Goal: Find specific page/section: Find specific page/section

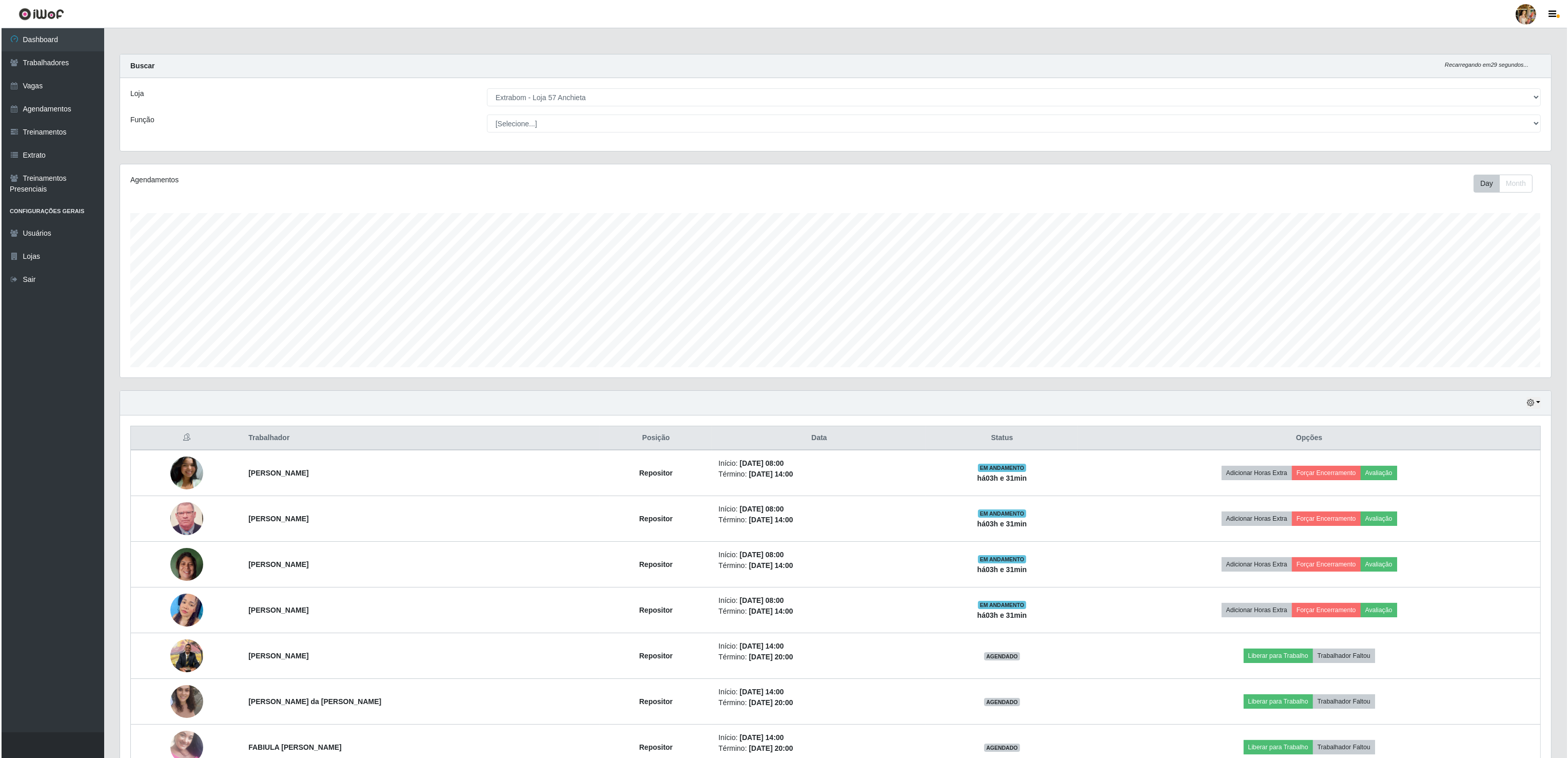
scroll to position [214, 1430]
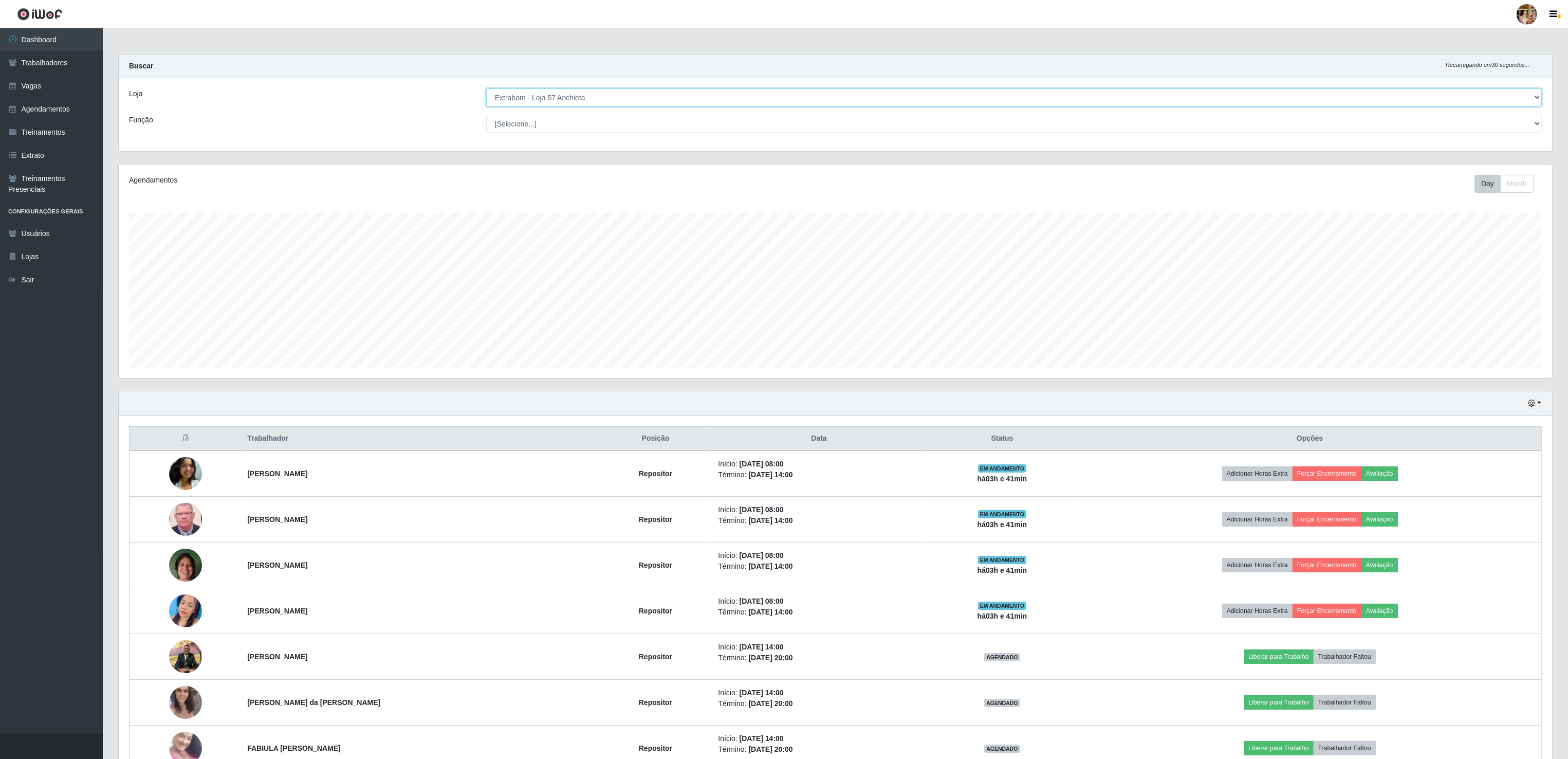
click at [568, 96] on select "[Selecione...] Atacado Vem - Loja 30 Laranjeiras Velha Atacado Vem - Loja 31 Sã…" at bounding box center [1014, 97] width 1056 height 18
click at [486, 89] on select "[Selecione...] Atacado Vem - Loja 30 Laranjeiras Velha Atacado Vem - Loja 31 Sã…" at bounding box center [1014, 97] width 1056 height 18
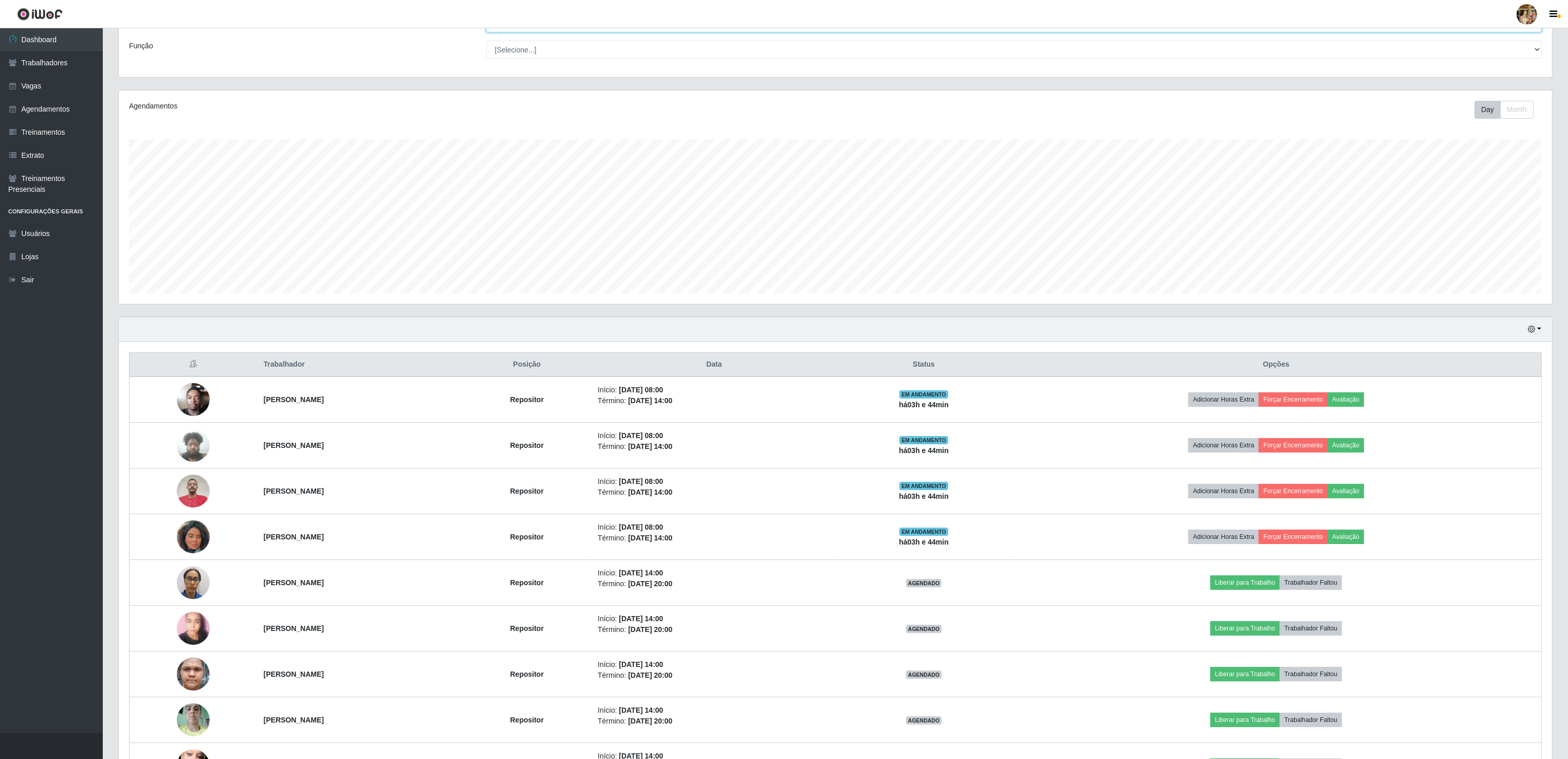
scroll to position [158, 0]
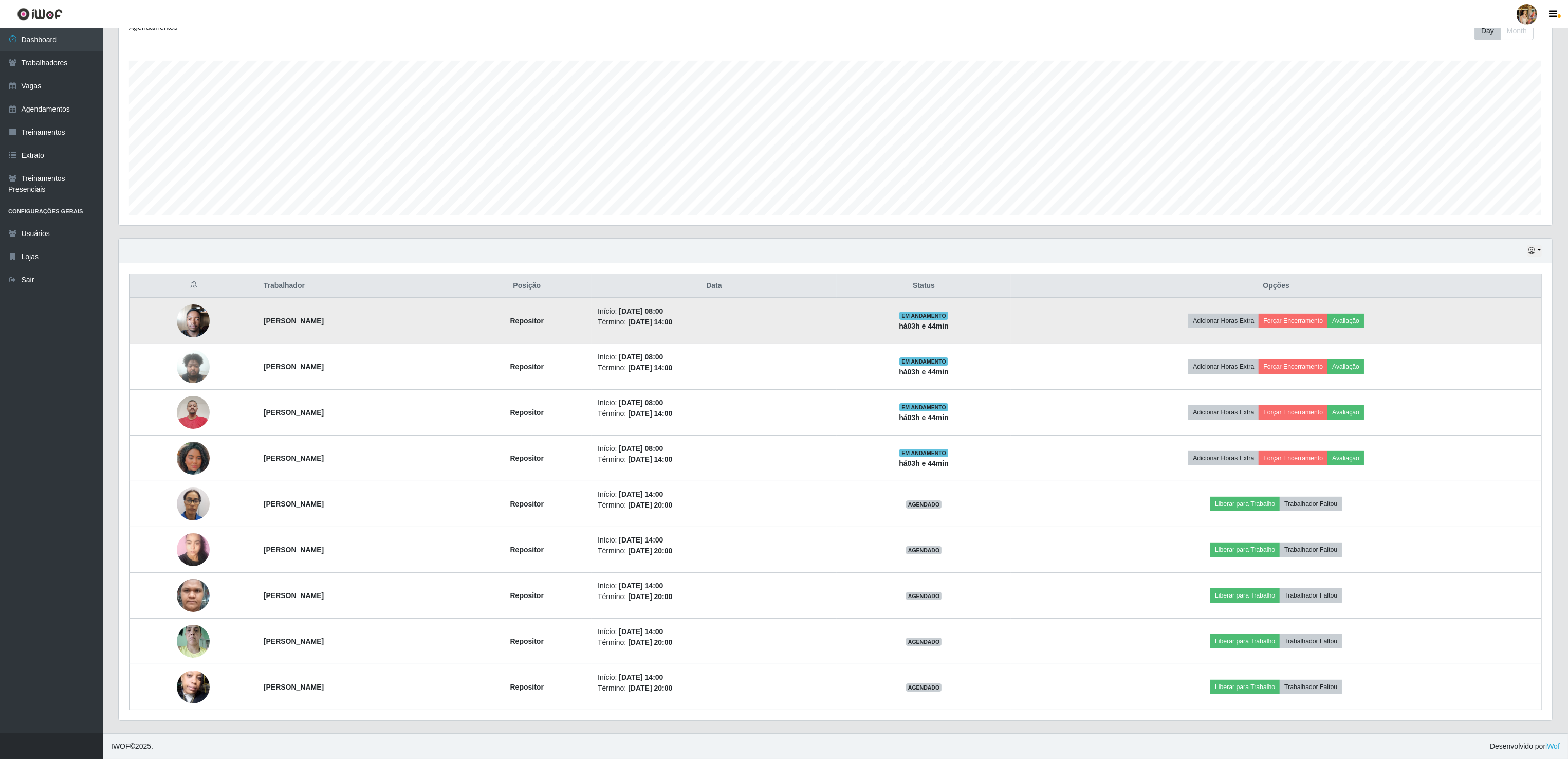
drag, startPoint x: 268, startPoint y: 319, endPoint x: 327, endPoint y: 320, distance: 59.0
click at [327, 320] on tr "Tiago Vicentes Franco Repositor Início: 14/08/2025, 08:00 Término: 14/08/2025, …" at bounding box center [835, 321] width 1412 height 47
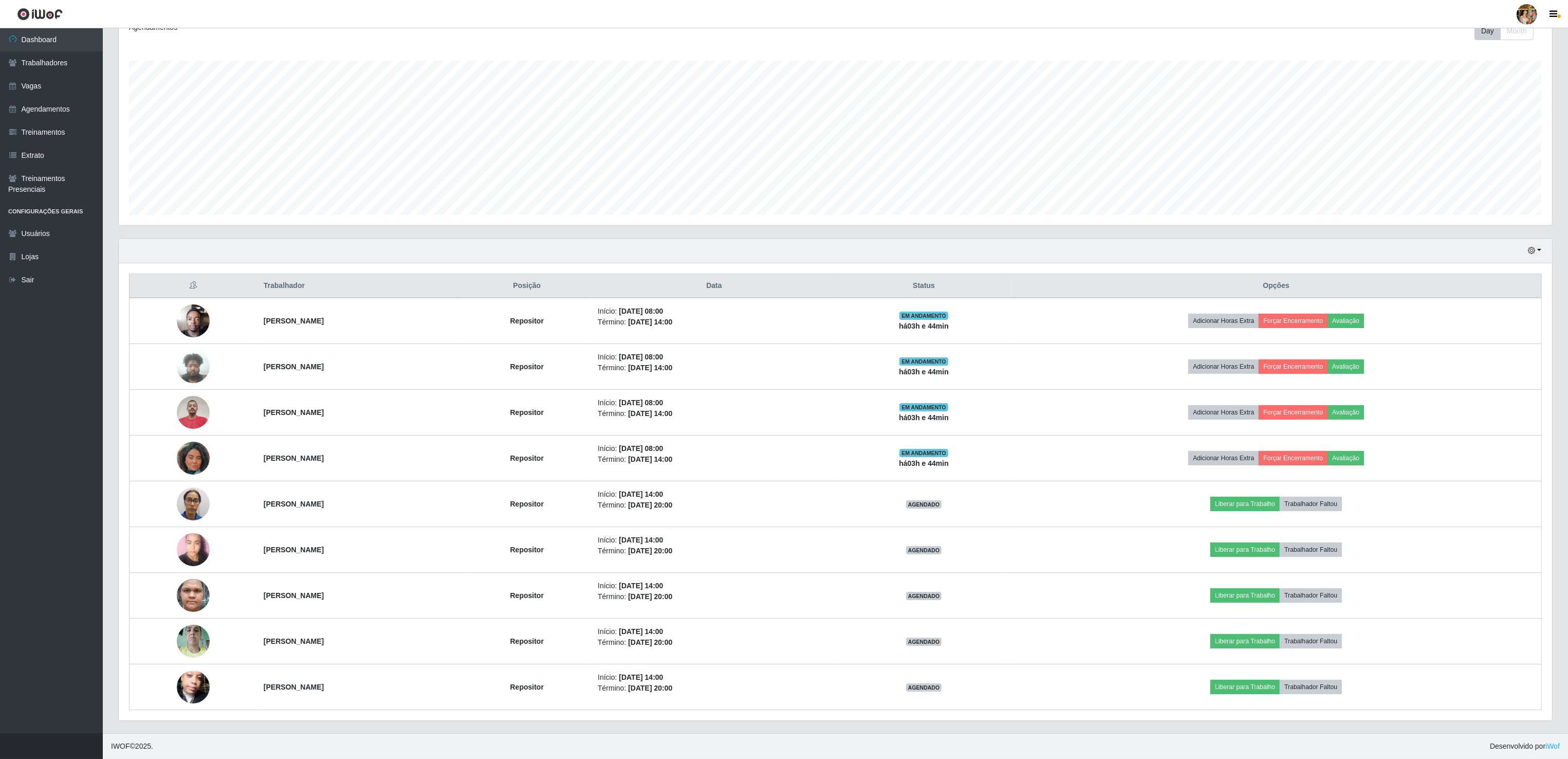
copy tr "Tiago Vicentes Franco"
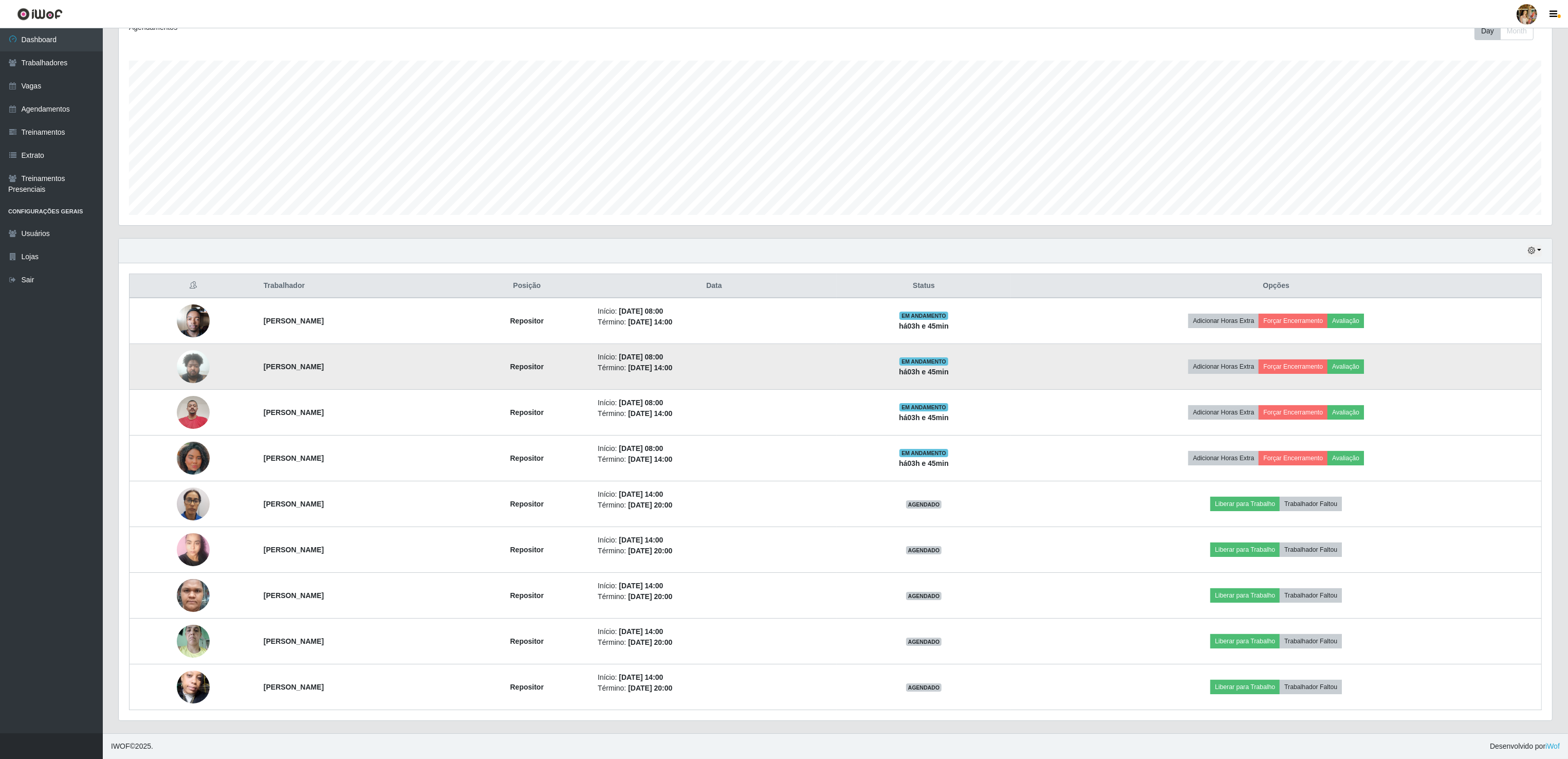
drag, startPoint x: 248, startPoint y: 362, endPoint x: 409, endPoint y: 358, distance: 161.0
click at [409, 358] on td "Daniel Araújo dos Santos" at bounding box center [360, 366] width 205 height 46
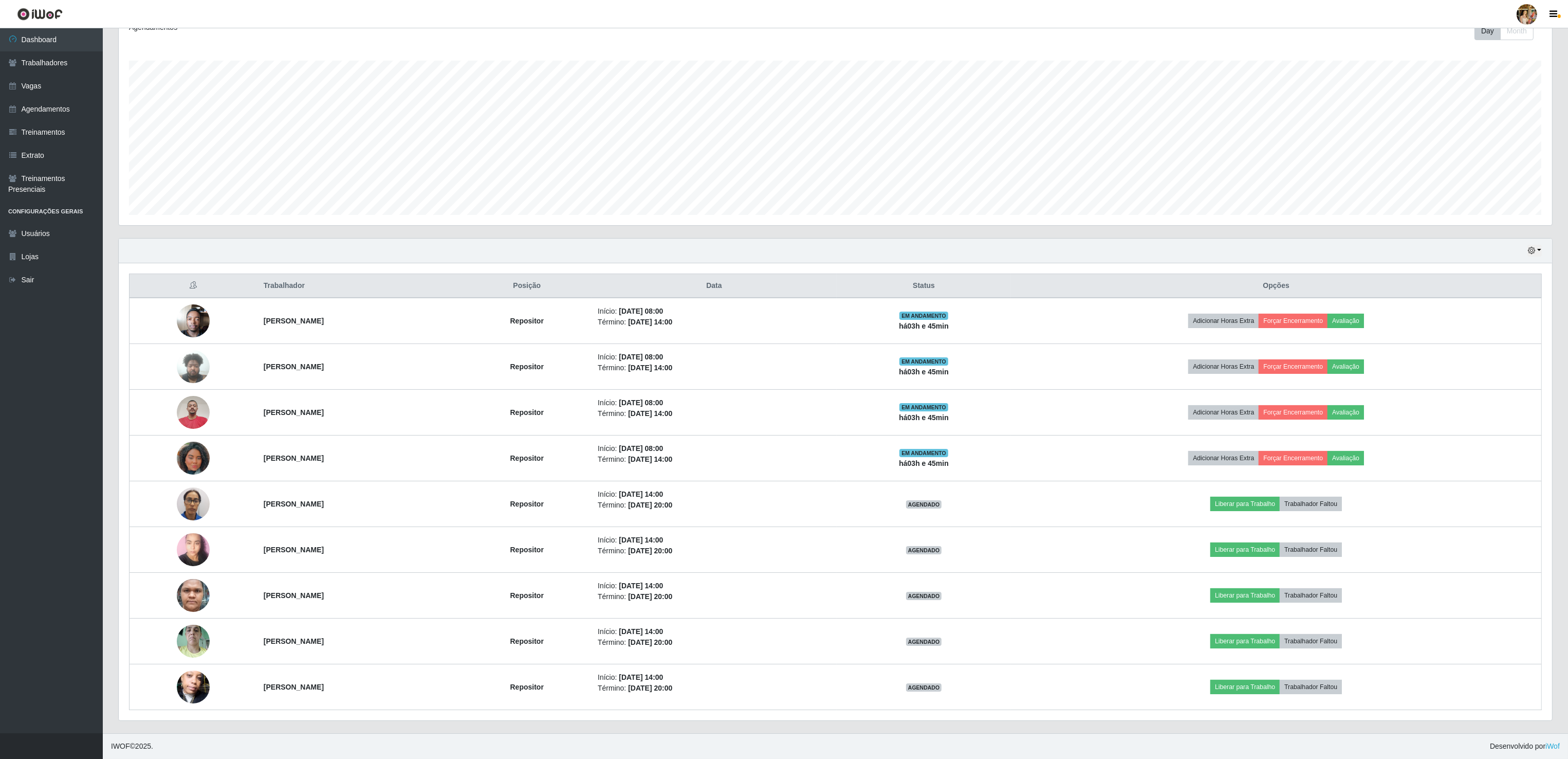
copy strong "Daniel Araújo dos Santos"
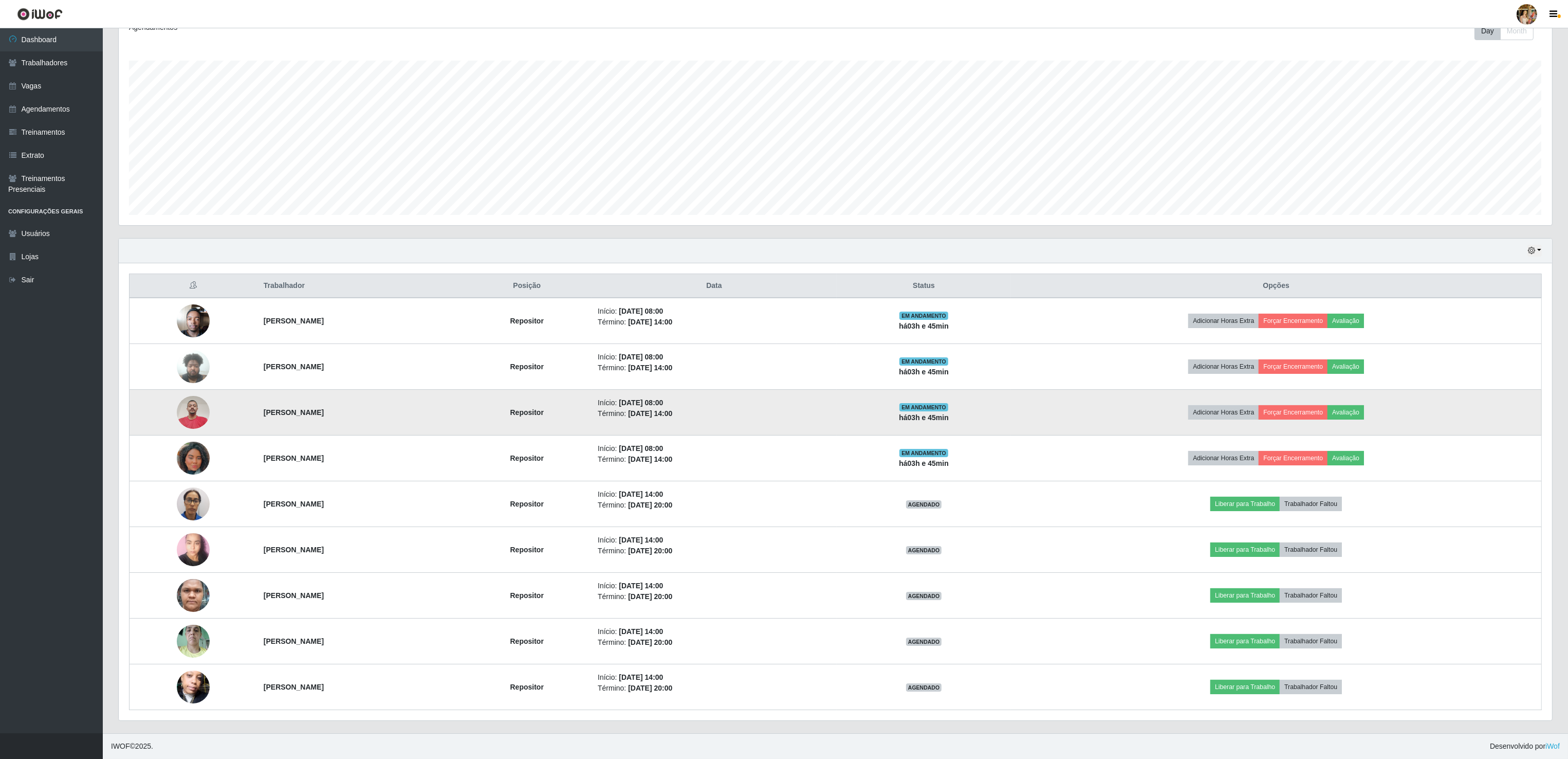
drag, startPoint x: 243, startPoint y: 415, endPoint x: 372, endPoint y: 415, distance: 129.0
click at [372, 415] on tr "Marlon Souza de Morais Repositor Início: 14/08/2025, 08:00 Término: 14/08/2025,…" at bounding box center [835, 412] width 1412 height 46
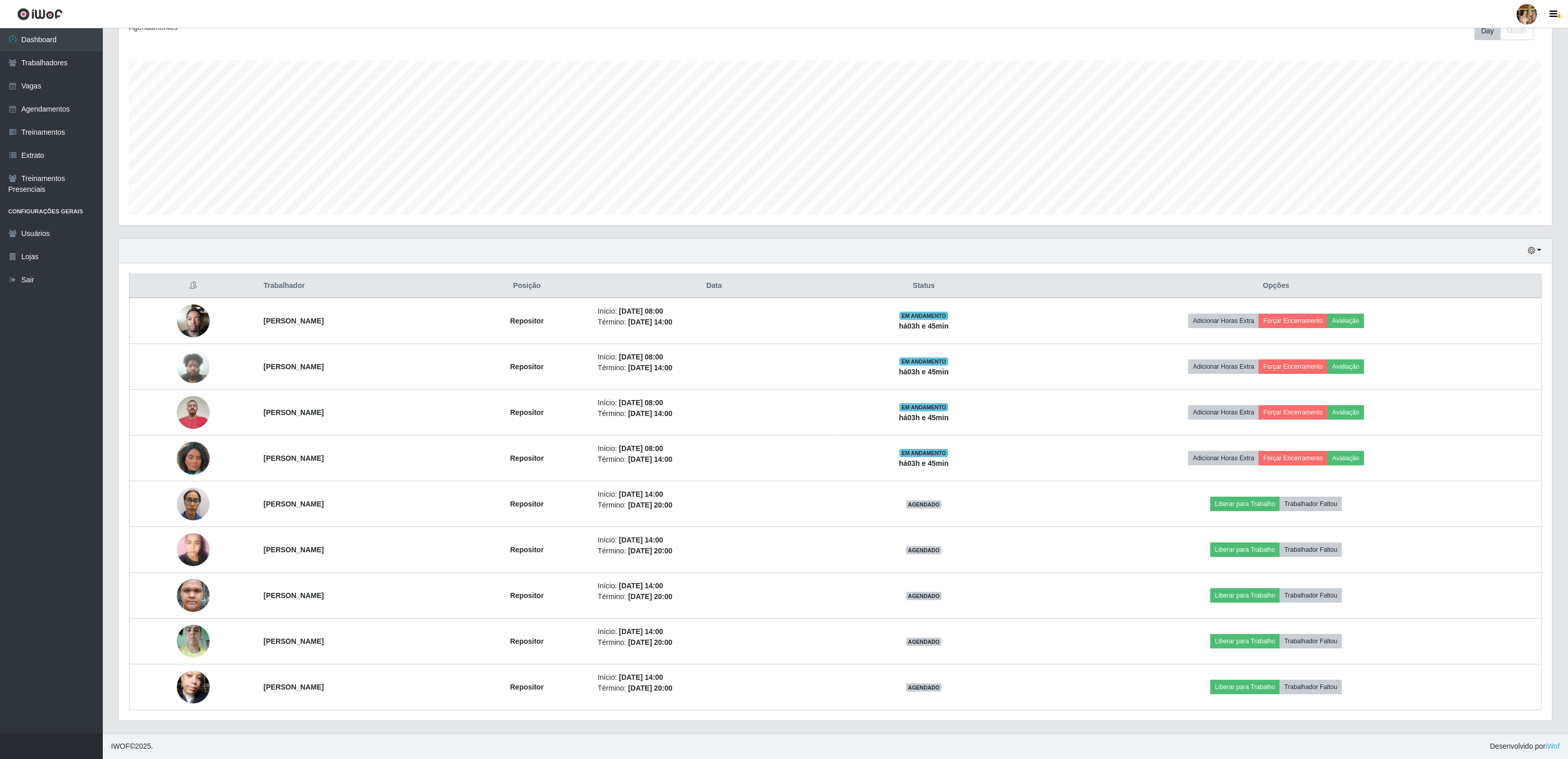
copy tr "Marlon Souza de Morais"
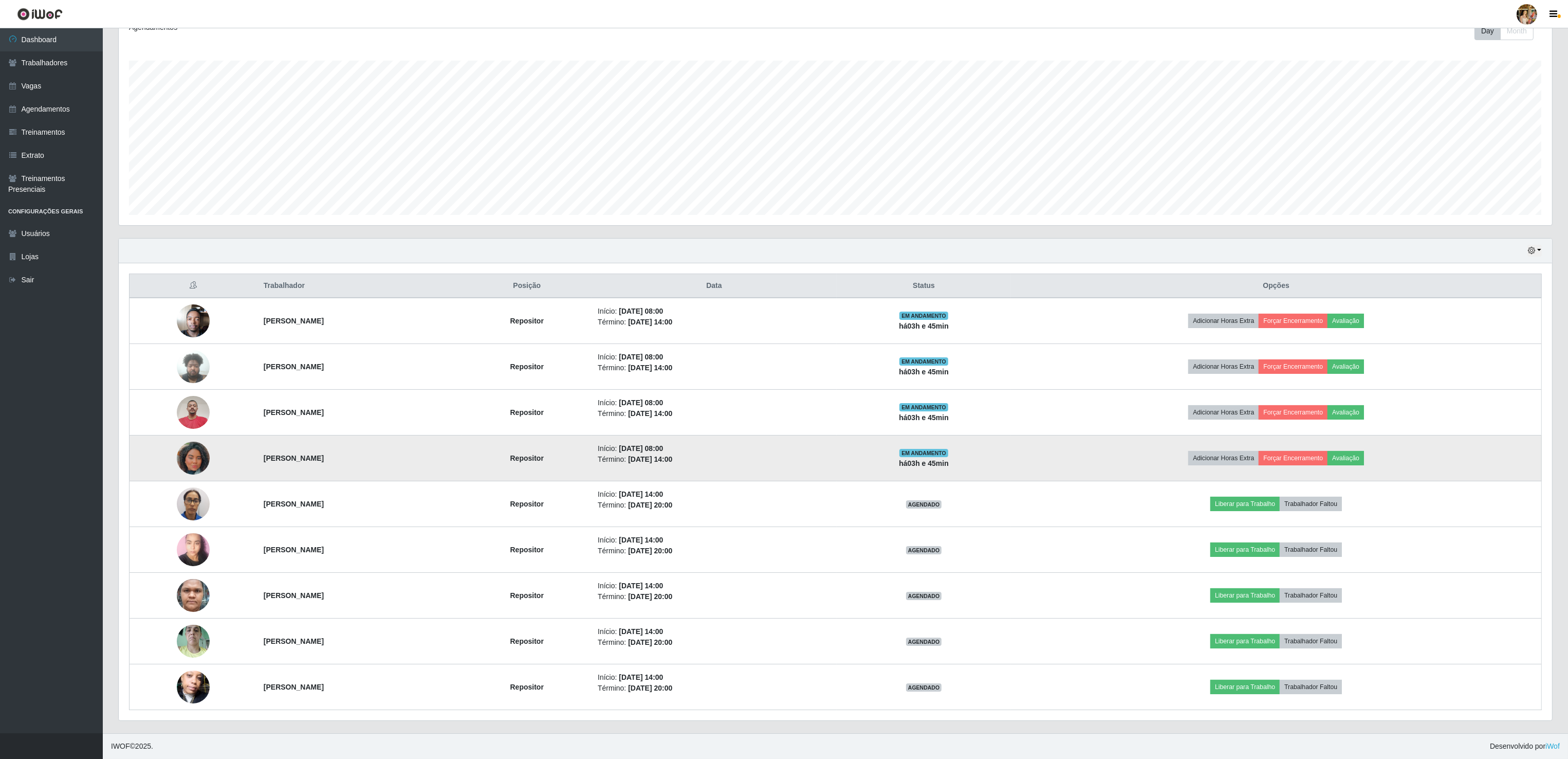
drag, startPoint x: 259, startPoint y: 459, endPoint x: 364, endPoint y: 457, distance: 105.0
click at [364, 457] on td "Ana Evillyn de Souza Rangel" at bounding box center [360, 458] width 205 height 46
copy strong "Ana Evillyn de Souza Rangel"
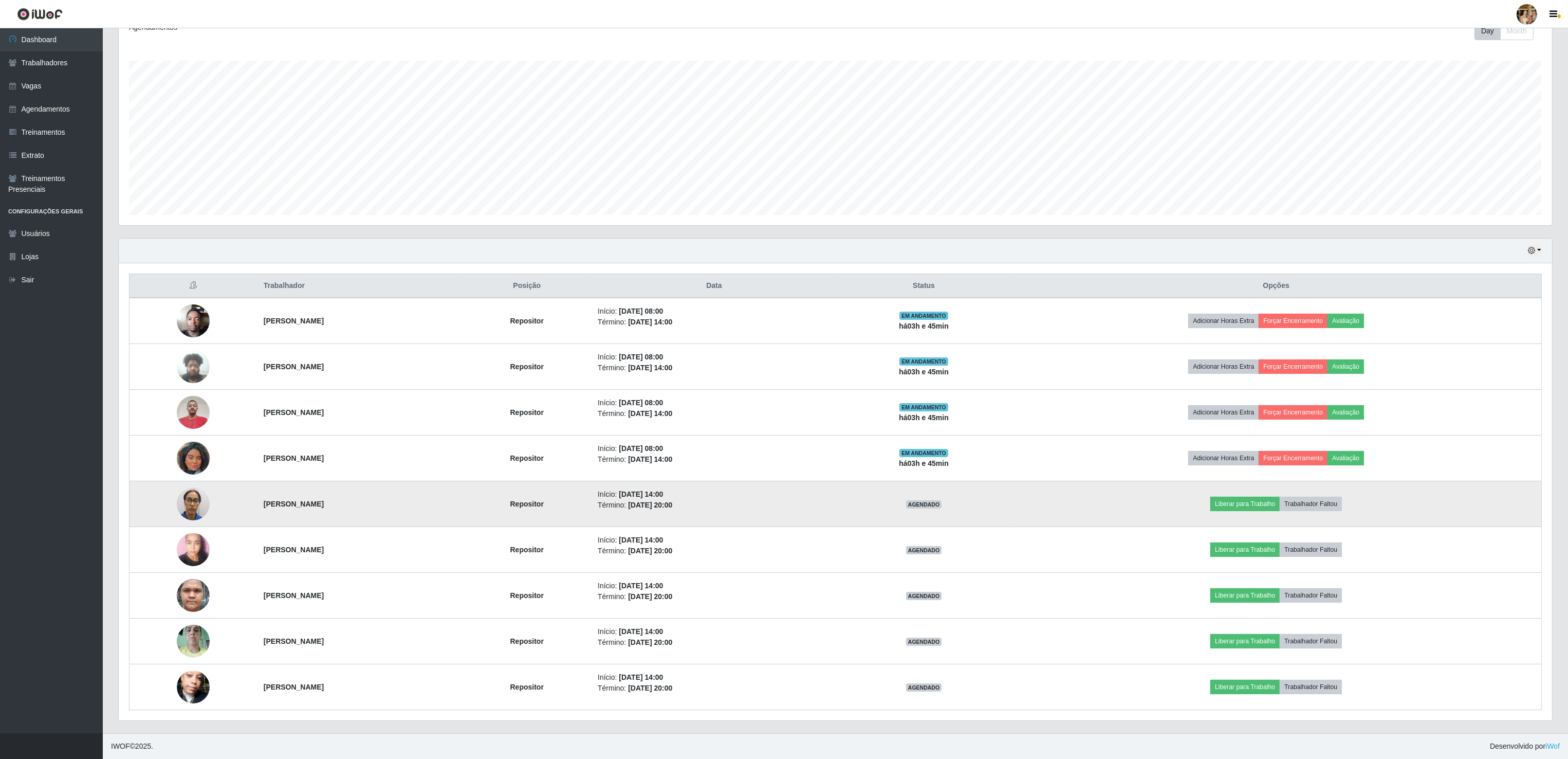
drag, startPoint x: 245, startPoint y: 490, endPoint x: 324, endPoint y: 503, distance: 80.1
click at [324, 503] on td "Jeane Ferreira Seruti" at bounding box center [360, 504] width 205 height 46
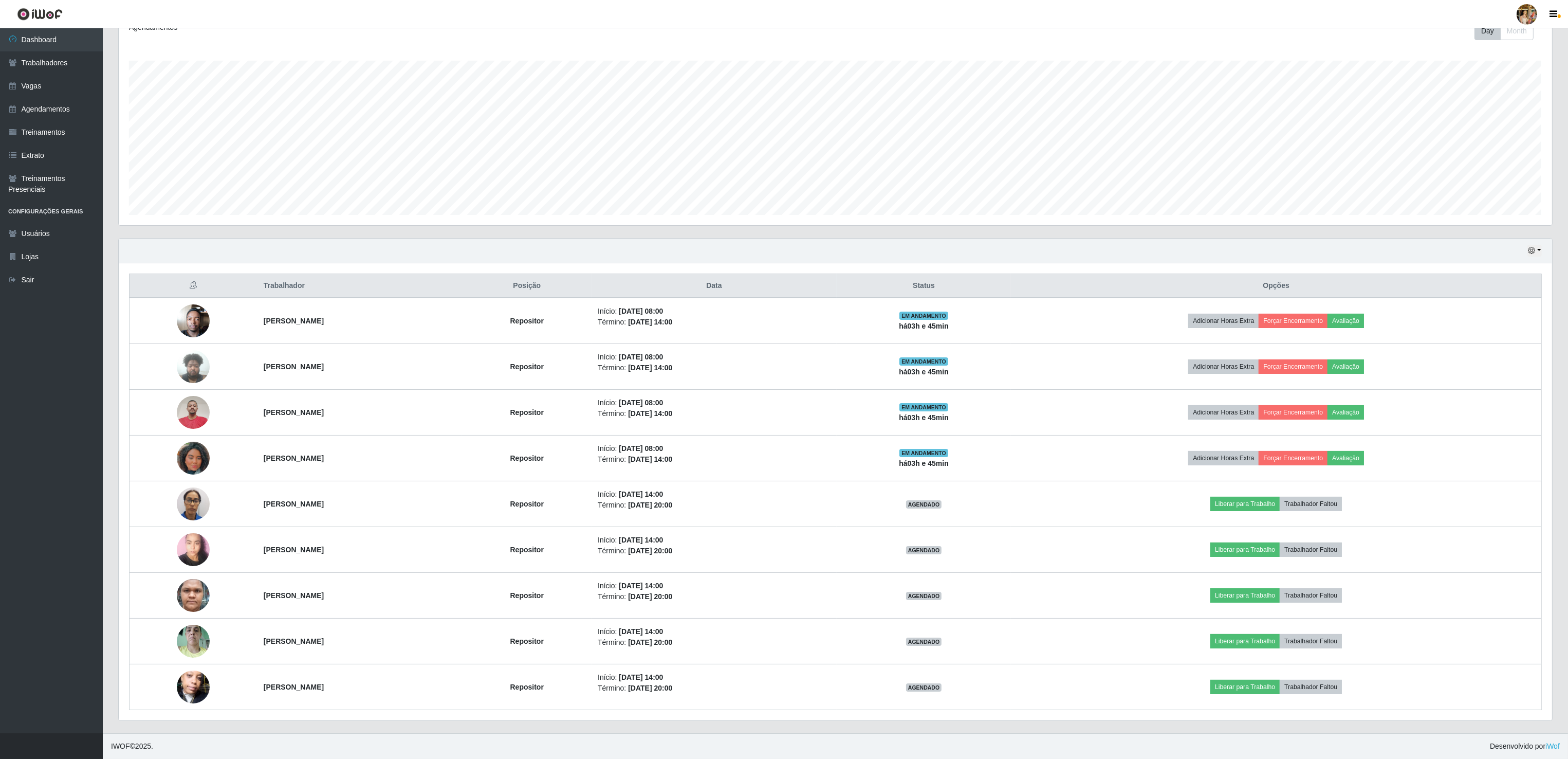
copy strong "Jeane Ferreira Seruti"
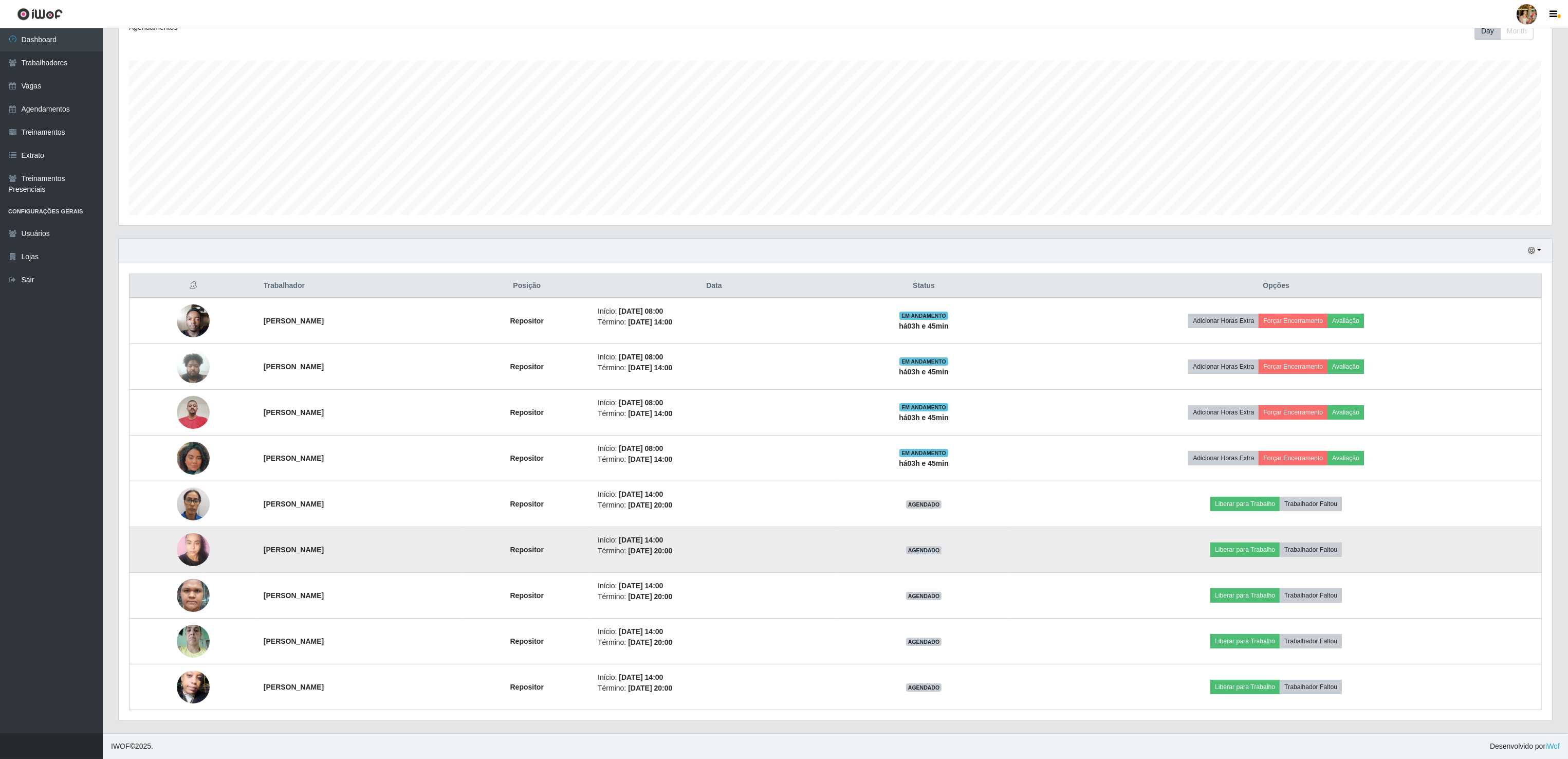
drag, startPoint x: 247, startPoint y: 546, endPoint x: 365, endPoint y: 547, distance: 118.0
click at [365, 547] on td "Patricia Eliziario da Costa" at bounding box center [360, 550] width 205 height 46
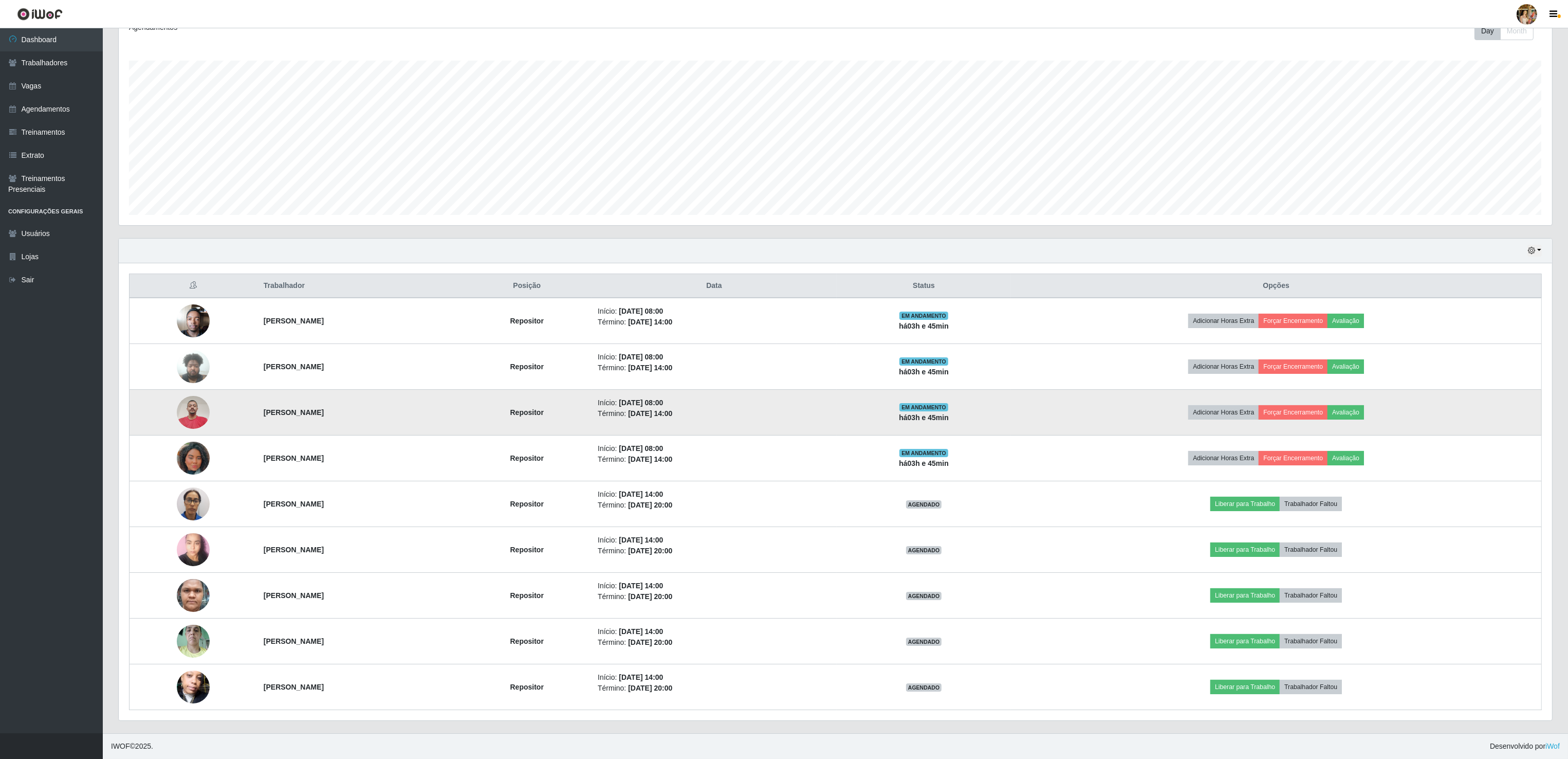
copy strong "Patricia Eliziario da Costa"
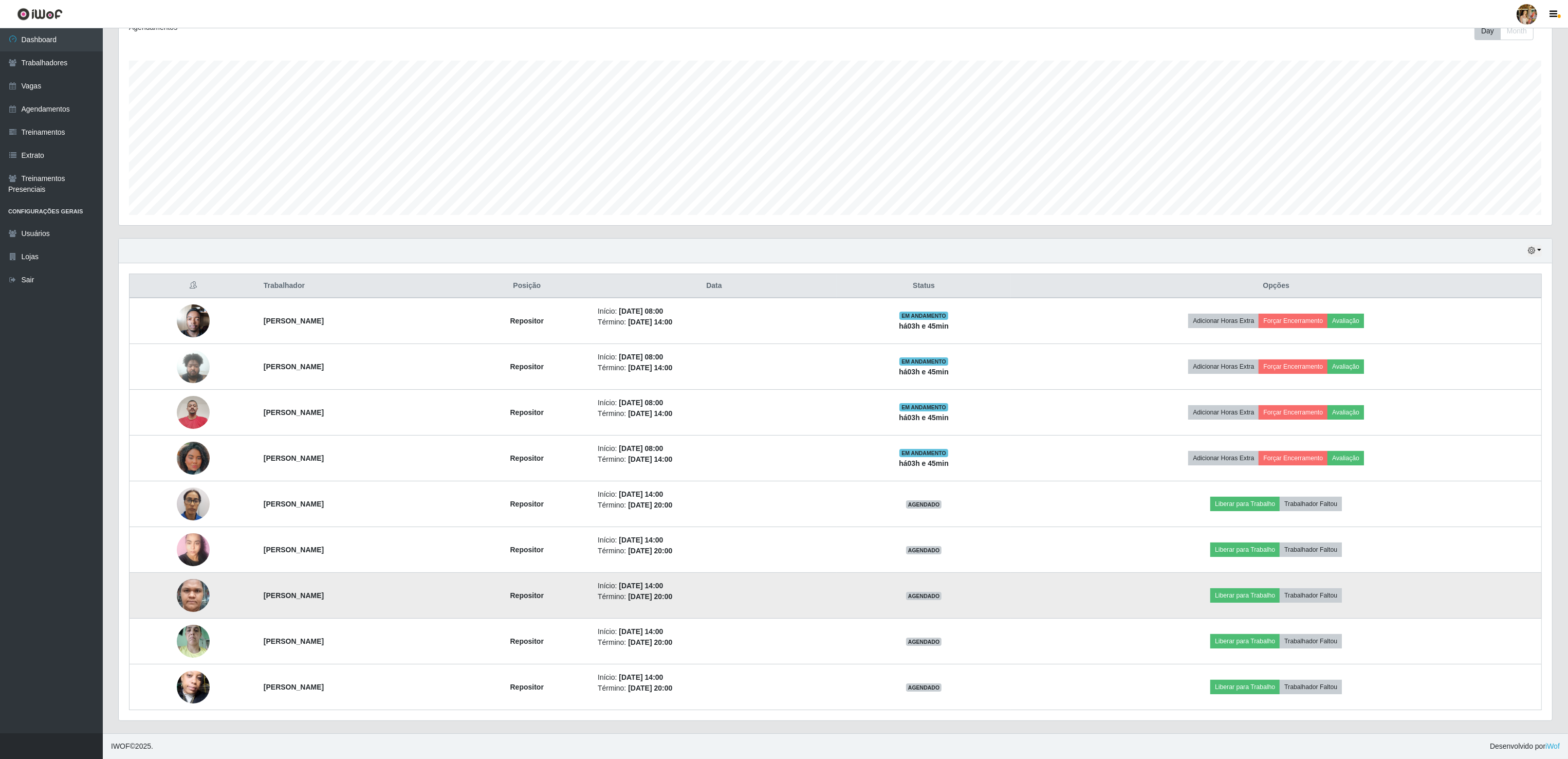
drag, startPoint x: 246, startPoint y: 592, endPoint x: 384, endPoint y: 592, distance: 138.0
click at [384, 592] on td "Luís Gregory Peixoto Valentim" at bounding box center [360, 596] width 205 height 46
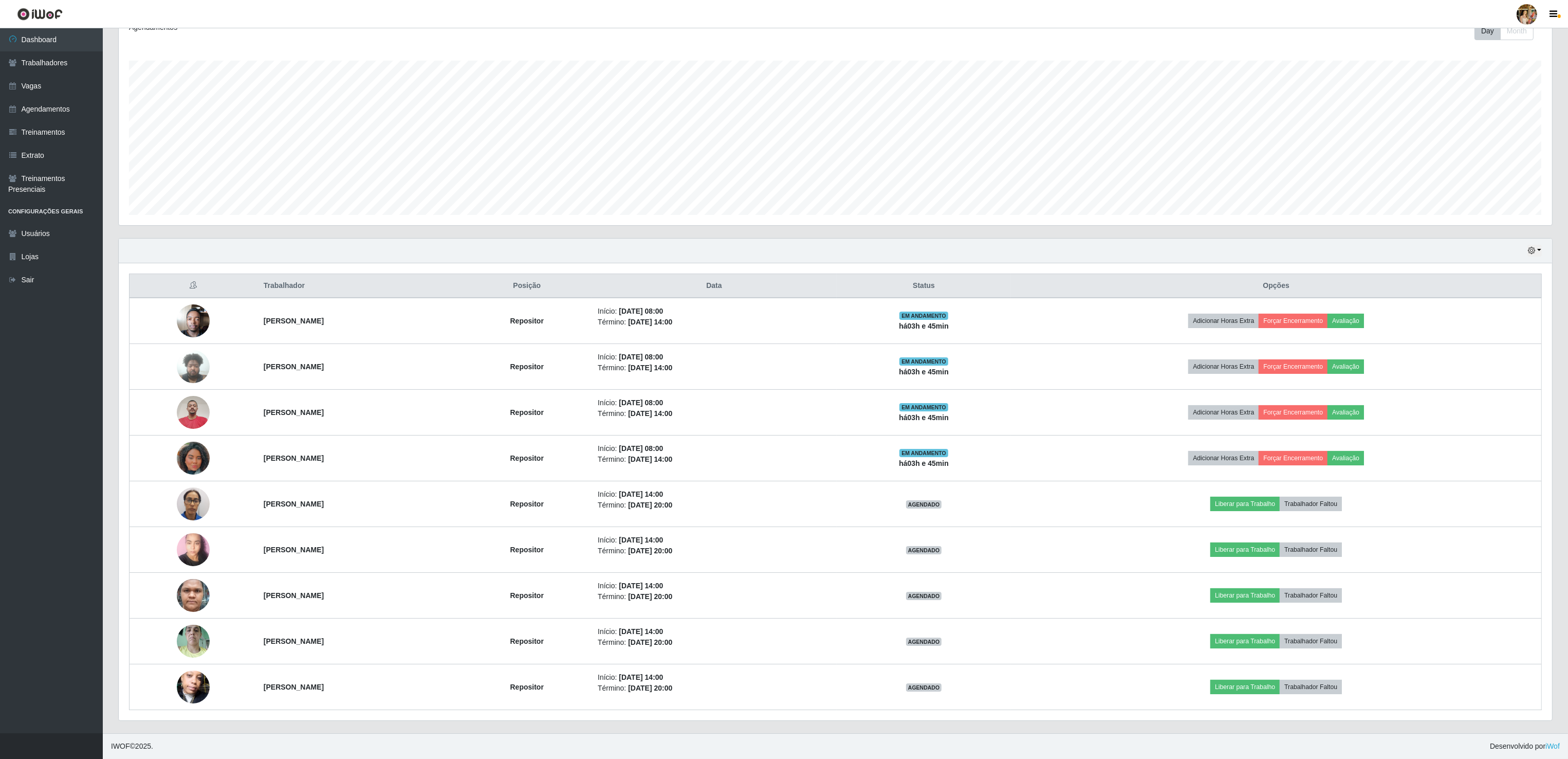
copy strong "Luís Gregory Peixoto Valentim"
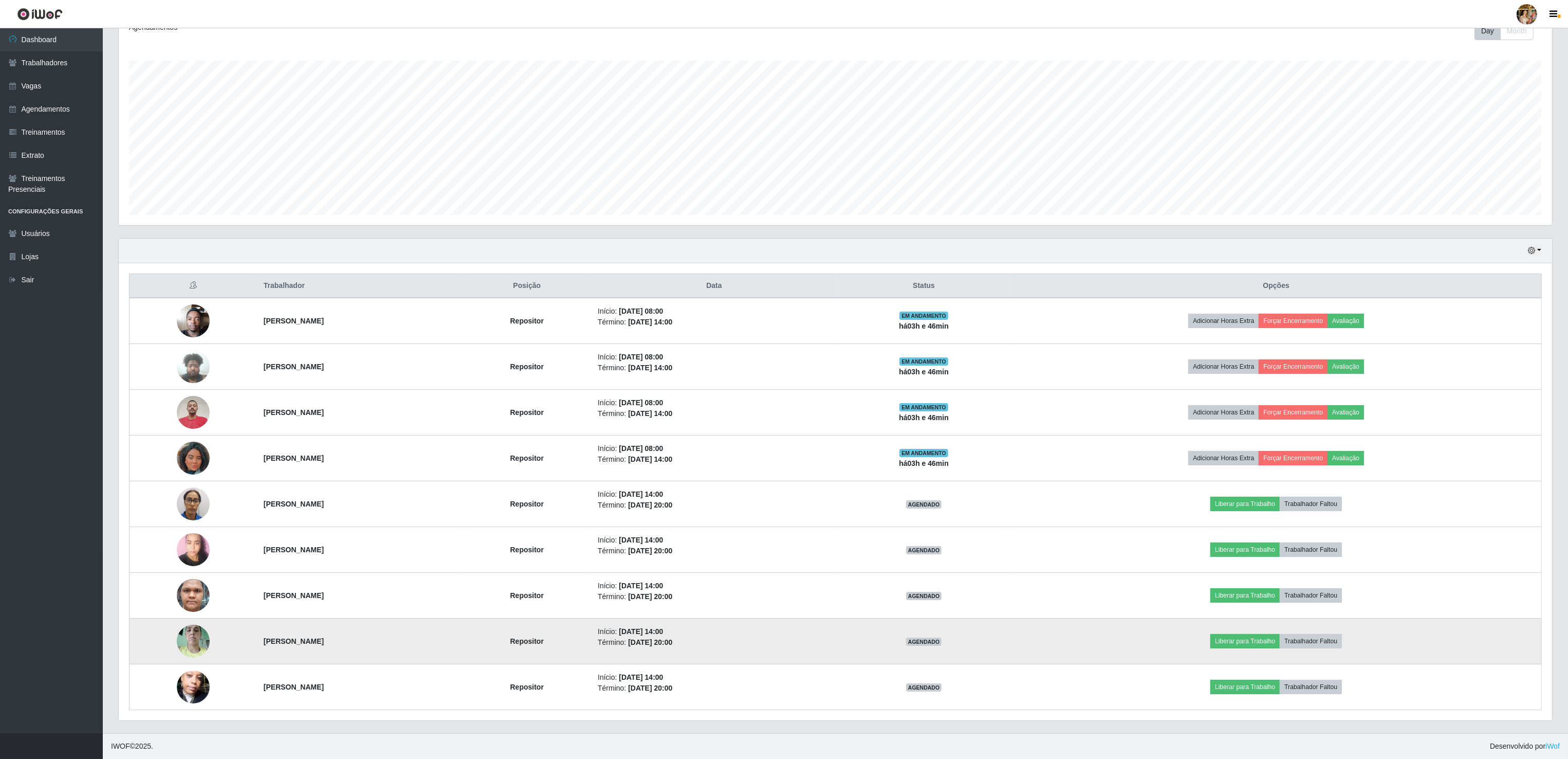
drag, startPoint x: 249, startPoint y: 643, endPoint x: 360, endPoint y: 643, distance: 111.0
click at [360, 643] on td "Roberta Bortolozzo" at bounding box center [360, 641] width 205 height 46
copy strong "Roberta Bortolozzo"
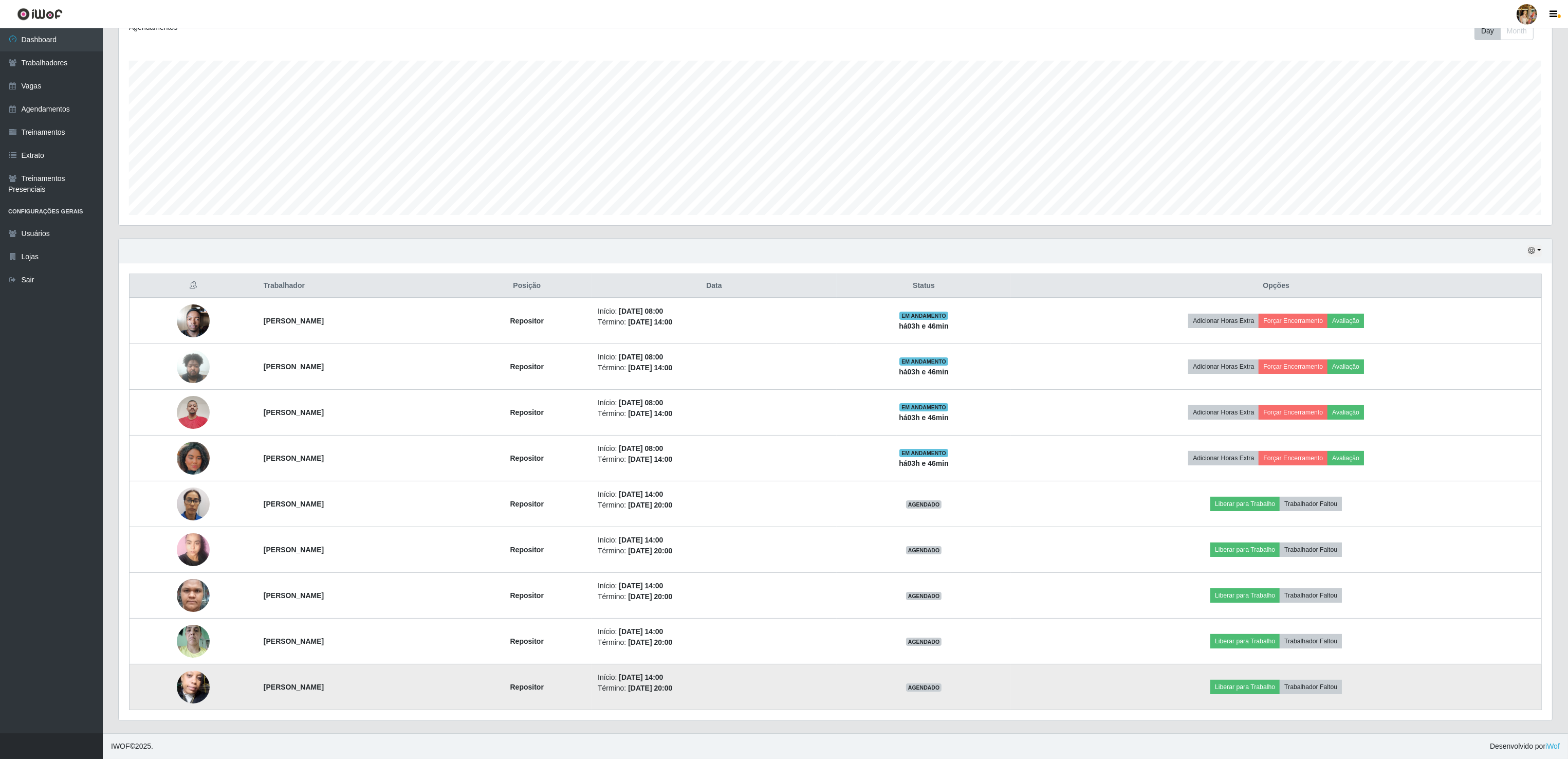
drag, startPoint x: 243, startPoint y: 681, endPoint x: 364, endPoint y: 685, distance: 121.1
click at [364, 685] on tr "Nerivalda Oliveira Dos Santos Repositor Início: 14/08/2025, 14:00 Término: 14/0…" at bounding box center [835, 687] width 1412 height 46
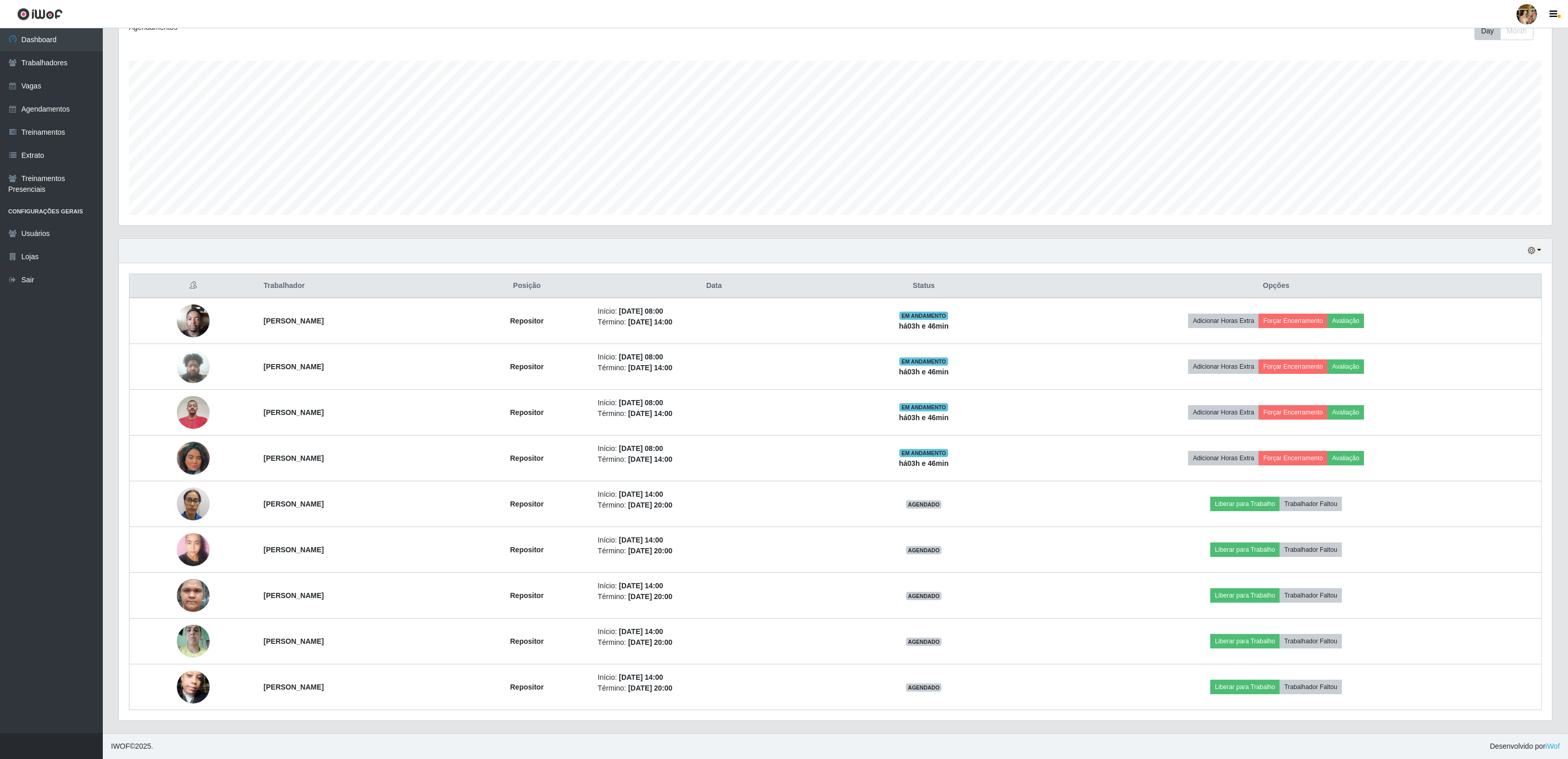
copy tr "Nerivalda Oliveira Dos Santos"
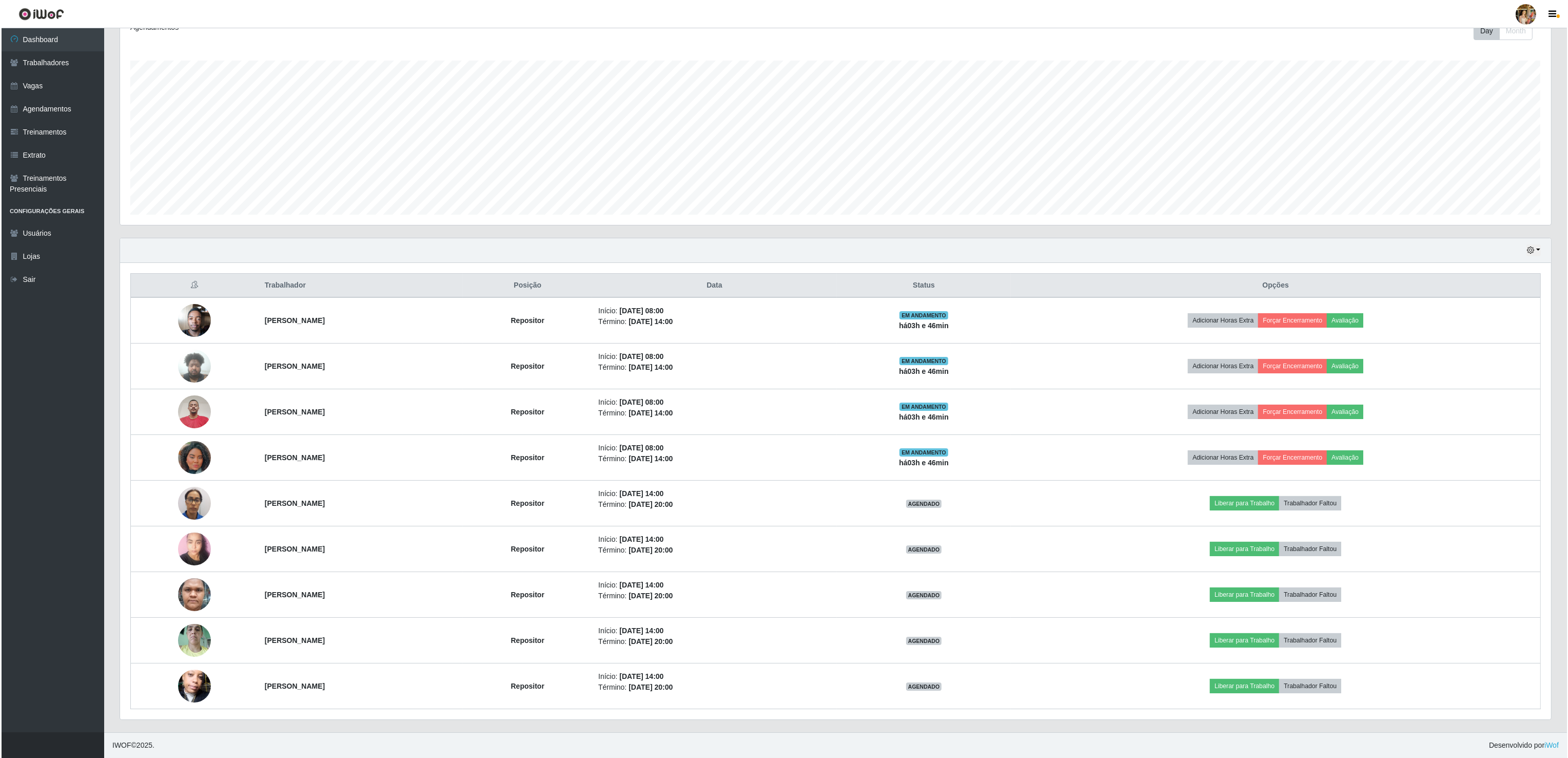
scroll to position [0, 0]
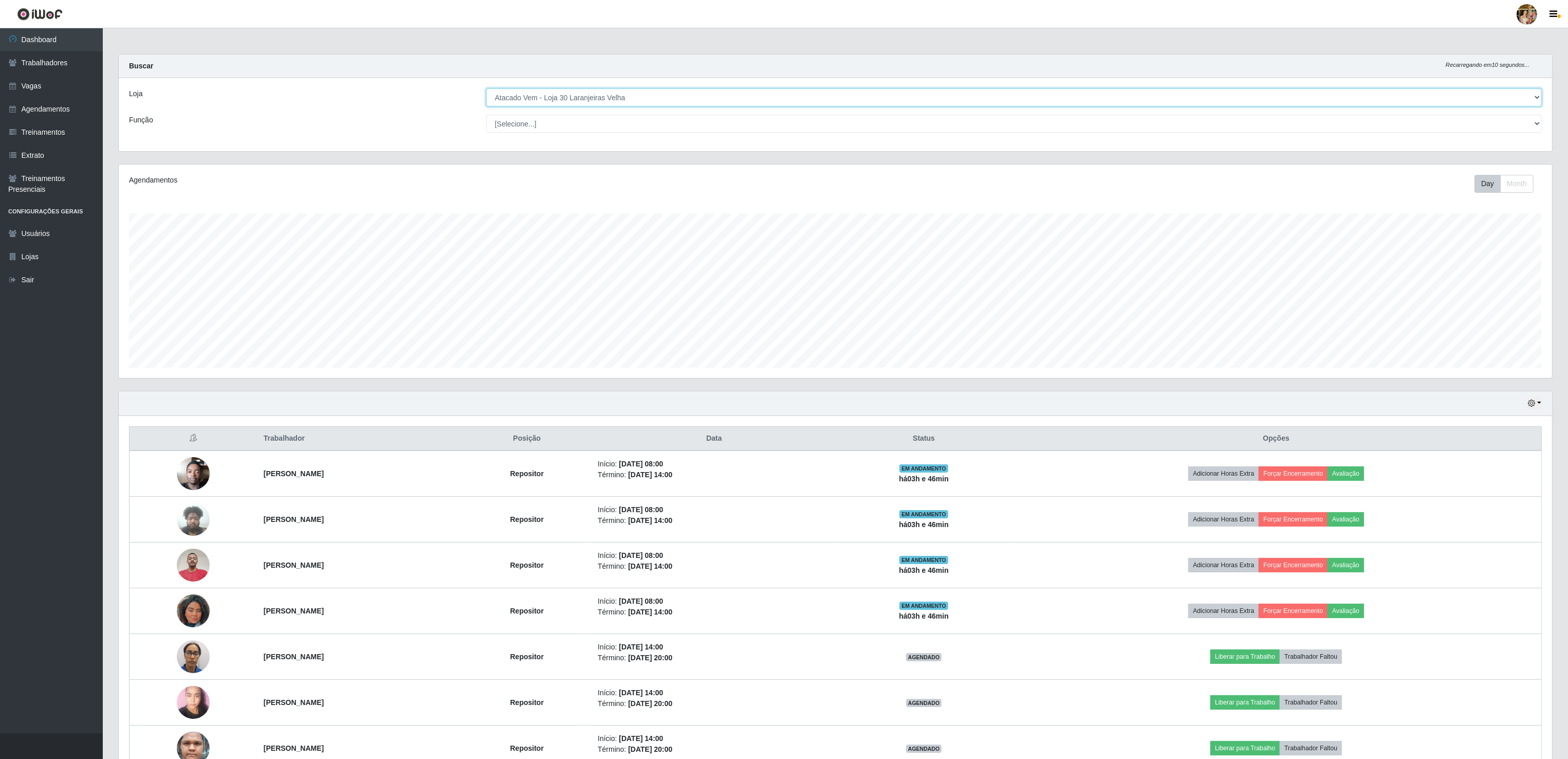
click at [583, 97] on select "[Selecione...] Atacado Vem - Loja 30 Laranjeiras Velha Atacado Vem - Loja 31 Sã…" at bounding box center [1014, 97] width 1056 height 18
click at [486, 89] on select "[Selecione...] Atacado Vem - Loja 30 Laranjeiras Velha Atacado Vem - Loja 31 Sã…" at bounding box center [1014, 97] width 1056 height 18
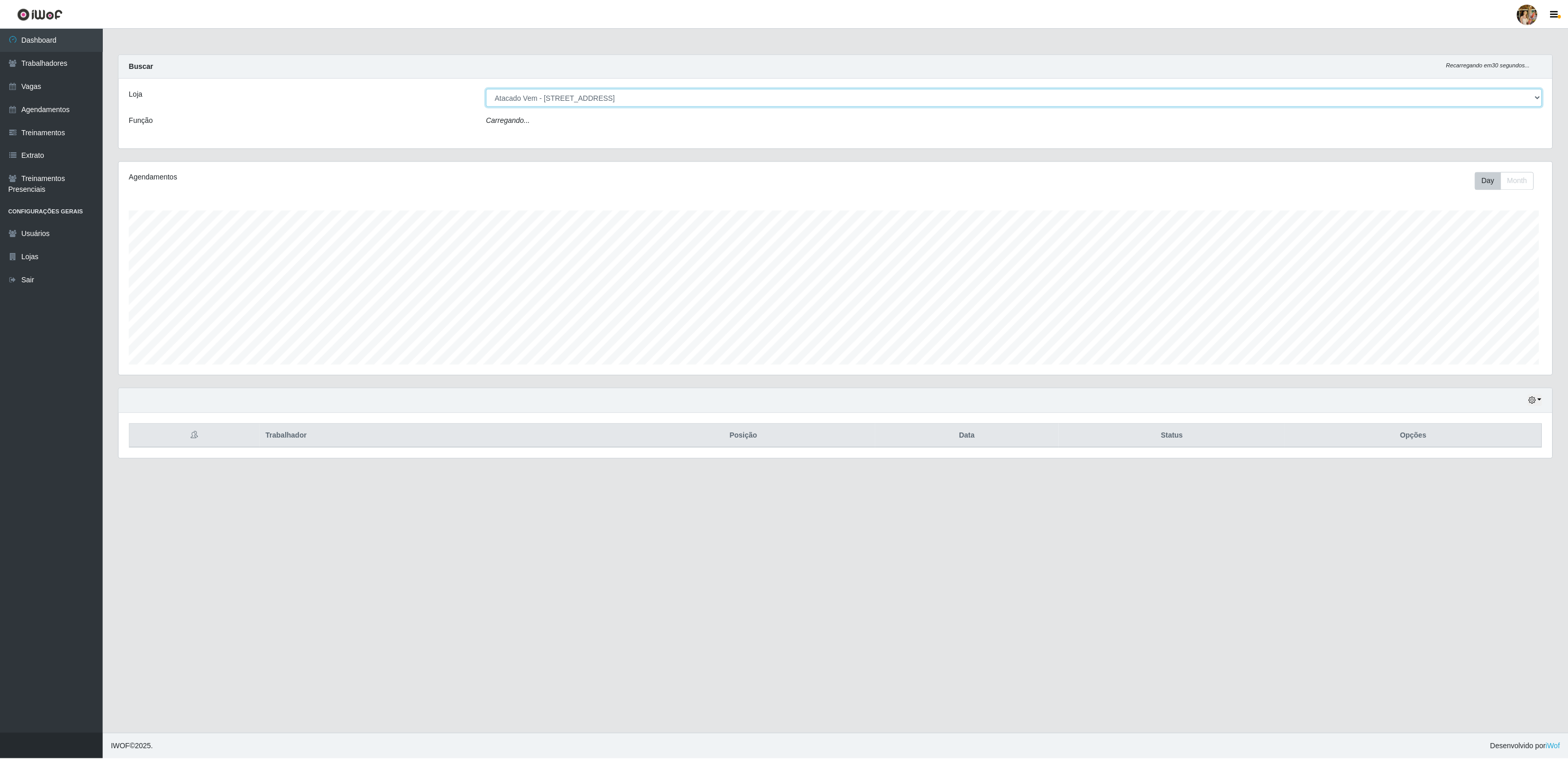
scroll to position [214, 1435]
drag, startPoint x: 594, startPoint y: 111, endPoint x: 587, endPoint y: 92, distance: 20.2
click at [587, 92] on div "Loja [Selecione...] Atacado Vem - Loja 30 Laranjeiras Velha Atacado Vem - Loja …" at bounding box center [836, 115] width 1435 height 73
click at [587, 91] on select "[Selecione...] Atacado Vem - Loja 30 Laranjeiras Velha Atacado Vem - Loja 31 Sã…" at bounding box center [1015, 97] width 1057 height 18
click at [586, 101] on select "[Selecione...] Atacado Vem - Loja 30 Laranjeiras Velha Atacado Vem - Loja 31 Sã…" at bounding box center [1015, 97] width 1057 height 18
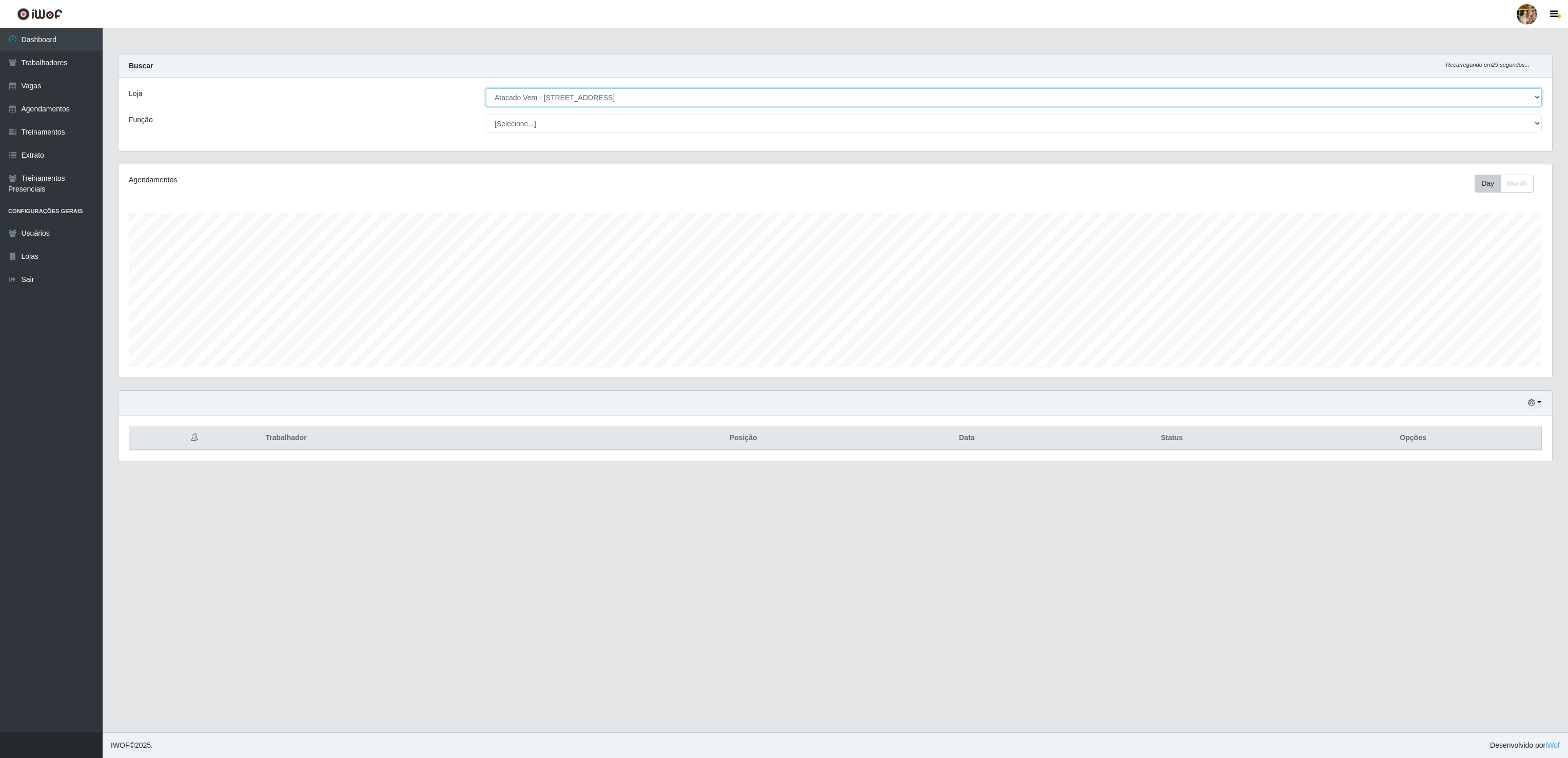
click at [567, 103] on select "[Selecione...] Atacado Vem - Loja 30 Laranjeiras Velha Atacado Vem - Loja 31 Sã…" at bounding box center [1013, 97] width 1056 height 18
click at [486, 89] on select "[Selecione...] Atacado Vem - Loja 30 Laranjeiras Velha Atacado Vem - Loja 31 Sã…" at bounding box center [1013, 97] width 1056 height 18
click at [517, 95] on select "[Selecione...] Atacado Vem - Loja 30 Laranjeiras Velha Atacado Vem - Loja 31 Sã…" at bounding box center [1013, 97] width 1056 height 18
click at [486, 89] on select "[Selecione...] Atacado Vem - Loja 30 Laranjeiras Velha Atacado Vem - Loja 31 Sã…" at bounding box center [1013, 97] width 1056 height 18
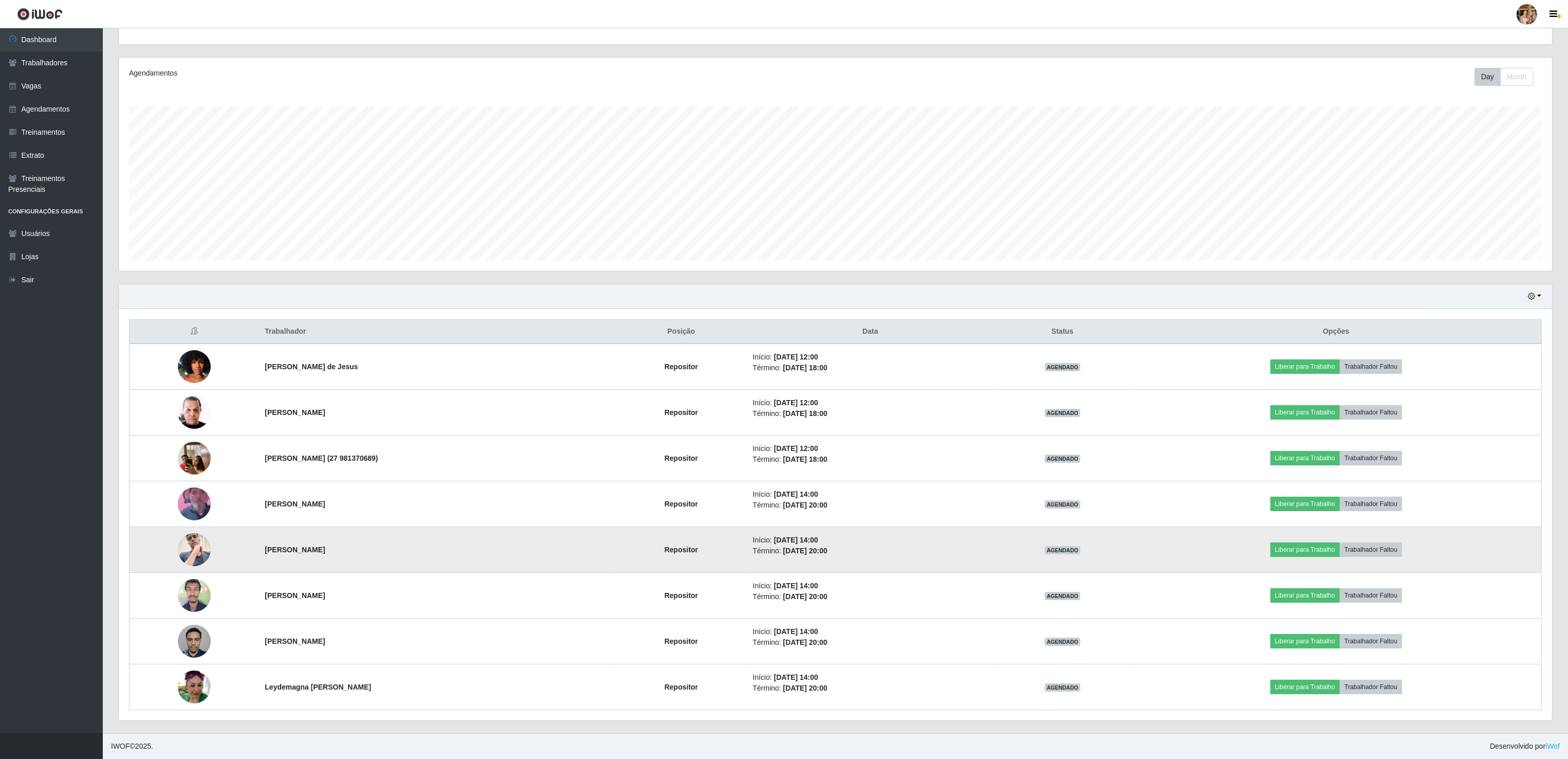
scroll to position [113, 0]
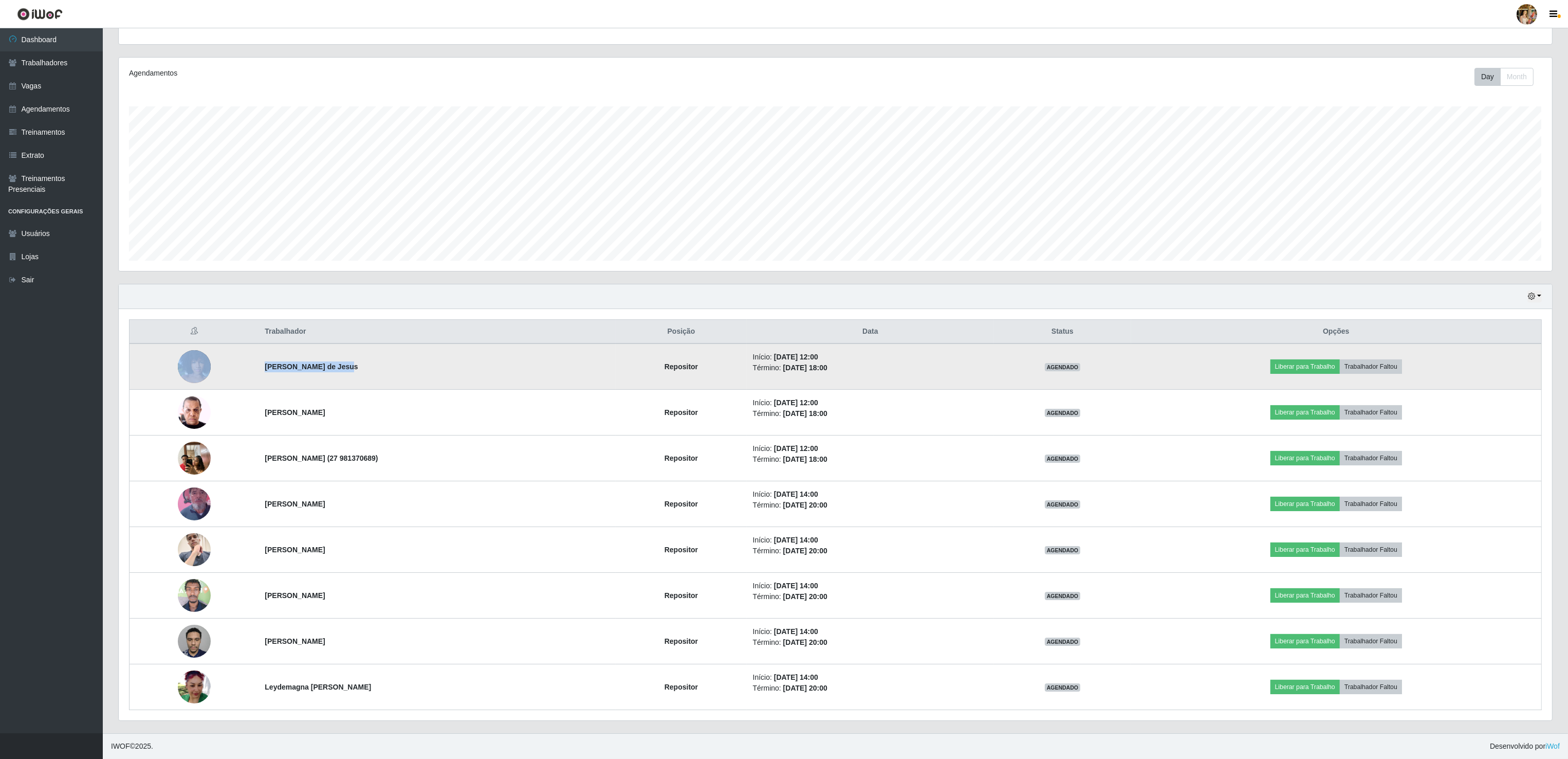
drag, startPoint x: 223, startPoint y: 358, endPoint x: 333, endPoint y: 370, distance: 110.7
click at [333, 370] on tr "Angela Silva de Jesus Repositor Início: 14/08/2025, 12:00 Término: 14/08/2025, …" at bounding box center [835, 366] width 1412 height 47
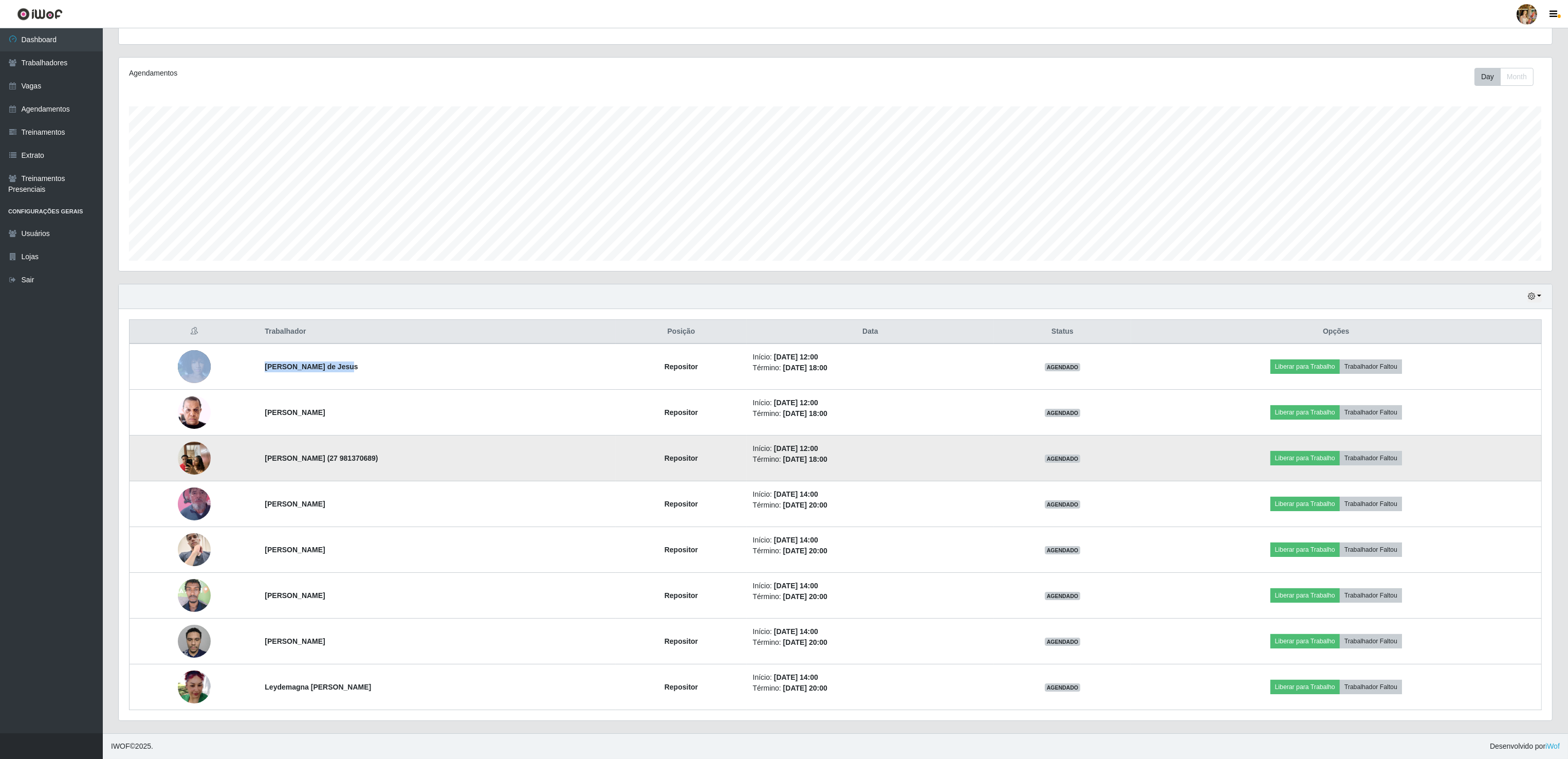
copy tr "Angela Silva de Jesus"
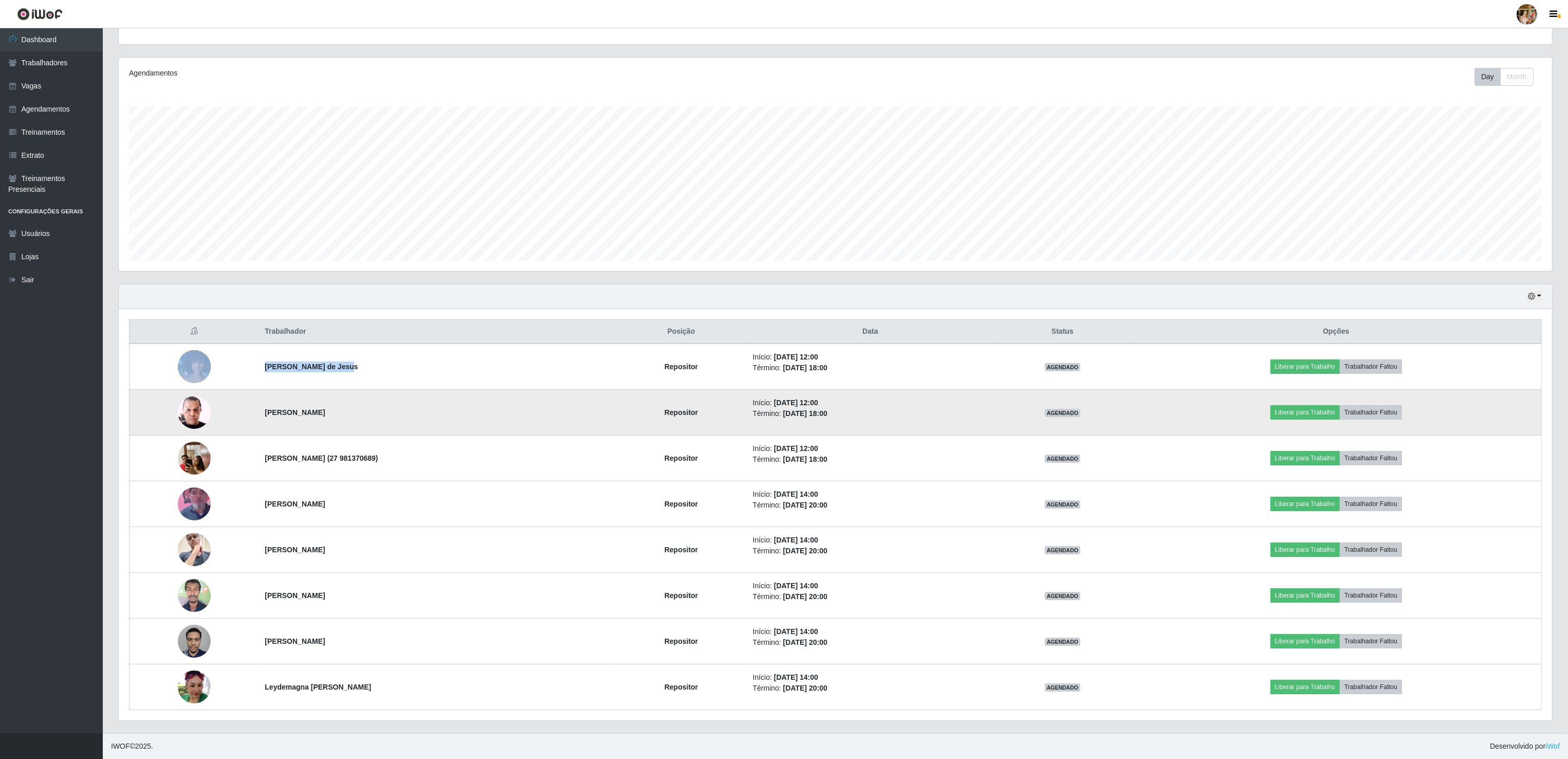
drag, startPoint x: 264, startPoint y: 410, endPoint x: 347, endPoint y: 414, distance: 83.1
click at [347, 414] on tr "Samuel Bezerra Gomes Repositor Início: 14/08/2025, 12:00 Término: 14/08/2025, 1…" at bounding box center [835, 412] width 1412 height 46
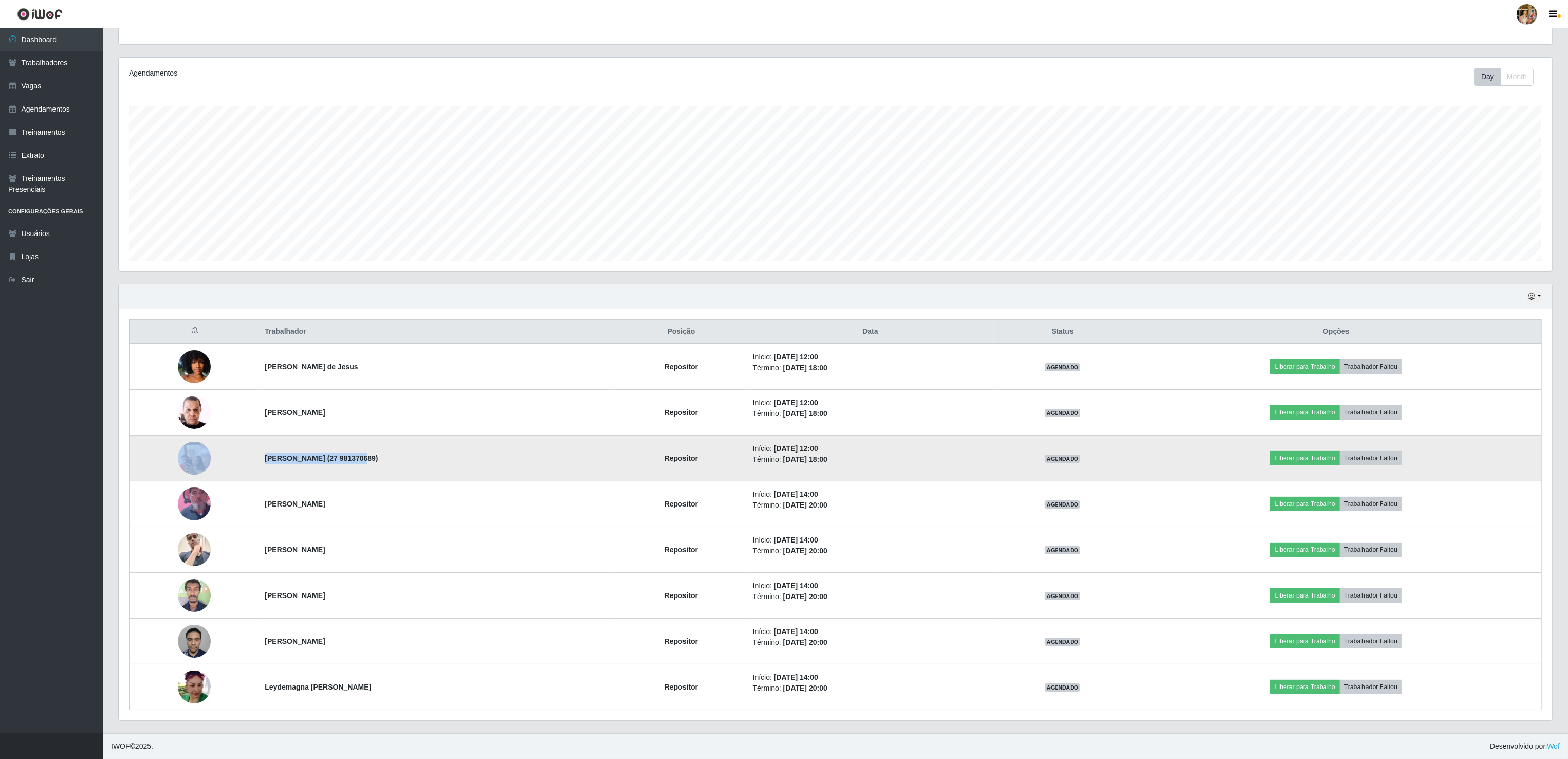
drag, startPoint x: 234, startPoint y: 457, endPoint x: 341, endPoint y: 453, distance: 107.1
click at [341, 453] on tr "João Vitor dias dos santos (27 981370689) Repositor Início: 14/08/2025, 12:00 T…" at bounding box center [835, 458] width 1412 height 46
click at [226, 446] on td at bounding box center [194, 458] width 129 height 46
drag, startPoint x: 238, startPoint y: 459, endPoint x: 343, endPoint y: 463, distance: 105.1
click at [343, 463] on tr "João Vitor dias dos santos (27 981370689) Repositor Início: 14/08/2025, 12:00 T…" at bounding box center [835, 458] width 1412 height 46
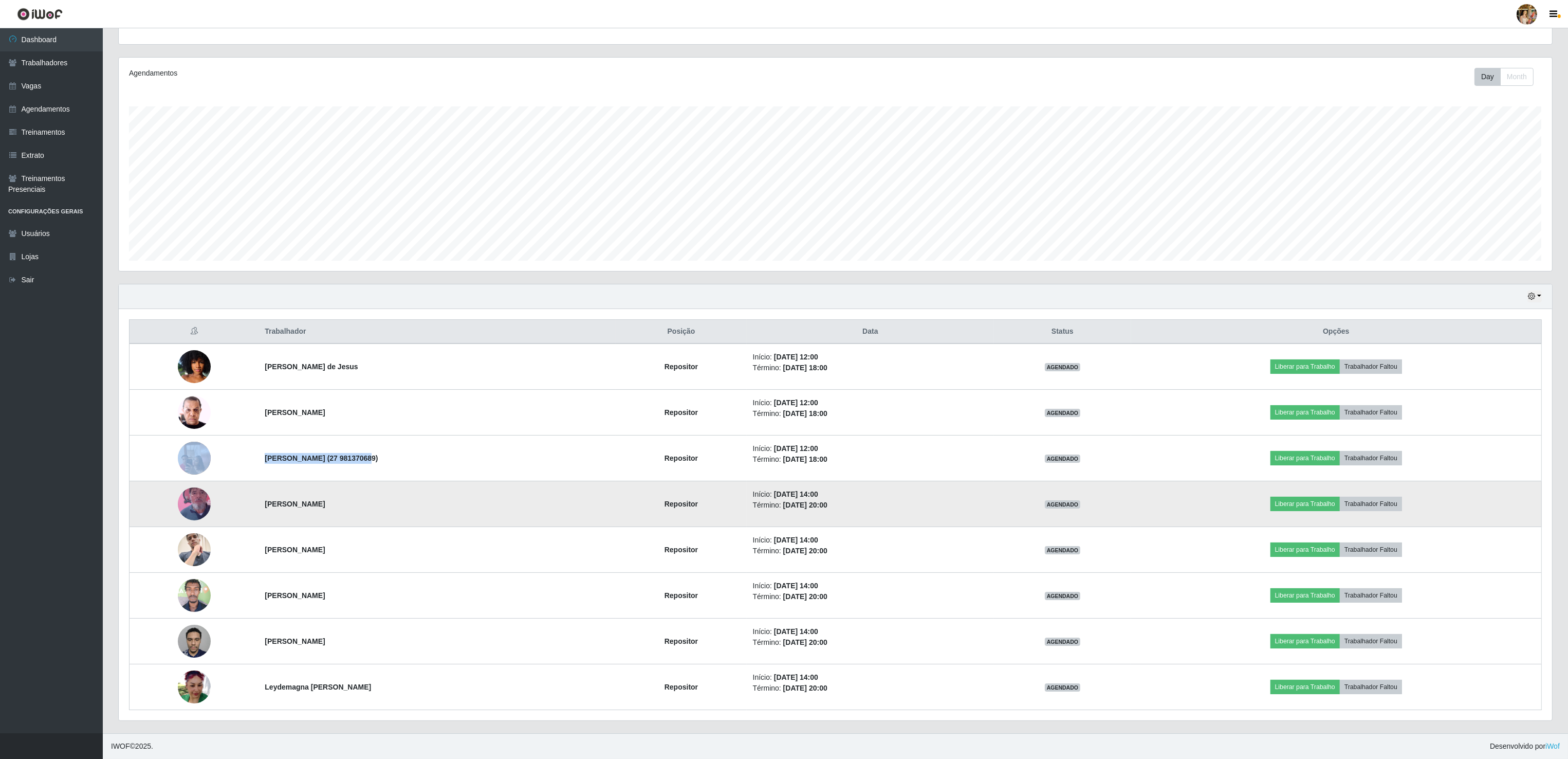
drag, startPoint x: 258, startPoint y: 503, endPoint x: 359, endPoint y: 505, distance: 101.0
click at [359, 505] on td "Antônio Sérgio de Holanda" at bounding box center [437, 504] width 357 height 46
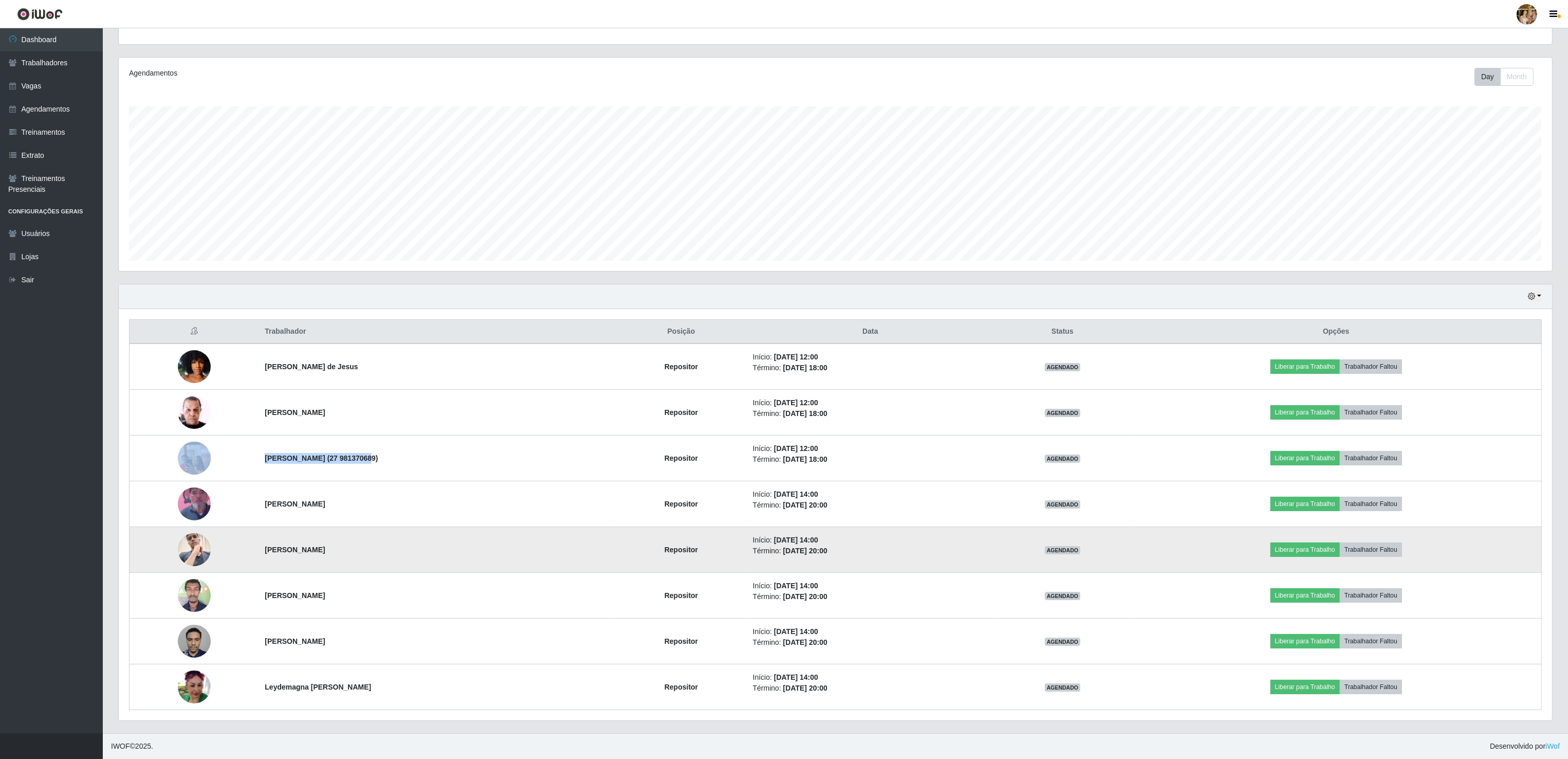
drag, startPoint x: 251, startPoint y: 541, endPoint x: 329, endPoint y: 549, distance: 78.4
click at [329, 549] on td "Thiago Junio Xavier" at bounding box center [437, 550] width 357 height 46
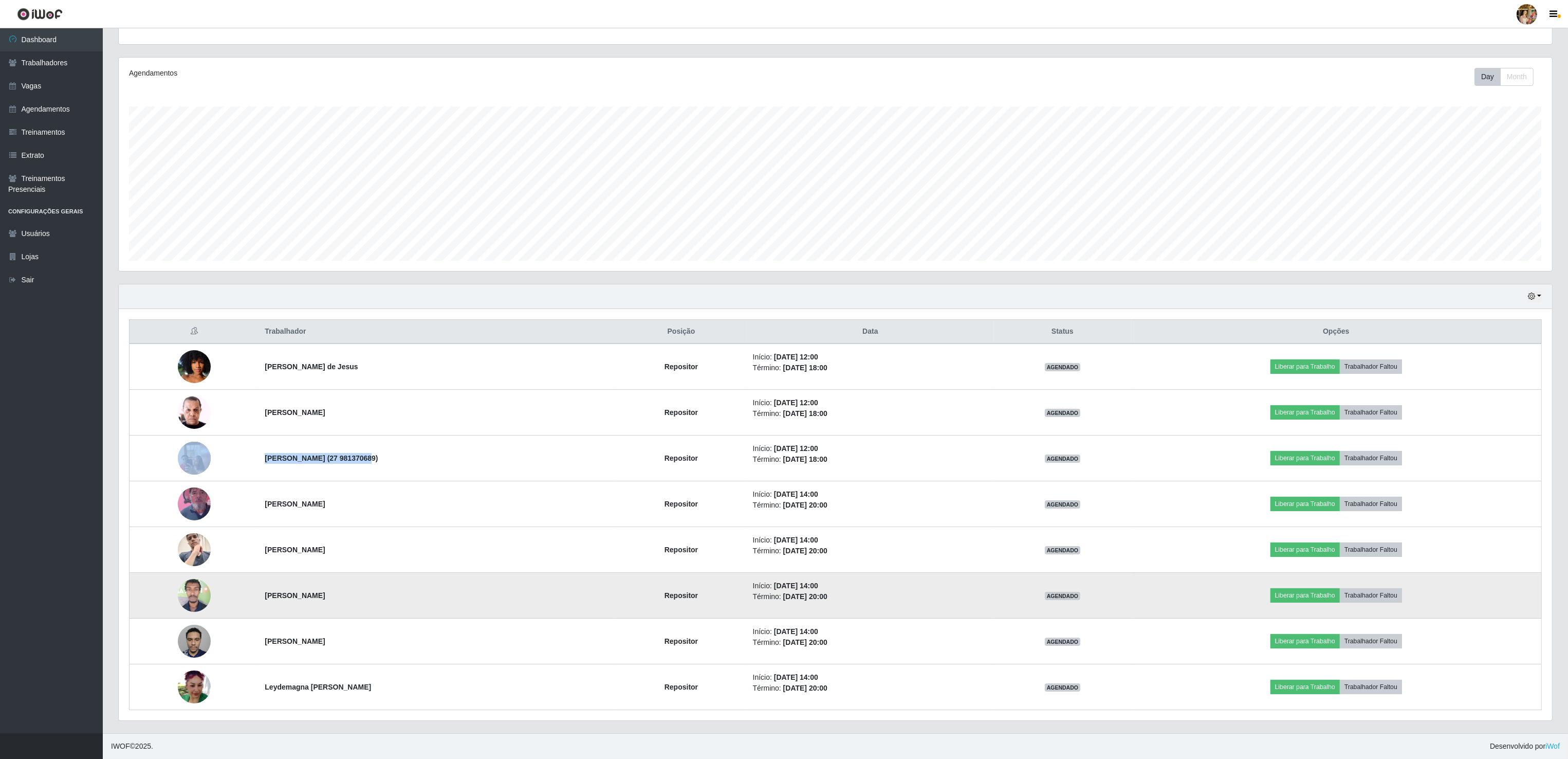
drag, startPoint x: 255, startPoint y: 593, endPoint x: 370, endPoint y: 595, distance: 115.0
click at [370, 595] on td "Hugo Ferreira Contas" at bounding box center [437, 596] width 357 height 46
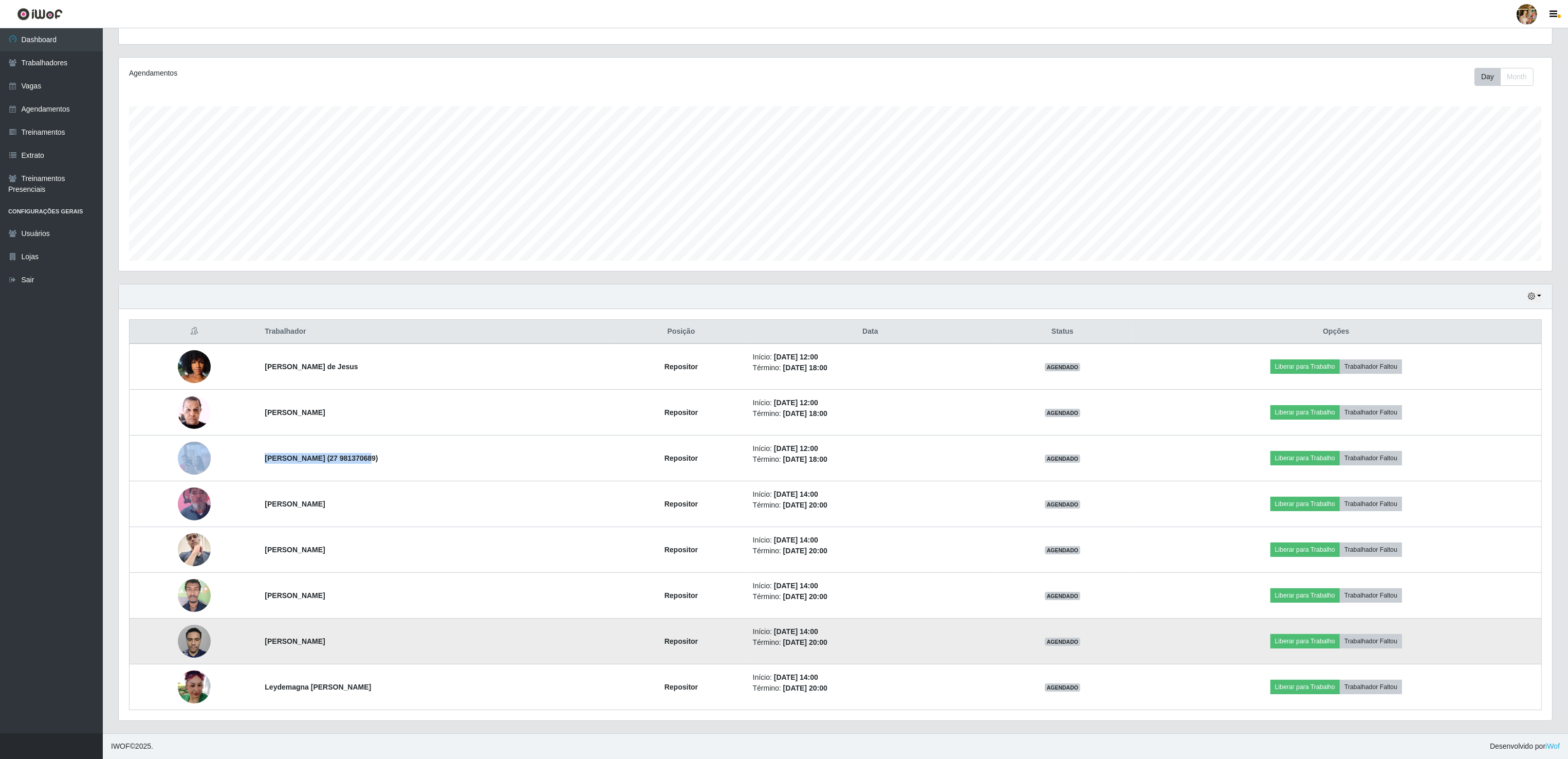
drag, startPoint x: 251, startPoint y: 637, endPoint x: 394, endPoint y: 650, distance: 143.6
click at [394, 650] on td "Eduarderson Alves Nascimento" at bounding box center [437, 641] width 357 height 46
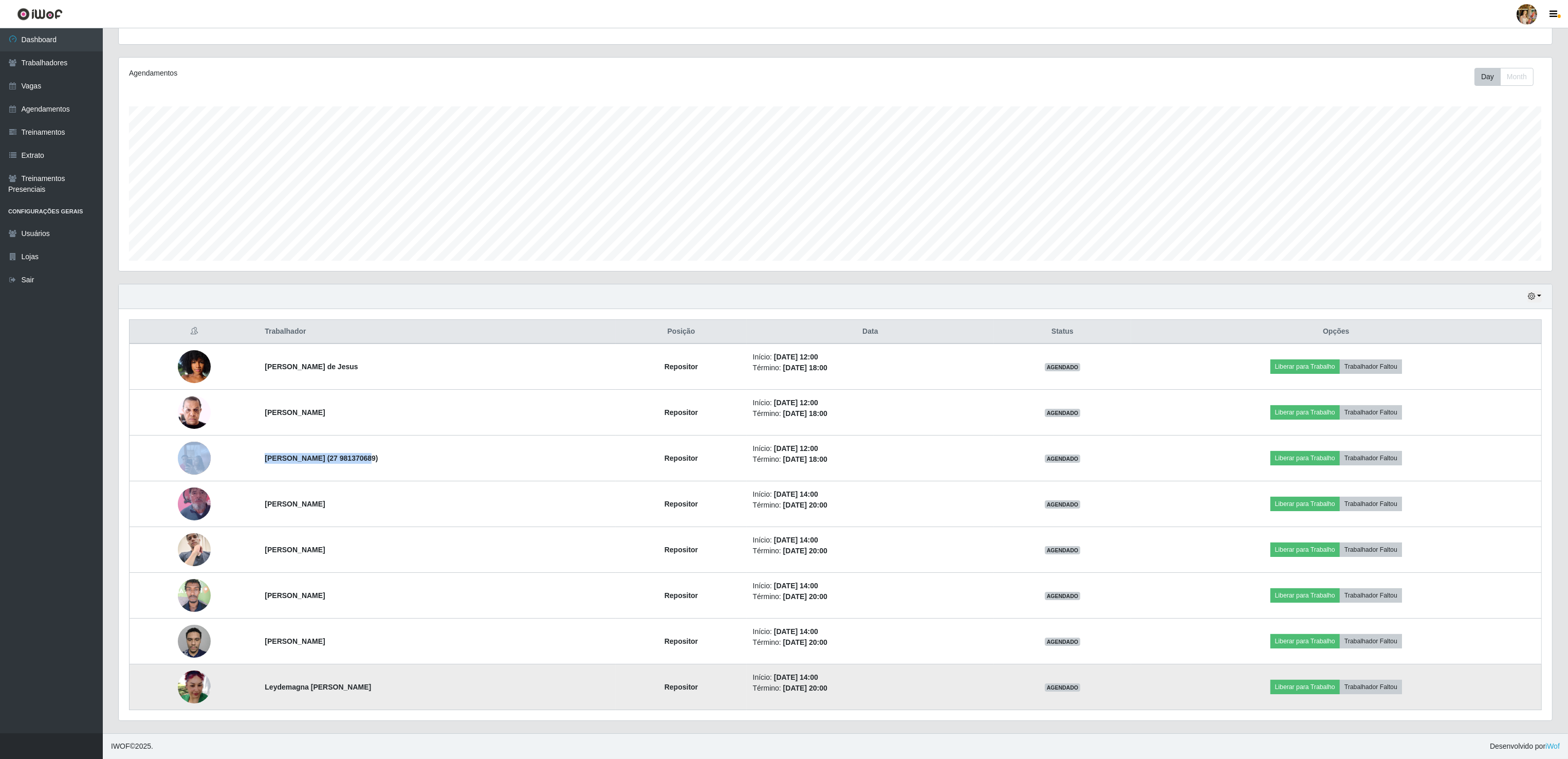
drag, startPoint x: 241, startPoint y: 687, endPoint x: 400, endPoint y: 693, distance: 159.1
click at [400, 693] on tr "Leydemagna Lourenço da Silva Repositor Início: 14/08/2025, 14:00 Término: 14/08…" at bounding box center [835, 687] width 1412 height 46
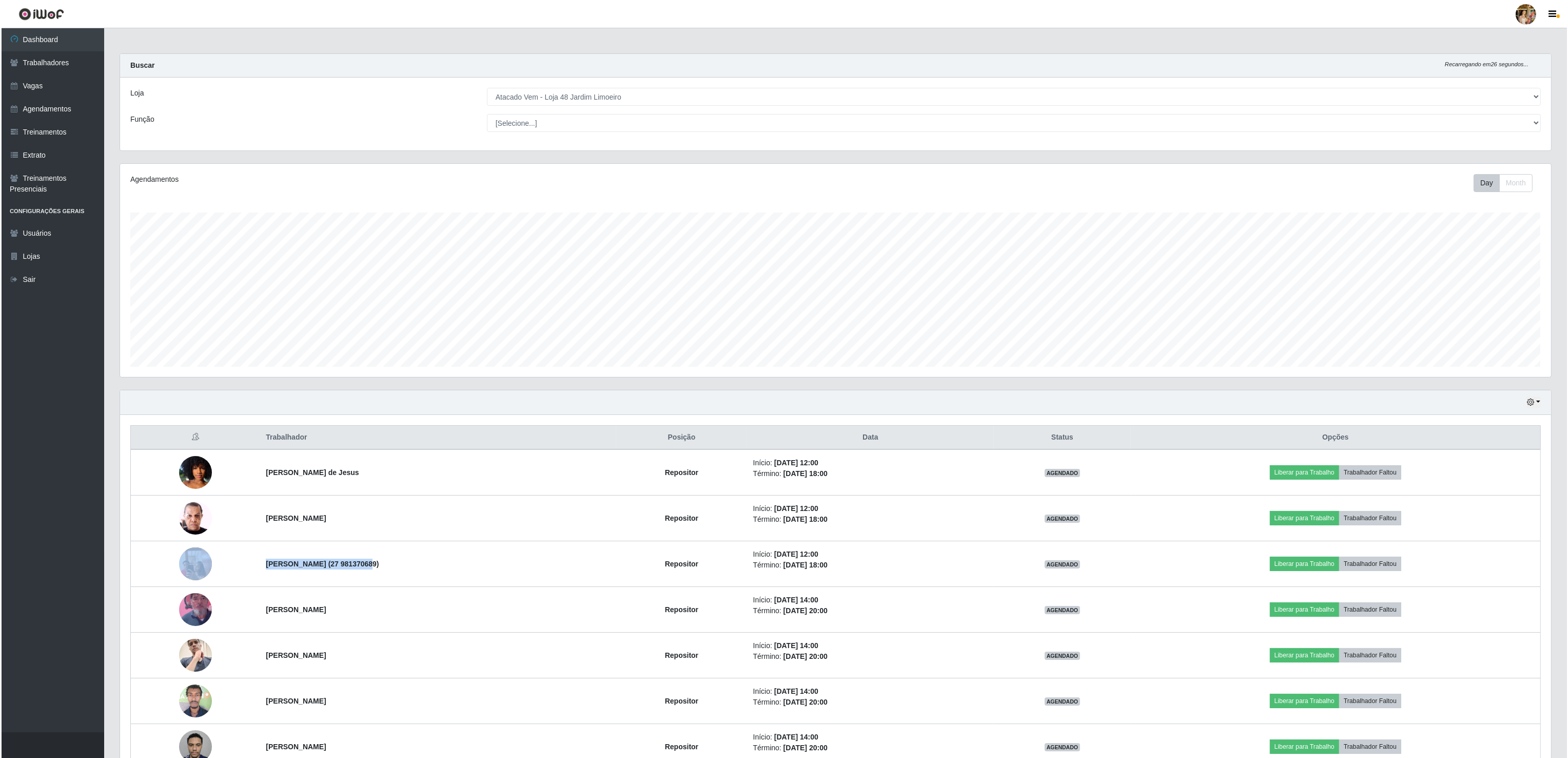
scroll to position [0, 0]
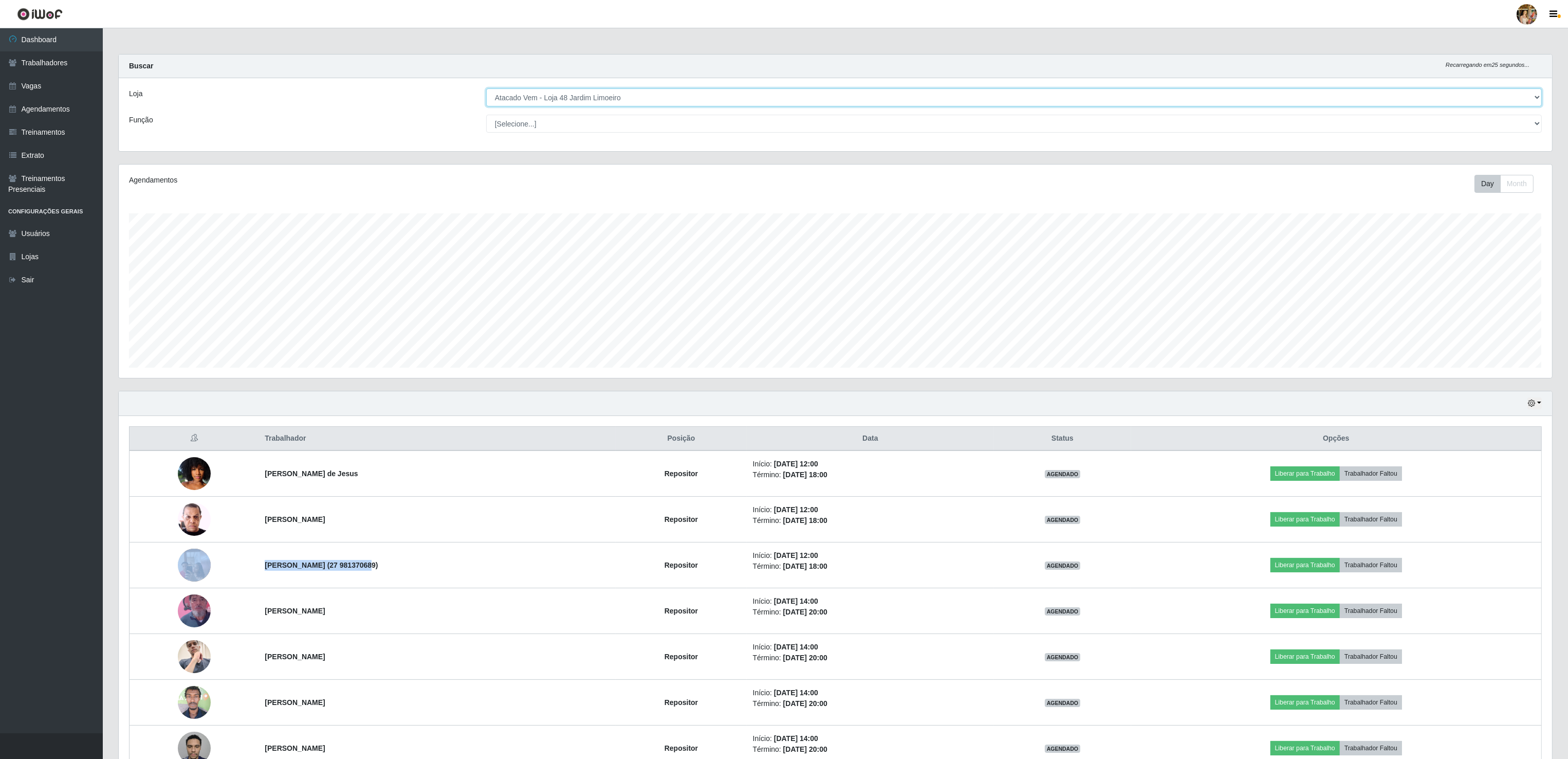
click at [557, 96] on select "[Selecione...] Atacado Vem - Loja 30 Laranjeiras Velha Atacado Vem - Loja 31 Sã…" at bounding box center [1014, 97] width 1056 height 18
click at [486, 89] on select "[Selecione...] Atacado Vem - Loja 30 Laranjeiras Velha Atacado Vem - Loja 31 Sã…" at bounding box center [1014, 97] width 1056 height 18
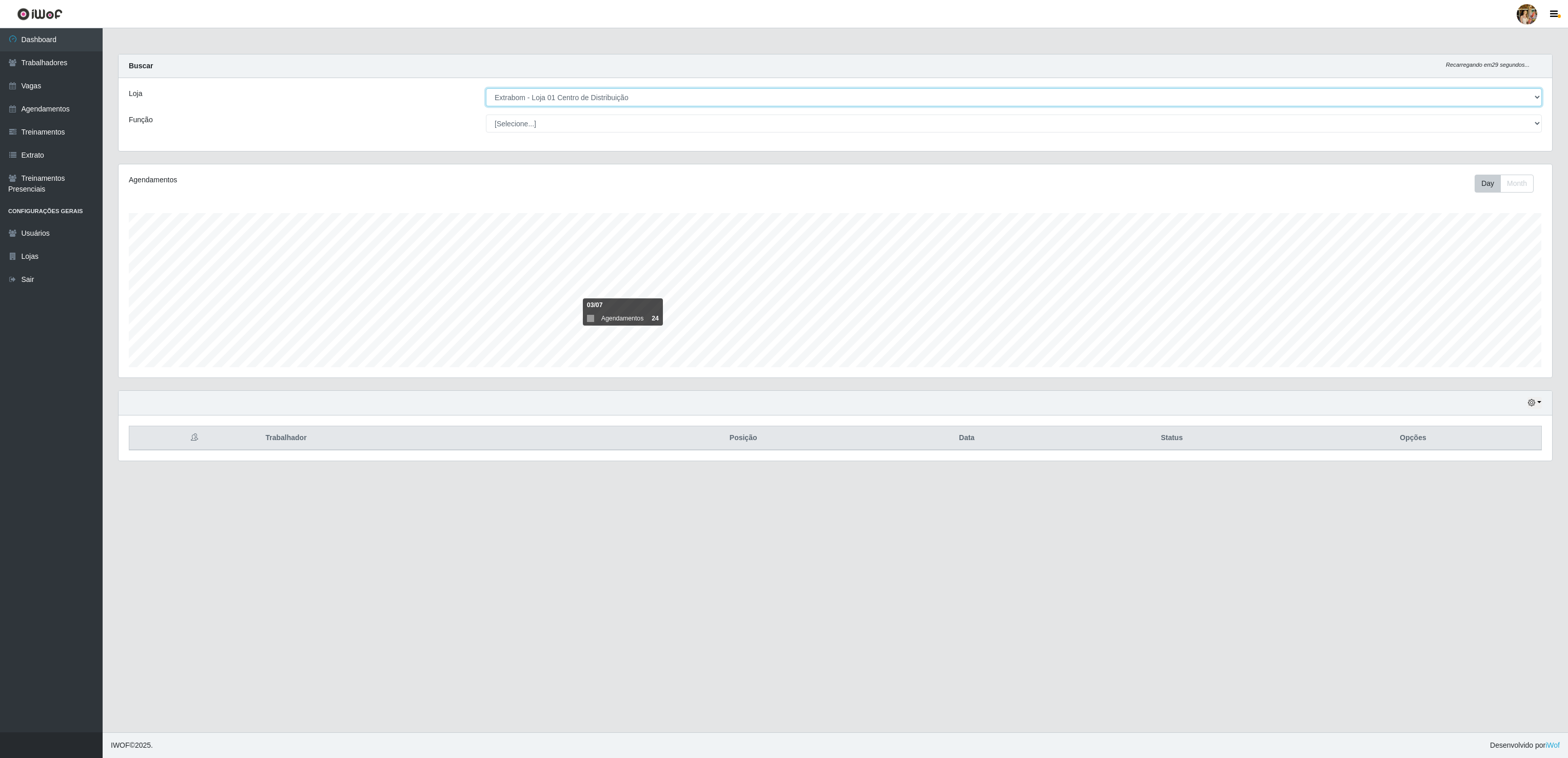
click at [637, 96] on select "[Selecione...] Atacado Vem - Loja 30 Laranjeiras Velha Atacado Vem - Loja 31 Sã…" at bounding box center [1013, 97] width 1056 height 18
click at [486, 89] on select "[Selecione...] Atacado Vem - Loja 30 Laranjeiras Velha Atacado Vem - Loja 31 Sã…" at bounding box center [1013, 97] width 1056 height 18
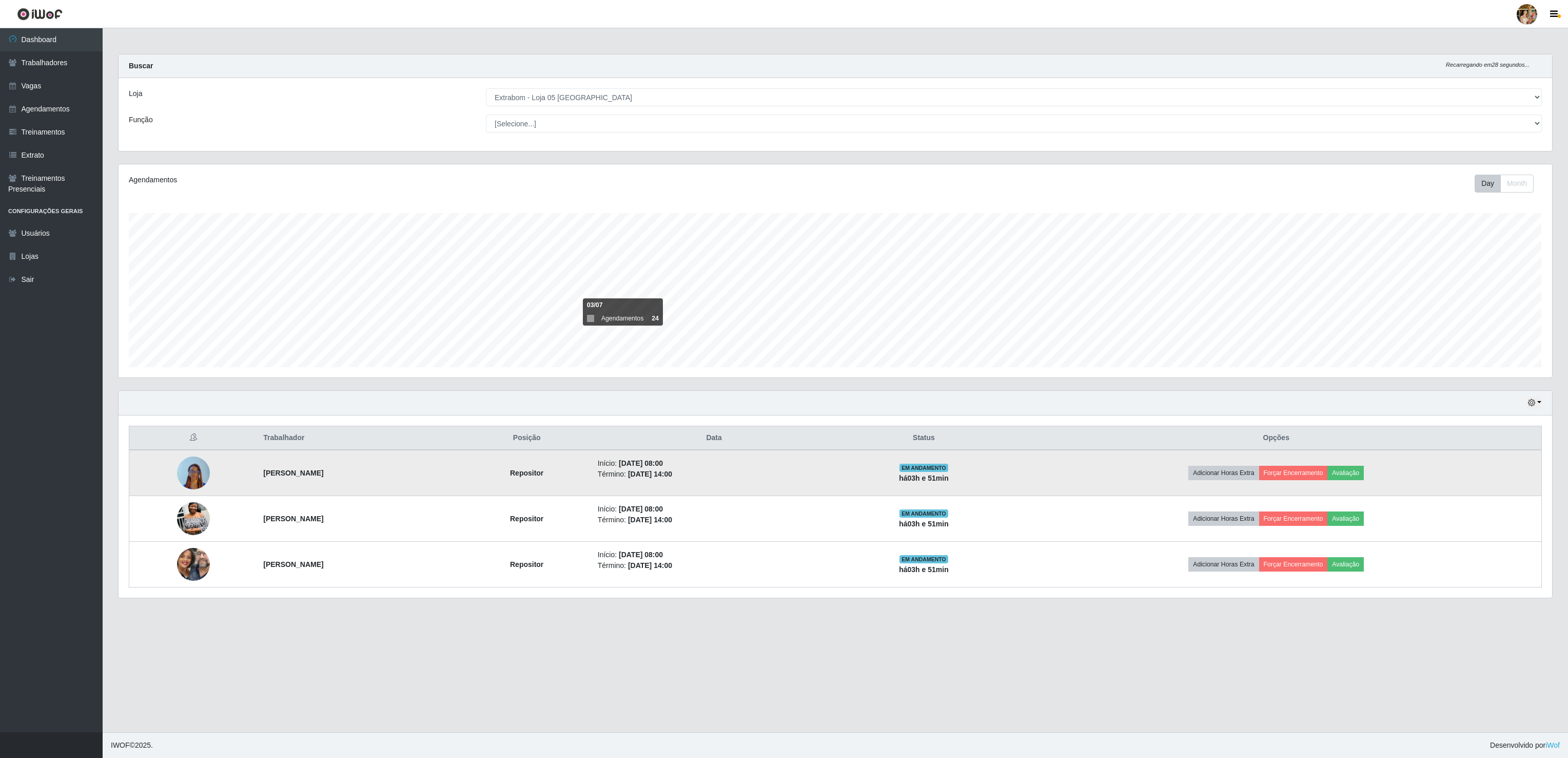
drag, startPoint x: 251, startPoint y: 475, endPoint x: 392, endPoint y: 489, distance: 141.7
click at [392, 489] on td "Christmaelle Merveille MIGAN" at bounding box center [359, 472] width 205 height 47
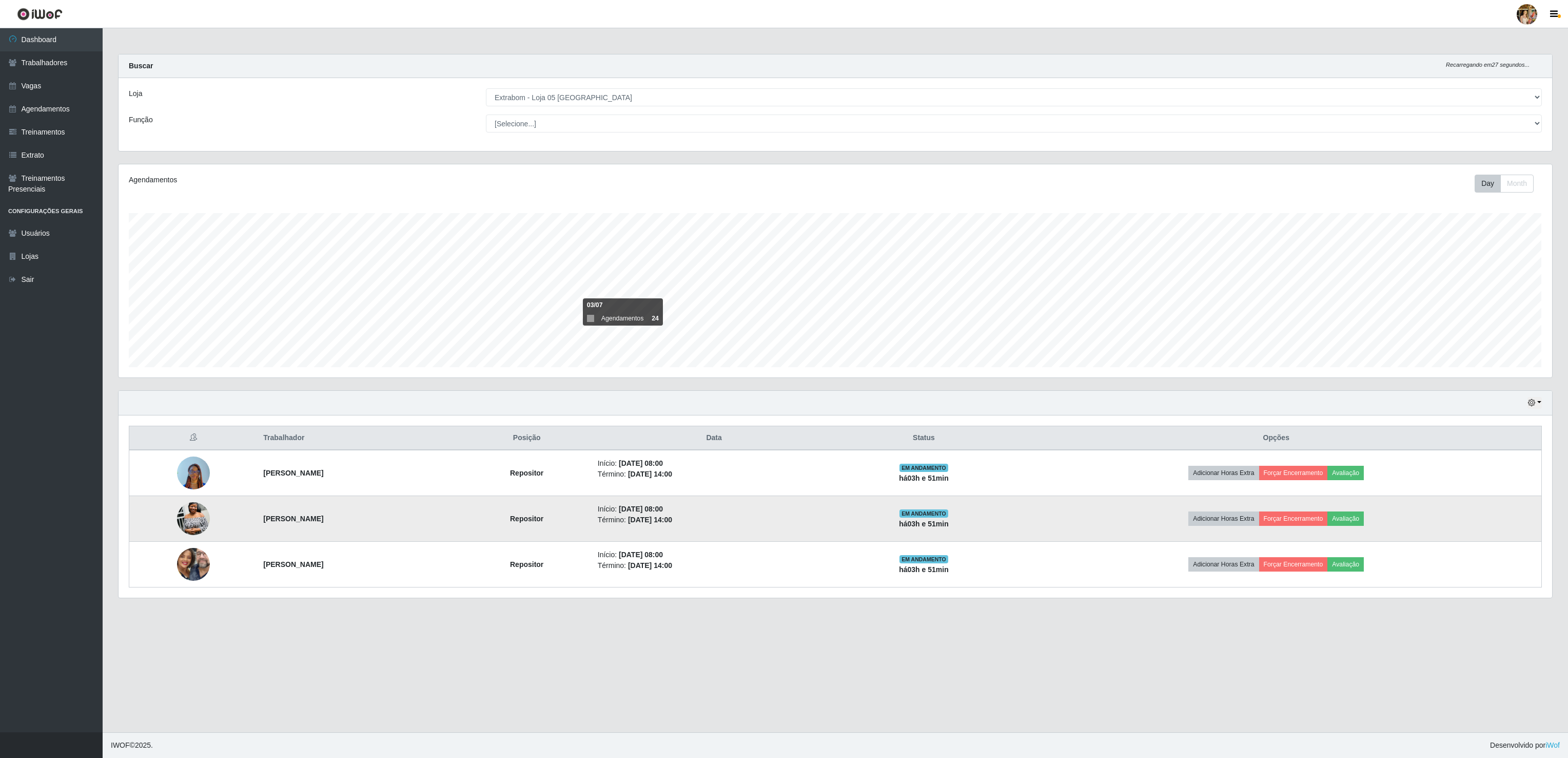
drag, startPoint x: 222, startPoint y: 513, endPoint x: 418, endPoint y: 517, distance: 196.0
click at [418, 517] on tr "Mawuena Esther Nouminagny Hounhouenou Repositor Início: 14/08/2025, 08:00 Térmi…" at bounding box center [836, 519] width 1413 height 46
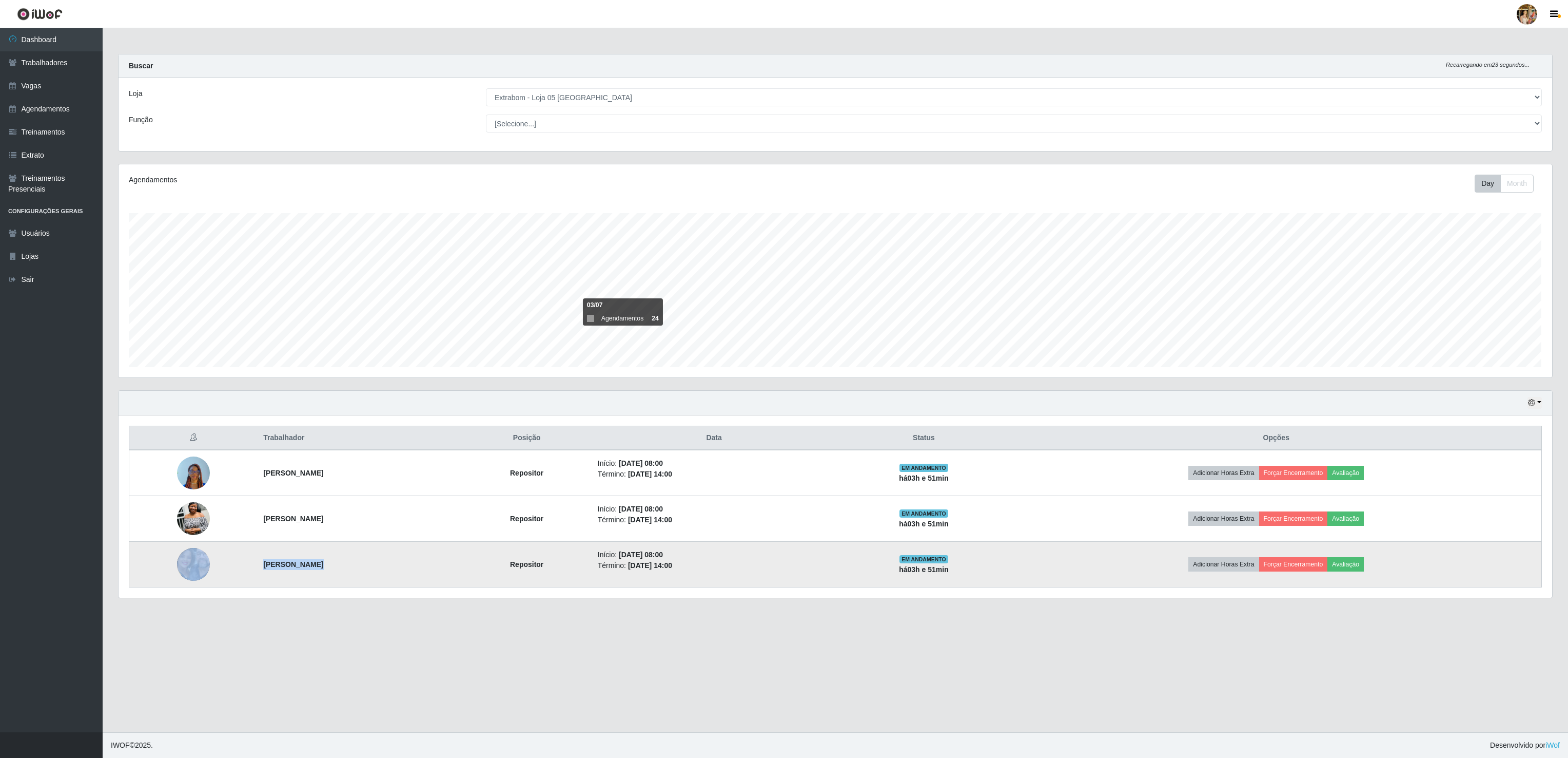
drag, startPoint x: 229, startPoint y: 562, endPoint x: 318, endPoint y: 569, distance: 89.3
click at [318, 569] on tr "Jorge Freitas Repositor Início: 14/08/2025, 08:00 Término: 14/08/2025, 14:00 EM…" at bounding box center [836, 565] width 1413 height 46
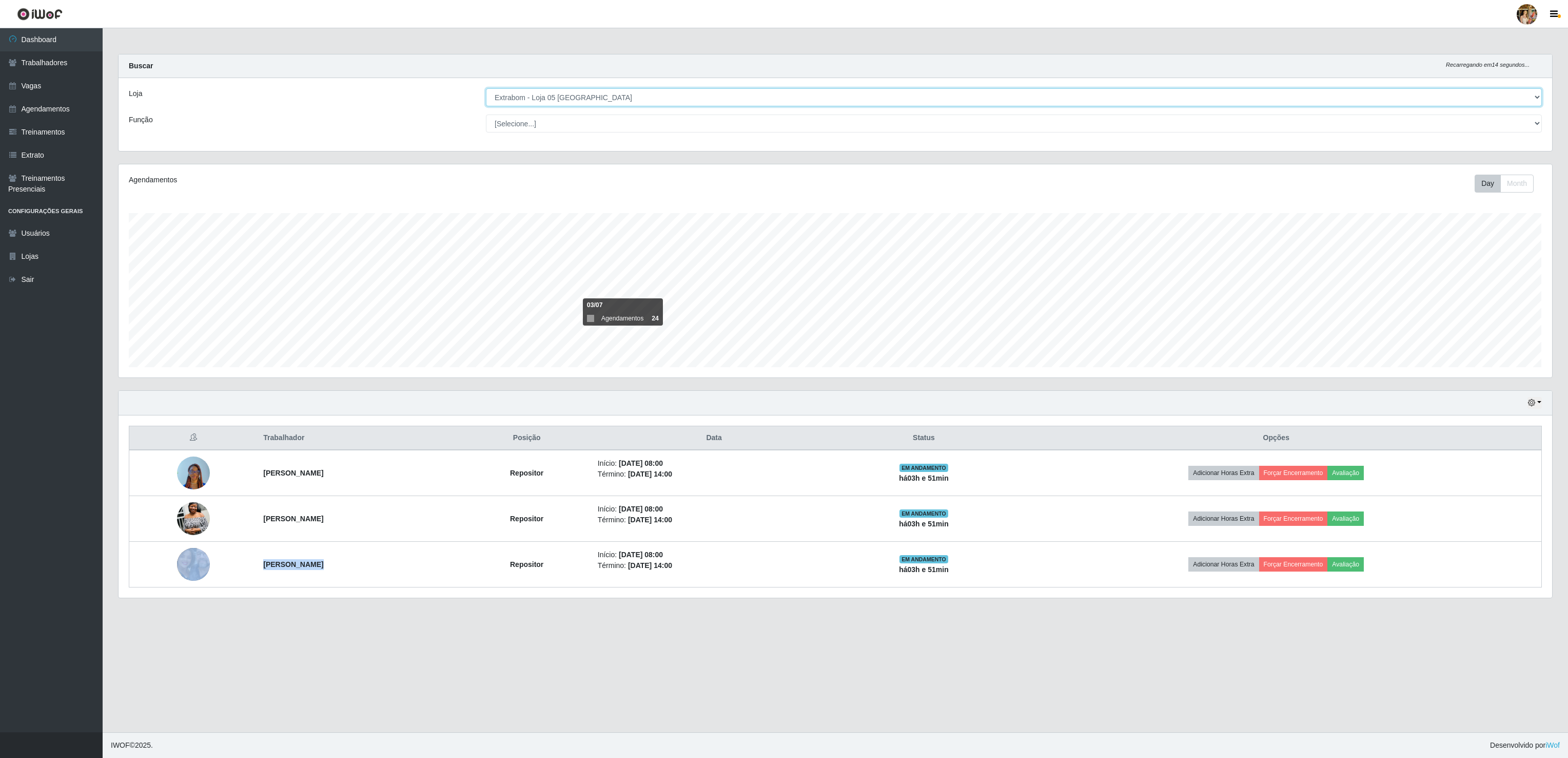
click at [571, 101] on select "[Selecione...] Atacado Vem - Loja 30 Laranjeiras Velha Atacado Vem - Loja 31 Sã…" at bounding box center [1013, 97] width 1056 height 18
click at [486, 89] on select "[Selecione...] Atacado Vem - Loja 30 Laranjeiras Velha Atacado Vem - Loja 31 Sã…" at bounding box center [1013, 97] width 1056 height 18
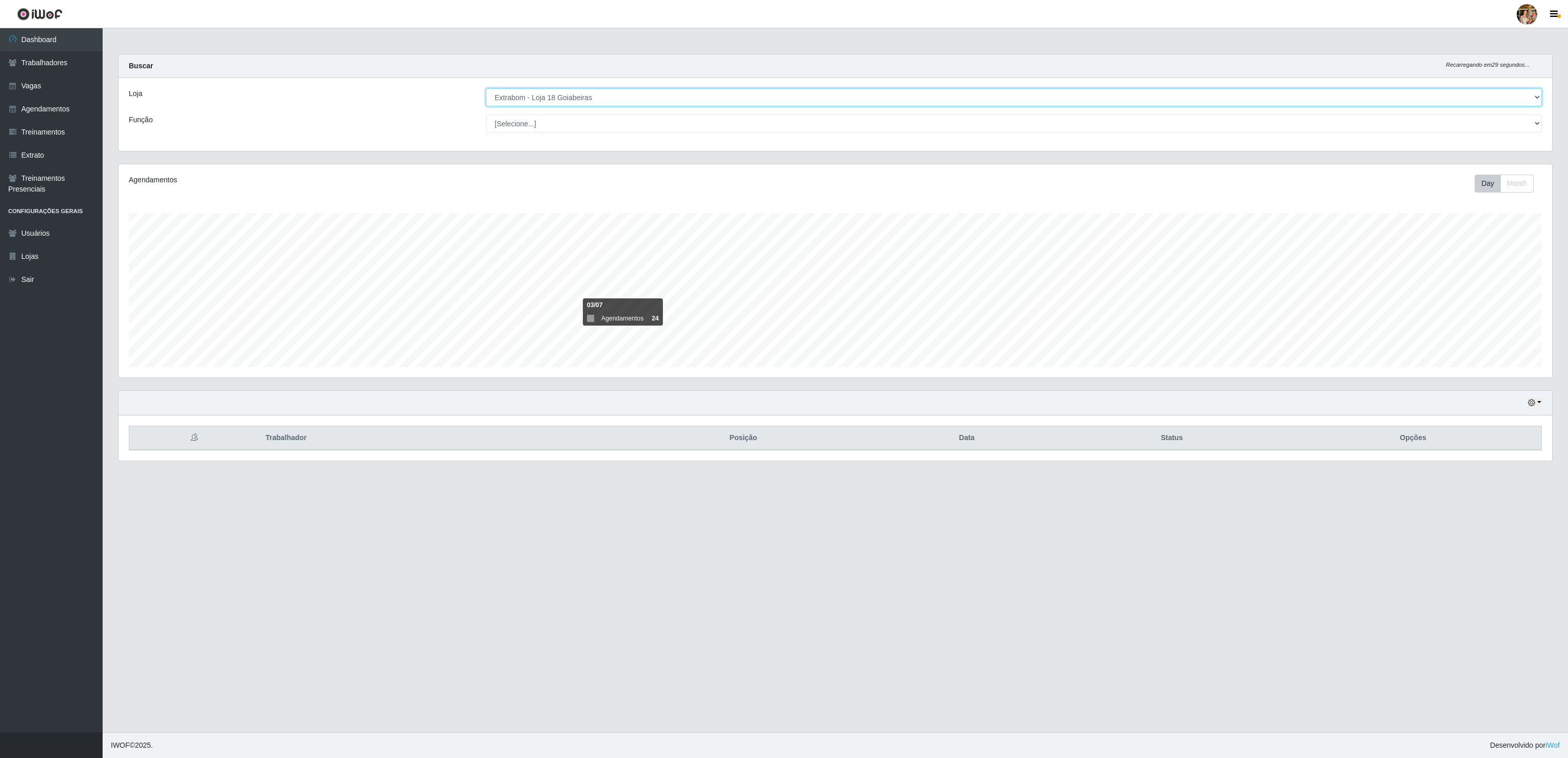
click at [569, 99] on select "[Selecione...] Atacado Vem - Loja 30 Laranjeiras Velha Atacado Vem - Loja 31 Sã…" at bounding box center [1013, 97] width 1056 height 18
click at [486, 89] on select "[Selecione...] Atacado Vem - Loja 30 Laranjeiras Velha Atacado Vem - Loja 31 Sã…" at bounding box center [1013, 97] width 1056 height 18
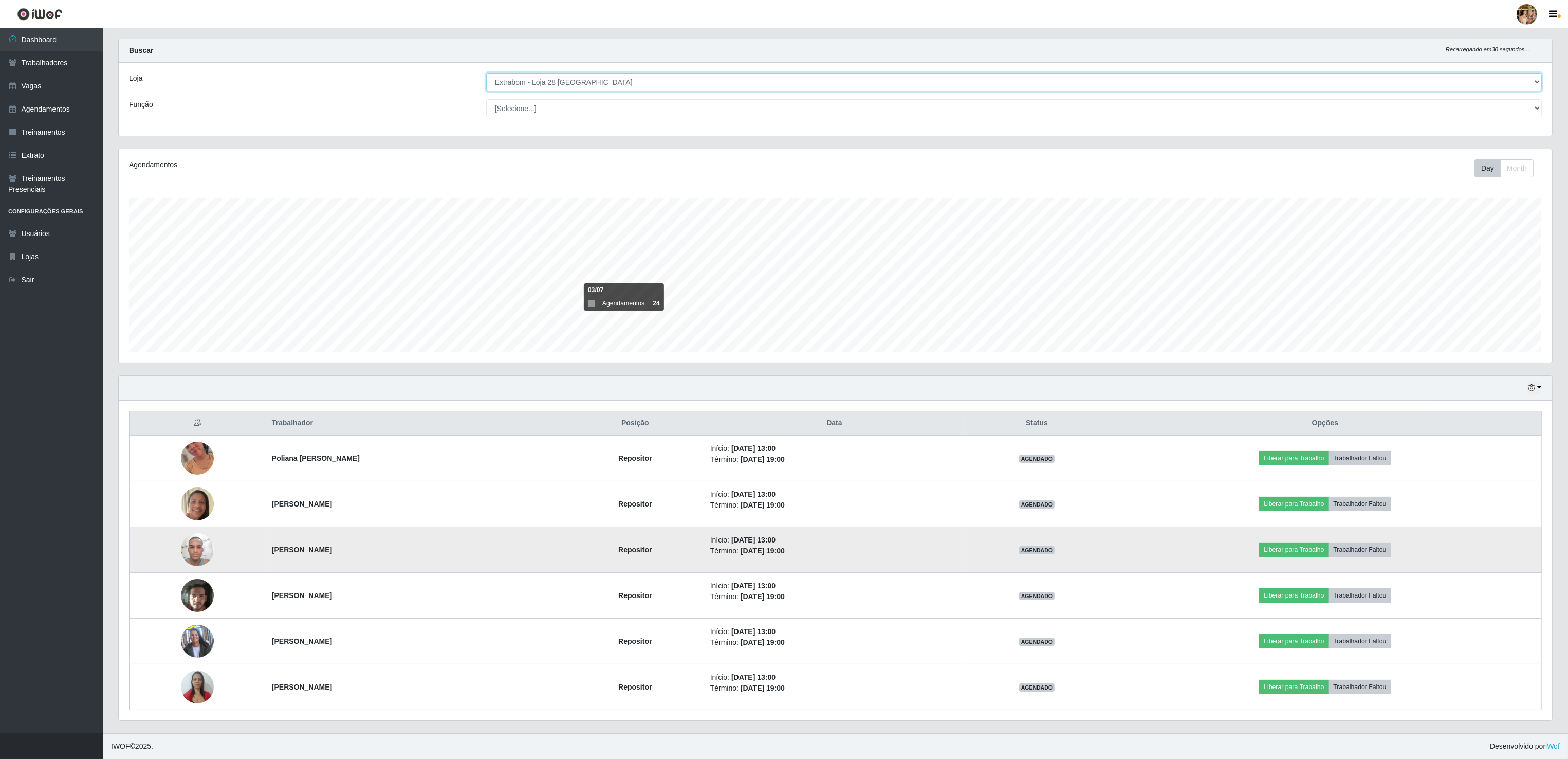
scroll to position [21, 0]
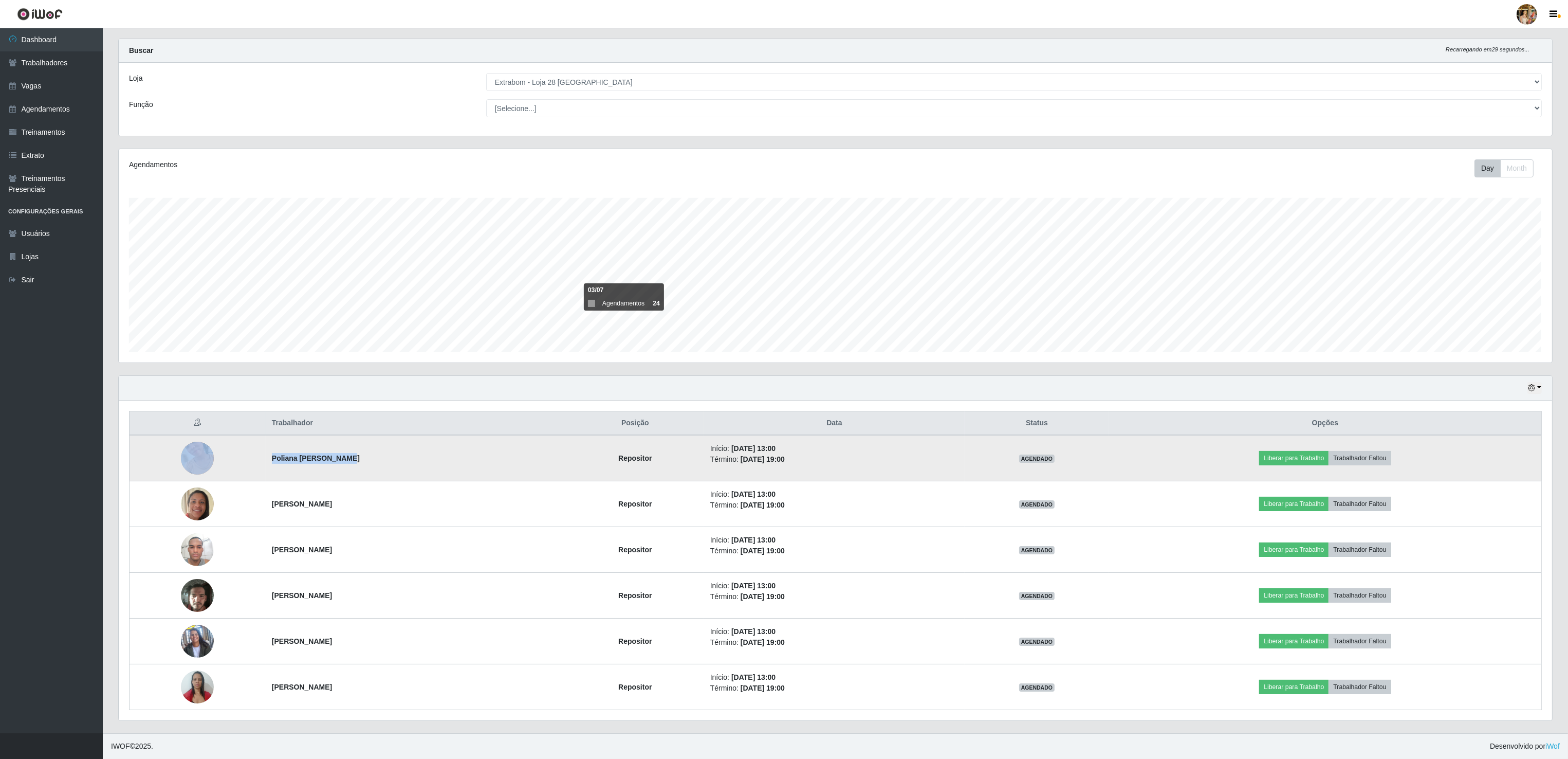
drag, startPoint x: 253, startPoint y: 457, endPoint x: 358, endPoint y: 464, distance: 105.2
click at [358, 464] on tr "Poliana Mateus Costa Repositor Início: 14/08/2025, 13:00 Término: 14/08/2025, 1…" at bounding box center [835, 458] width 1412 height 47
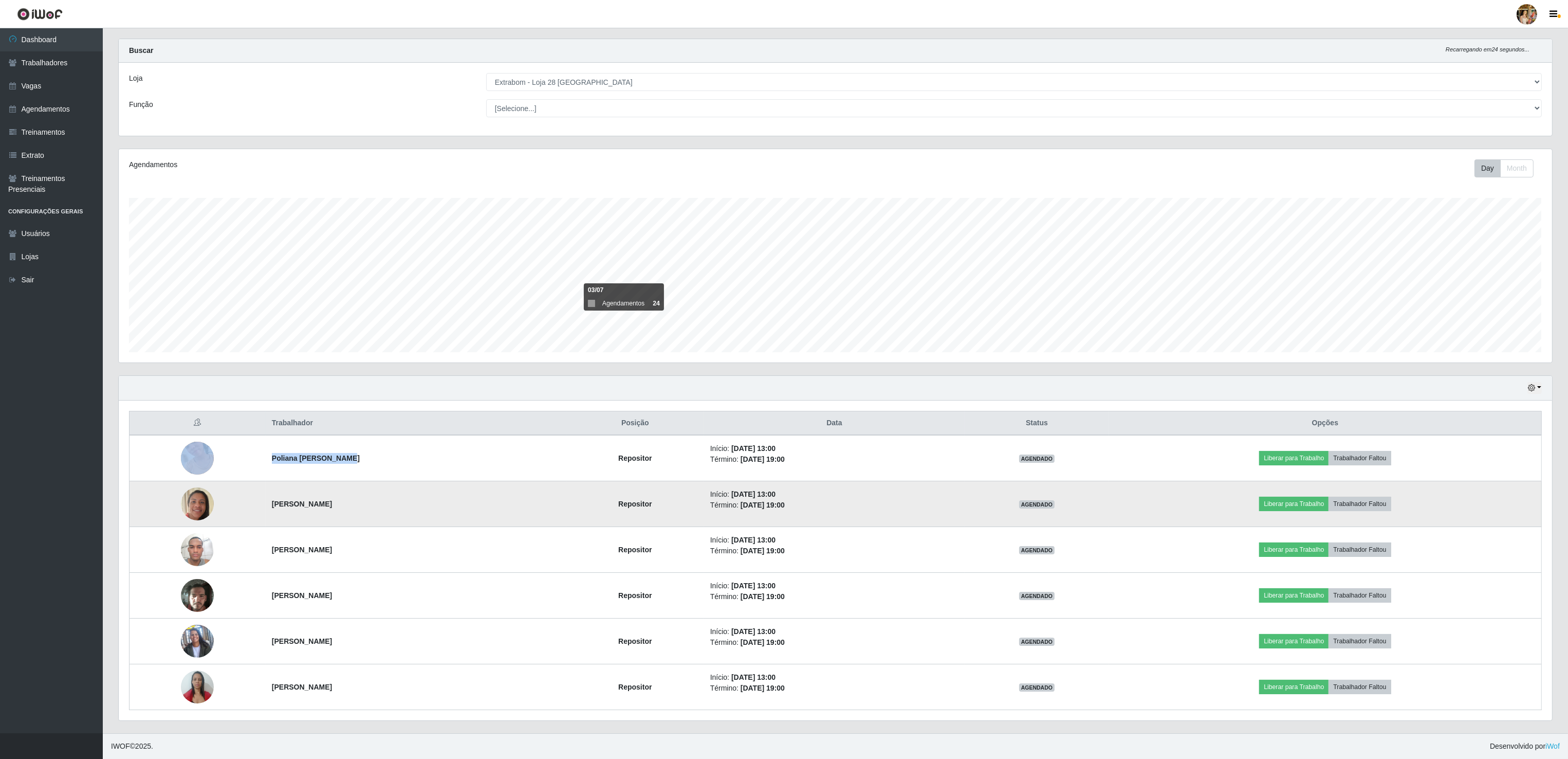
drag, startPoint x: 249, startPoint y: 502, endPoint x: 445, endPoint y: 513, distance: 196.3
click at [445, 513] on tr "Ana Célia Gama Rodrigues Silva Repositor Início: 14/08/2025, 13:00 Término: 14/…" at bounding box center [835, 504] width 1412 height 46
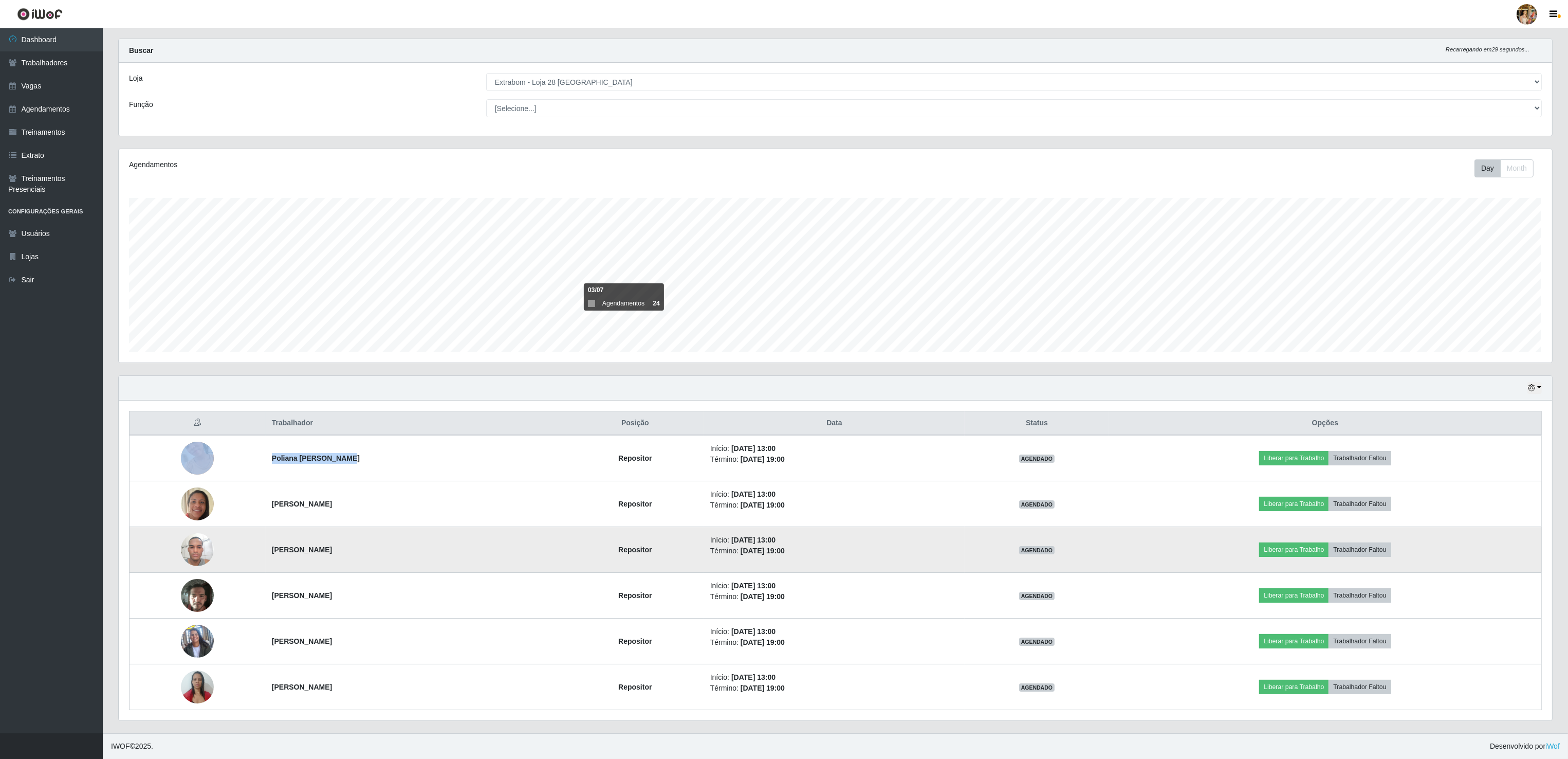
drag, startPoint x: 249, startPoint y: 548, endPoint x: 392, endPoint y: 558, distance: 143.3
click at [392, 558] on tr "Luiz Gustavo Santos de Oliveira Repositor Início: 14/08/2025, 13:00 Término: 14…" at bounding box center [835, 550] width 1412 height 46
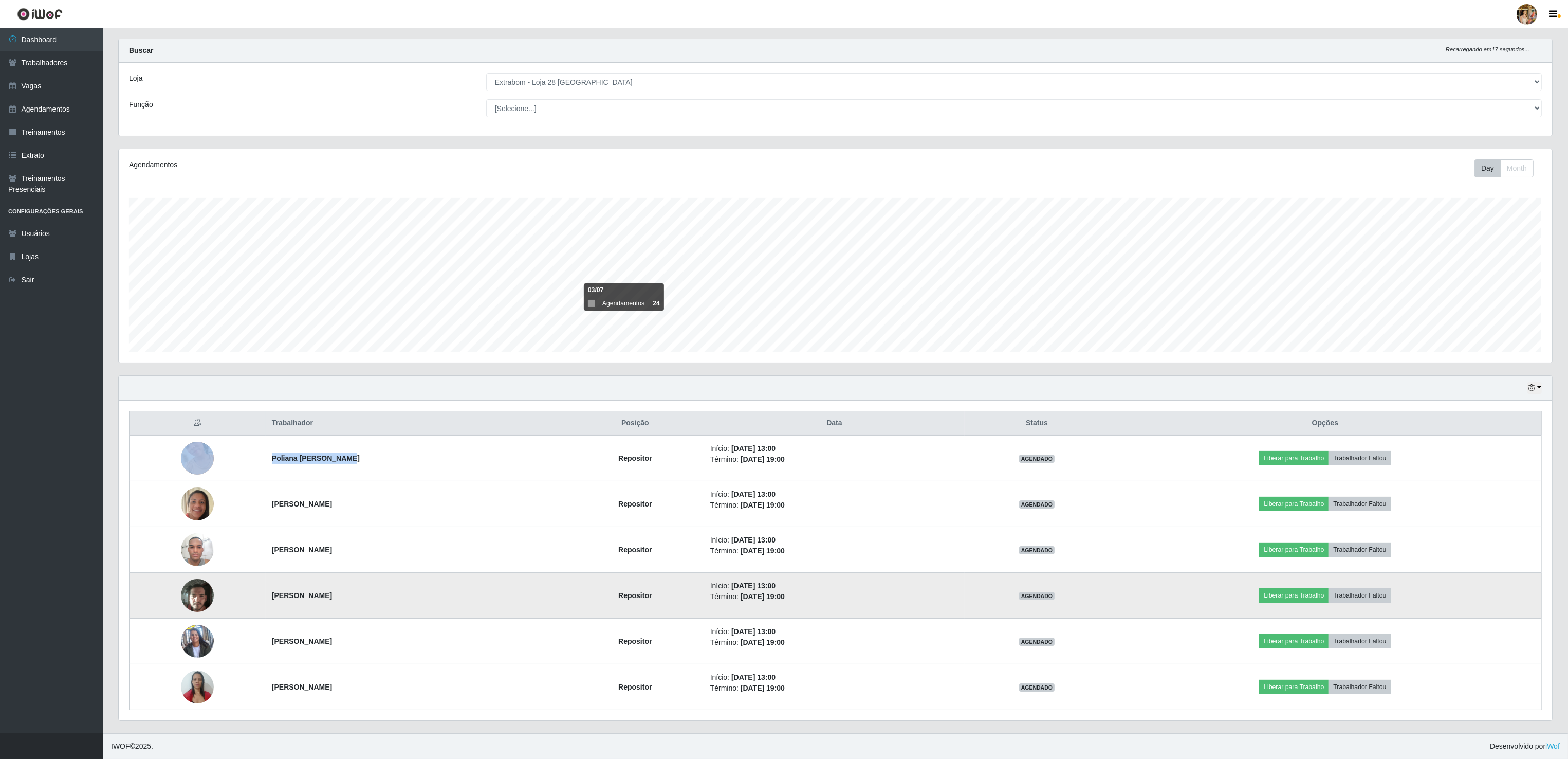
drag, startPoint x: 232, startPoint y: 599, endPoint x: 383, endPoint y: 596, distance: 151.0
click at [383, 596] on tr "Vitor Davi Campos de Oliveira Repositor Início: 14/08/2025, 13:00 Término: 14/0…" at bounding box center [835, 596] width 1412 height 46
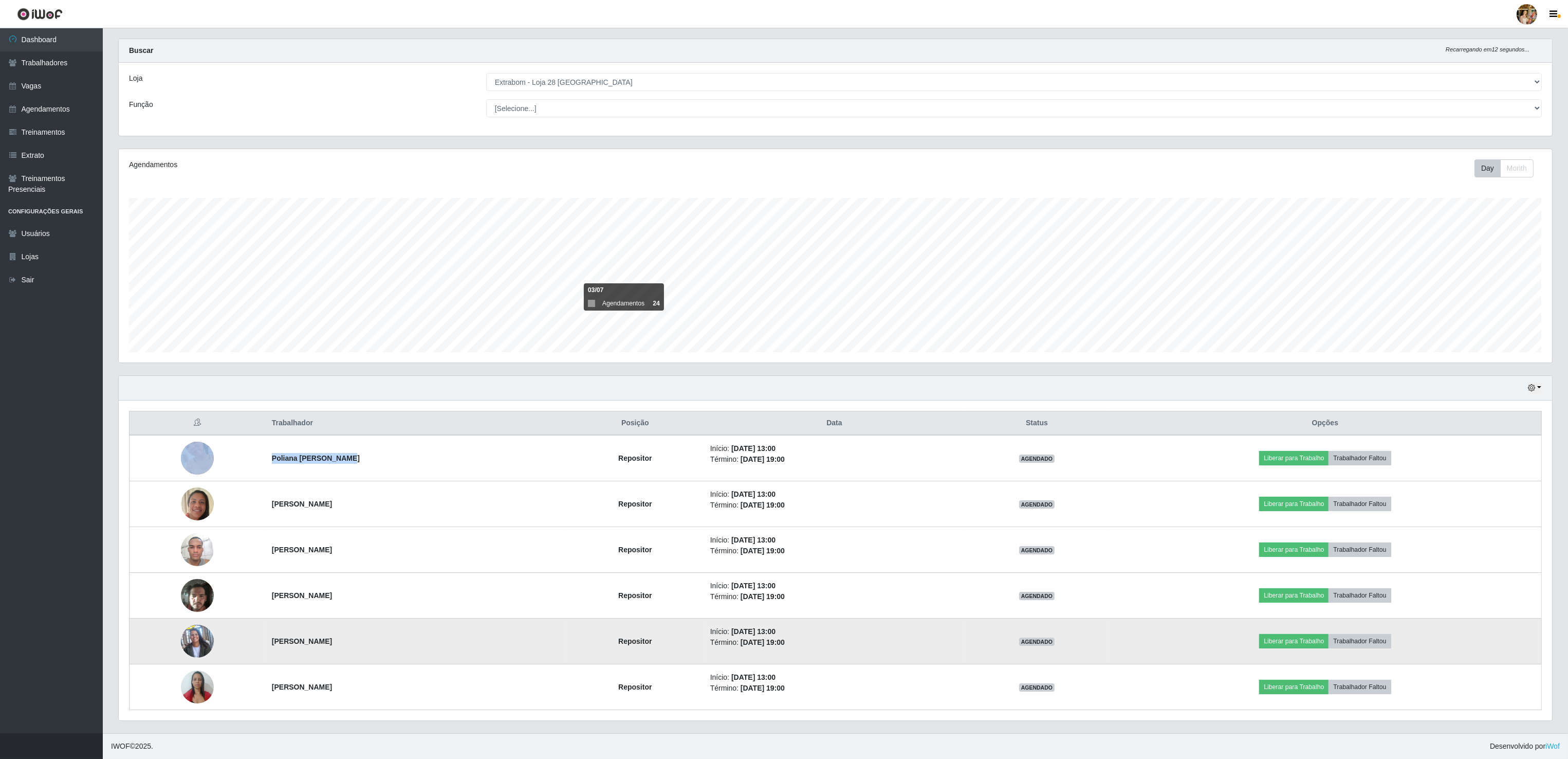
drag, startPoint x: 273, startPoint y: 641, endPoint x: 435, endPoint y: 644, distance: 162.0
click at [435, 644] on td "Jéssica Santos Silva" at bounding box center [415, 641] width 301 height 46
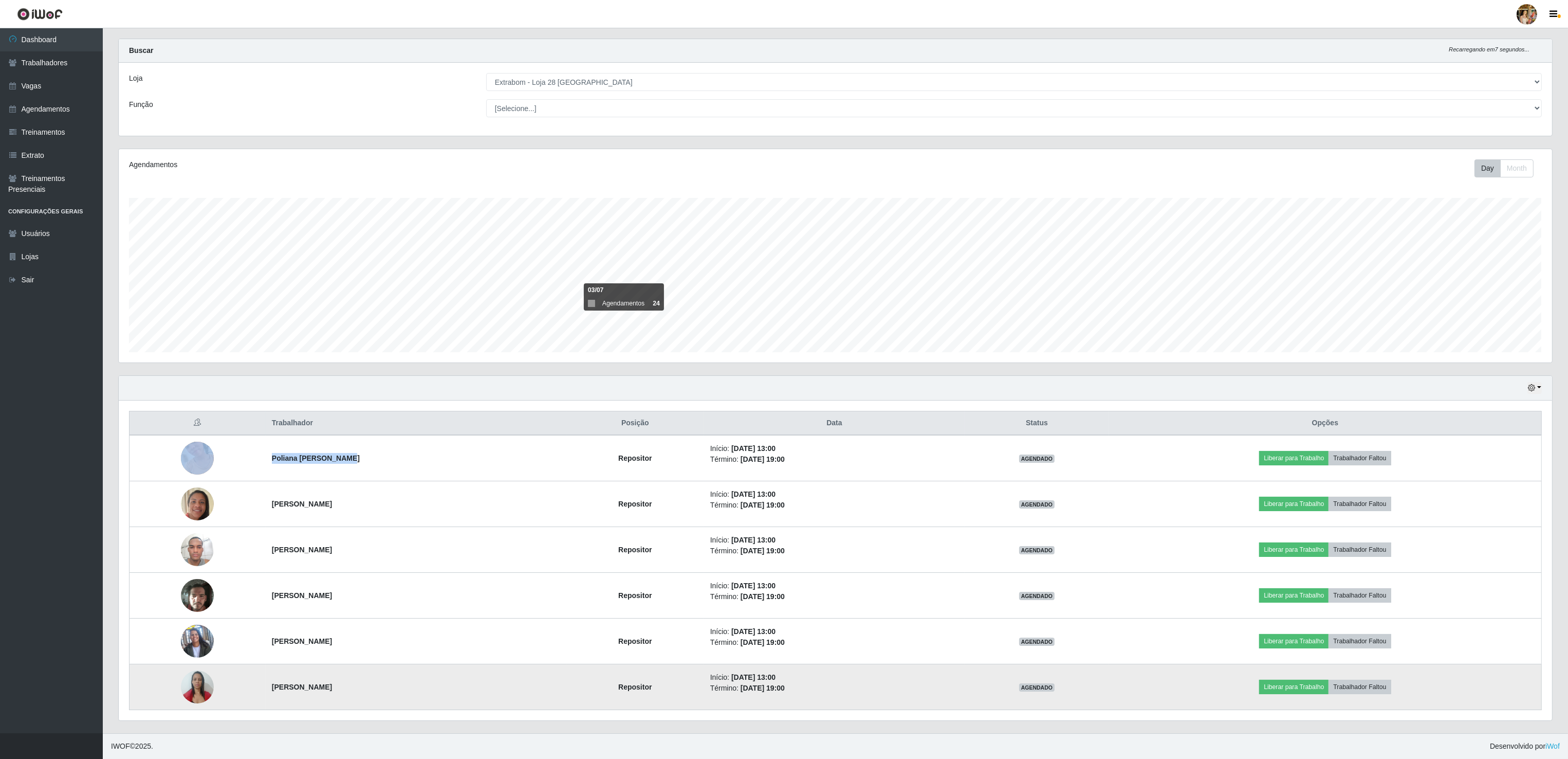
drag, startPoint x: 264, startPoint y: 684, endPoint x: 337, endPoint y: 684, distance: 73.0
click at [337, 684] on td "Lea Vieira Lopes" at bounding box center [415, 687] width 301 height 46
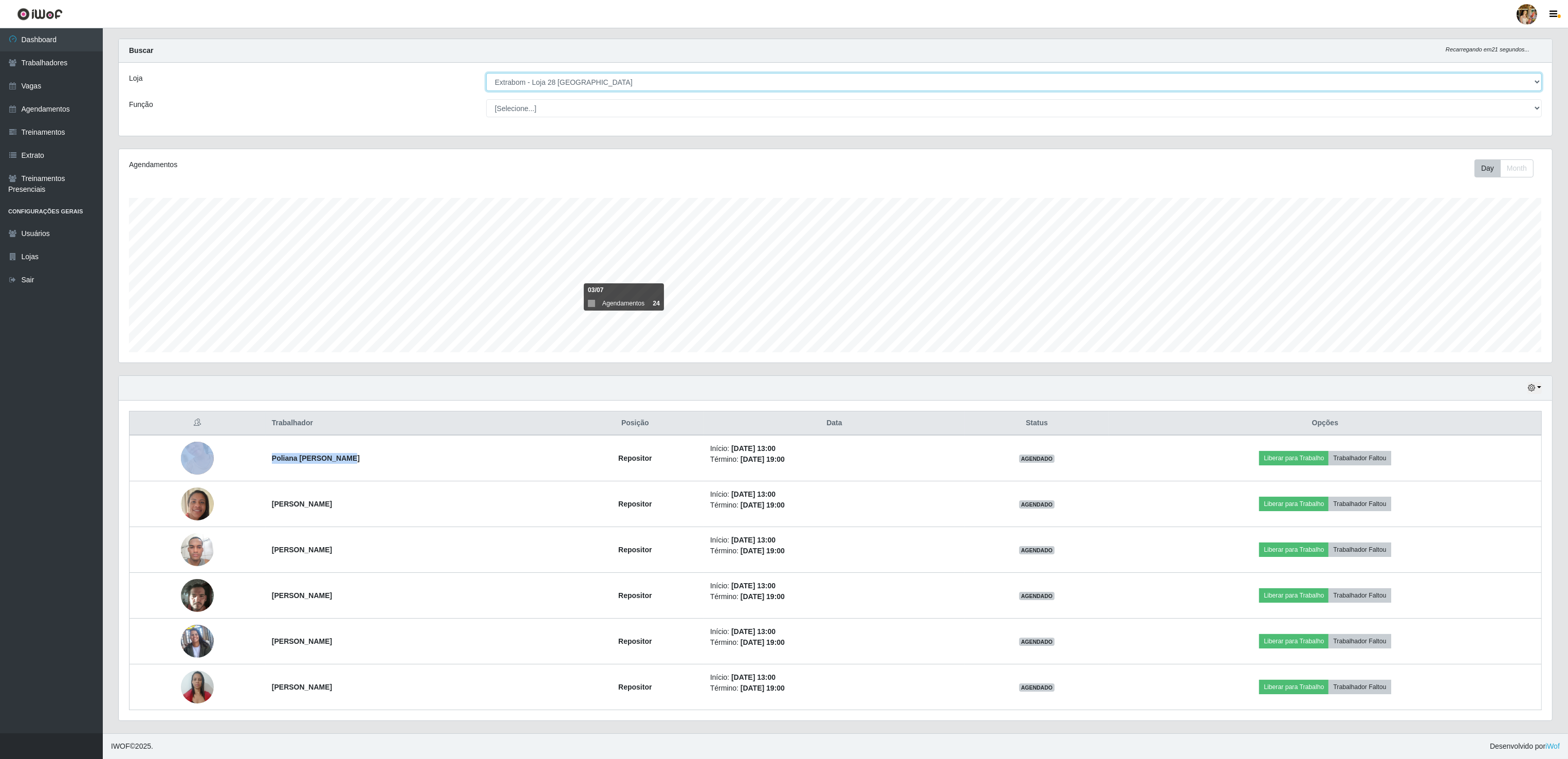
click at [577, 82] on select "[Selecione...] Atacado Vem - Loja 30 Laranjeiras Velha Atacado Vem - Loja 31 Sã…" at bounding box center [1014, 81] width 1056 height 18
select select "470"
click at [486, 89] on select "[Selecione...] Atacado Vem - Loja 30 Laranjeiras Velha Atacado Vem - Loja 31 Sã…" at bounding box center [1014, 81] width 1056 height 18
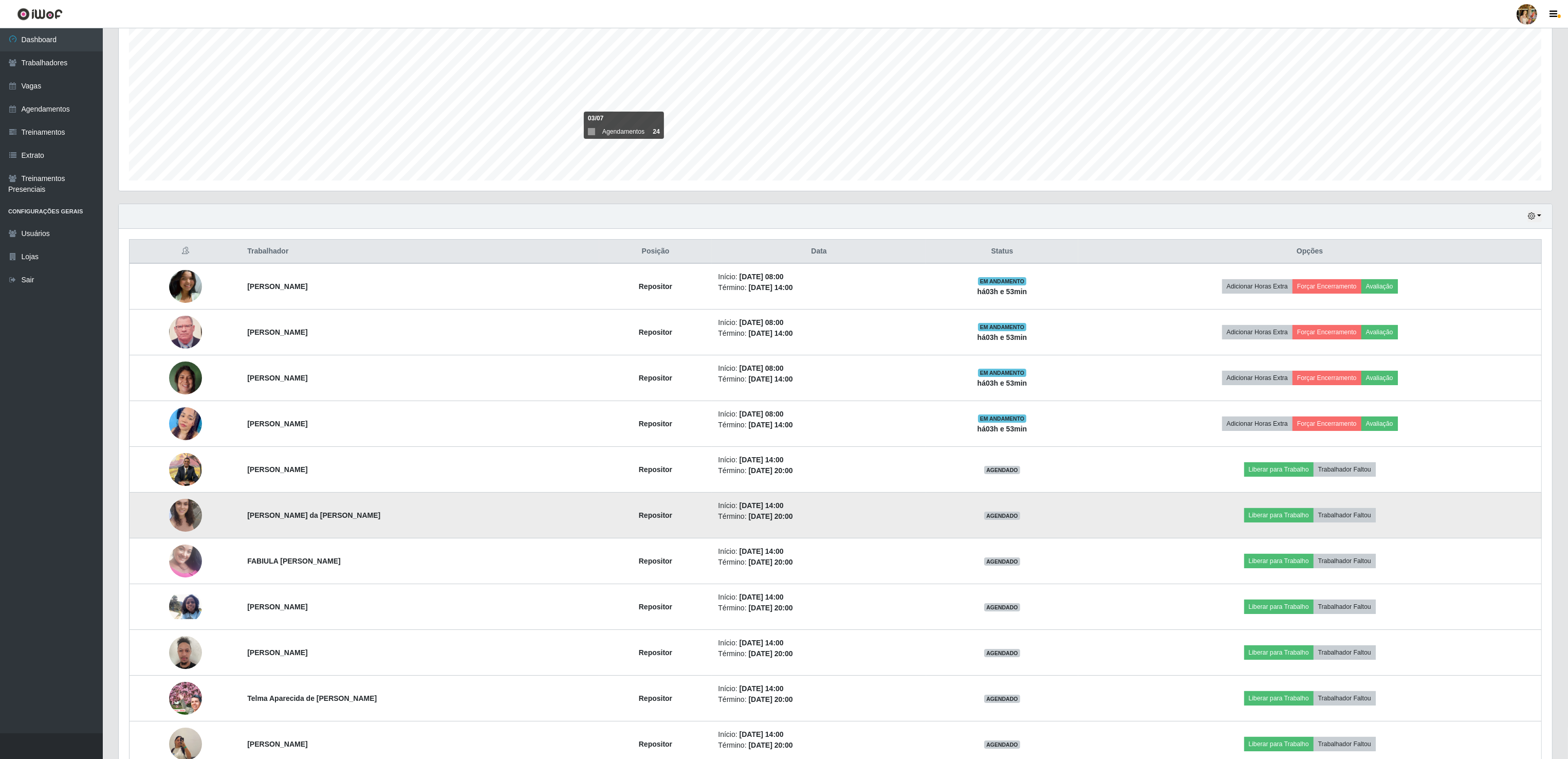
scroll to position [205, 0]
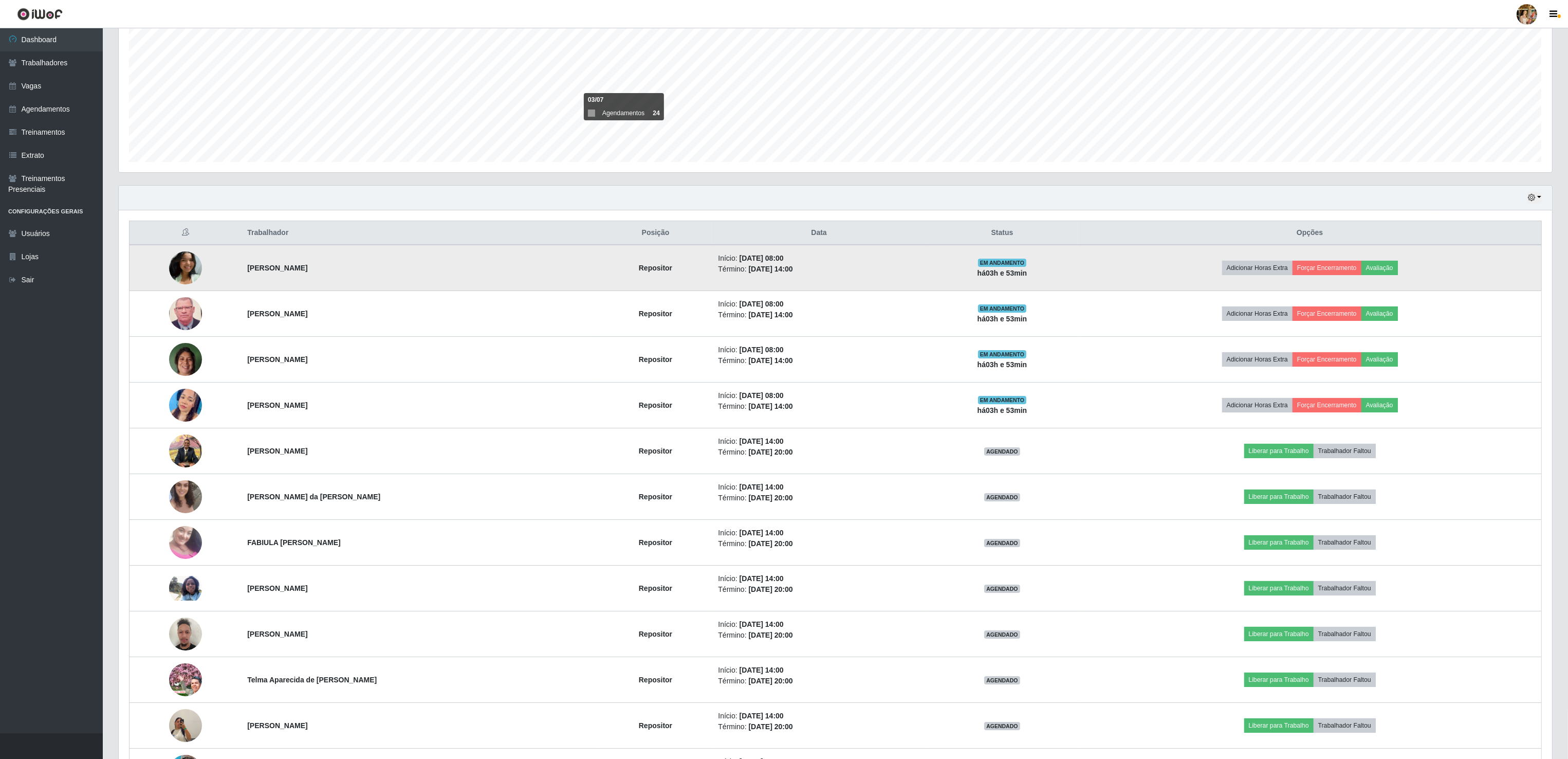
drag, startPoint x: 229, startPoint y: 278, endPoint x: 292, endPoint y: 278, distance: 63.0
click at [292, 278] on tr "Layanne Silva Rocha Repositor Início: 14/08/2025, 08:00 Término: 14/08/2025, 14…" at bounding box center [835, 268] width 1412 height 47
click at [277, 280] on td "Layanne Silva Rocha" at bounding box center [419, 268] width 358 height 47
drag, startPoint x: 238, startPoint y: 267, endPoint x: 345, endPoint y: 269, distance: 107.0
click at [345, 269] on td "Layanne Silva Rocha" at bounding box center [419, 268] width 358 height 47
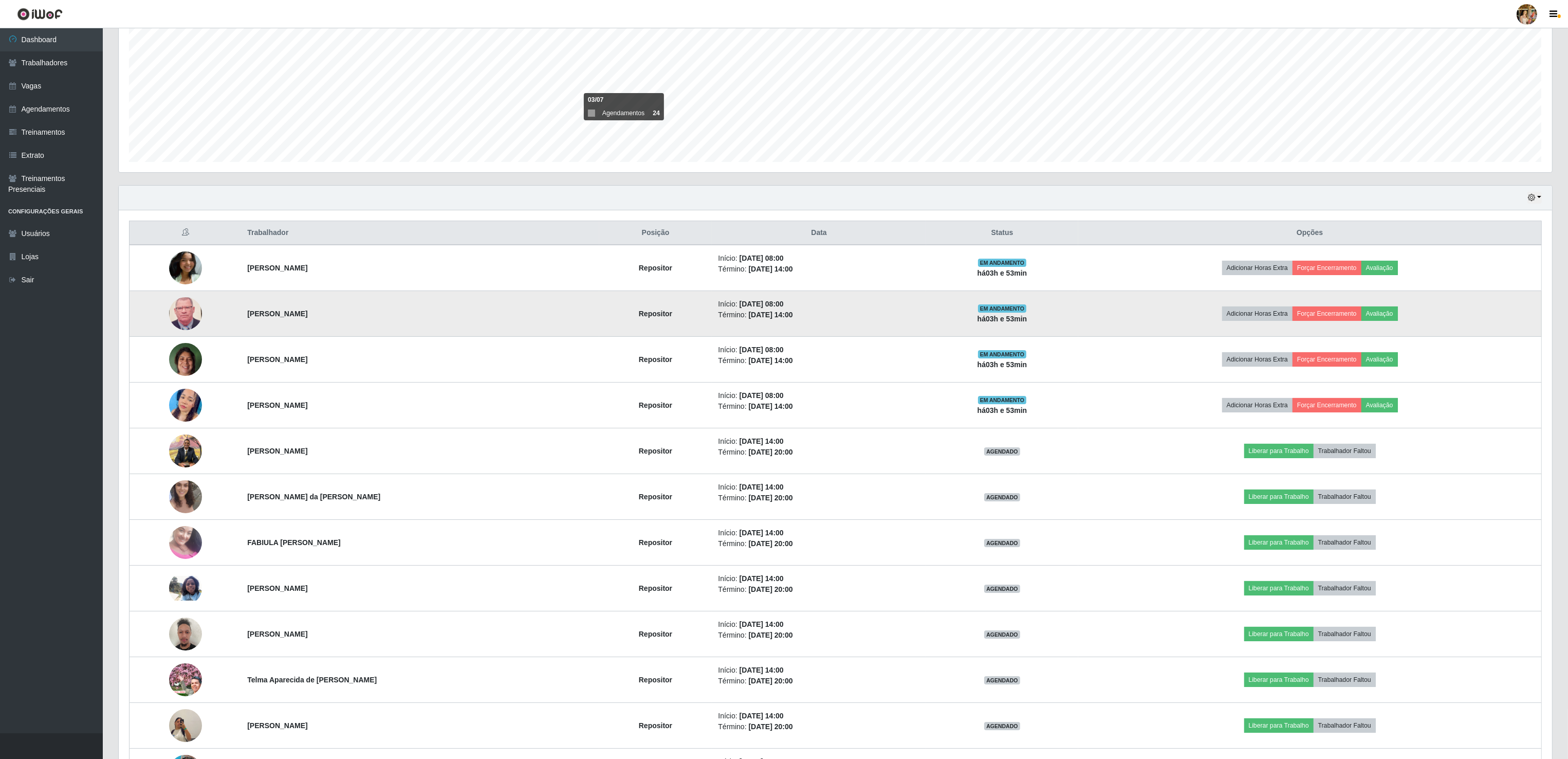
drag, startPoint x: 224, startPoint y: 315, endPoint x: 358, endPoint y: 314, distance: 134.0
click at [358, 314] on tr "Jose Camilo dos Santos Repositor Início: 14/08/2025, 08:00 Término: 14/08/2025,…" at bounding box center [835, 314] width 1412 height 46
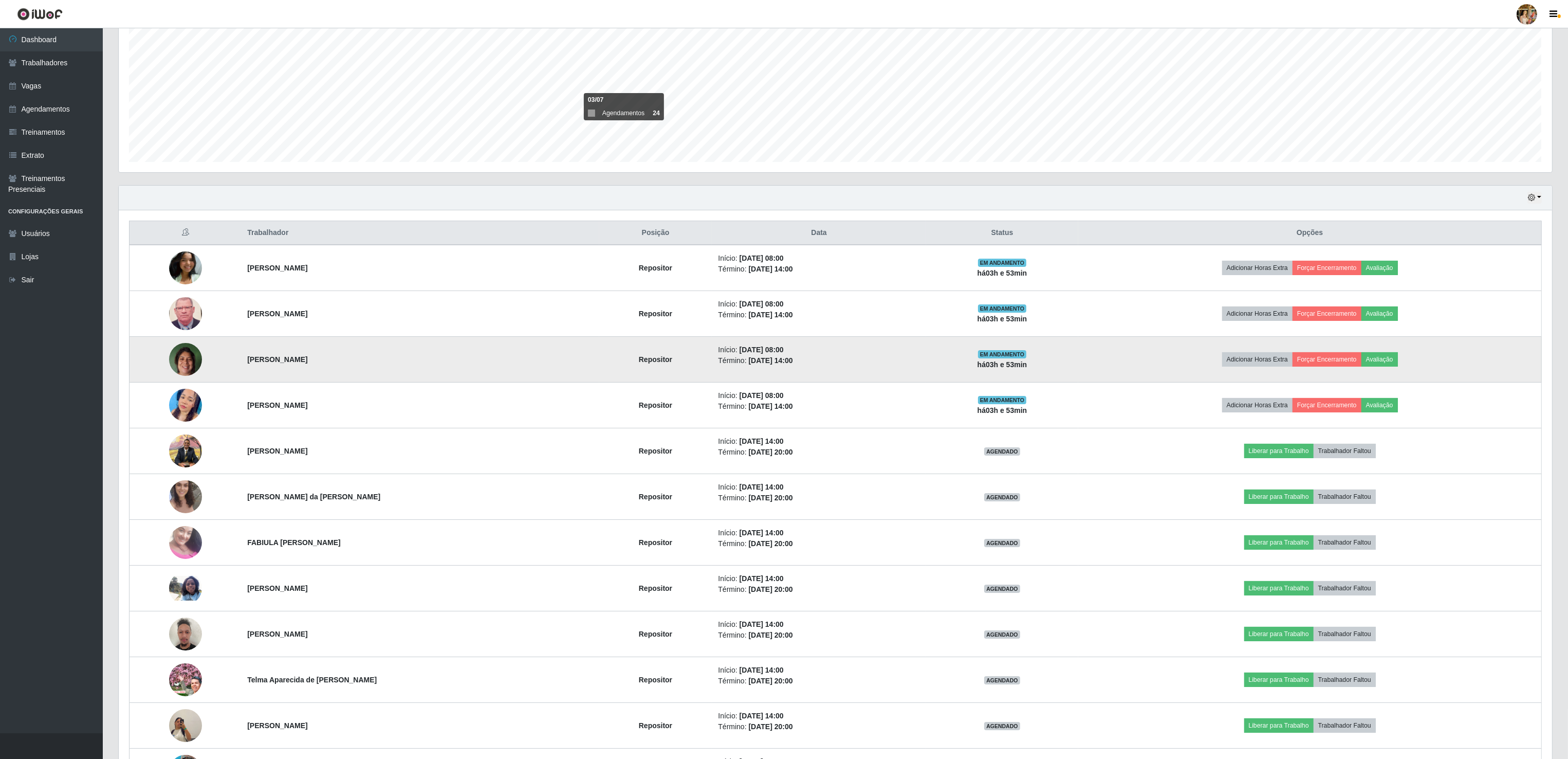
drag, startPoint x: 233, startPoint y: 357, endPoint x: 325, endPoint y: 366, distance: 92.4
click at [325, 366] on tr "Sara Araújo de Souza Repositor Início: 14/08/2025, 08:00 Término: 14/08/2025, 1…" at bounding box center [835, 359] width 1412 height 46
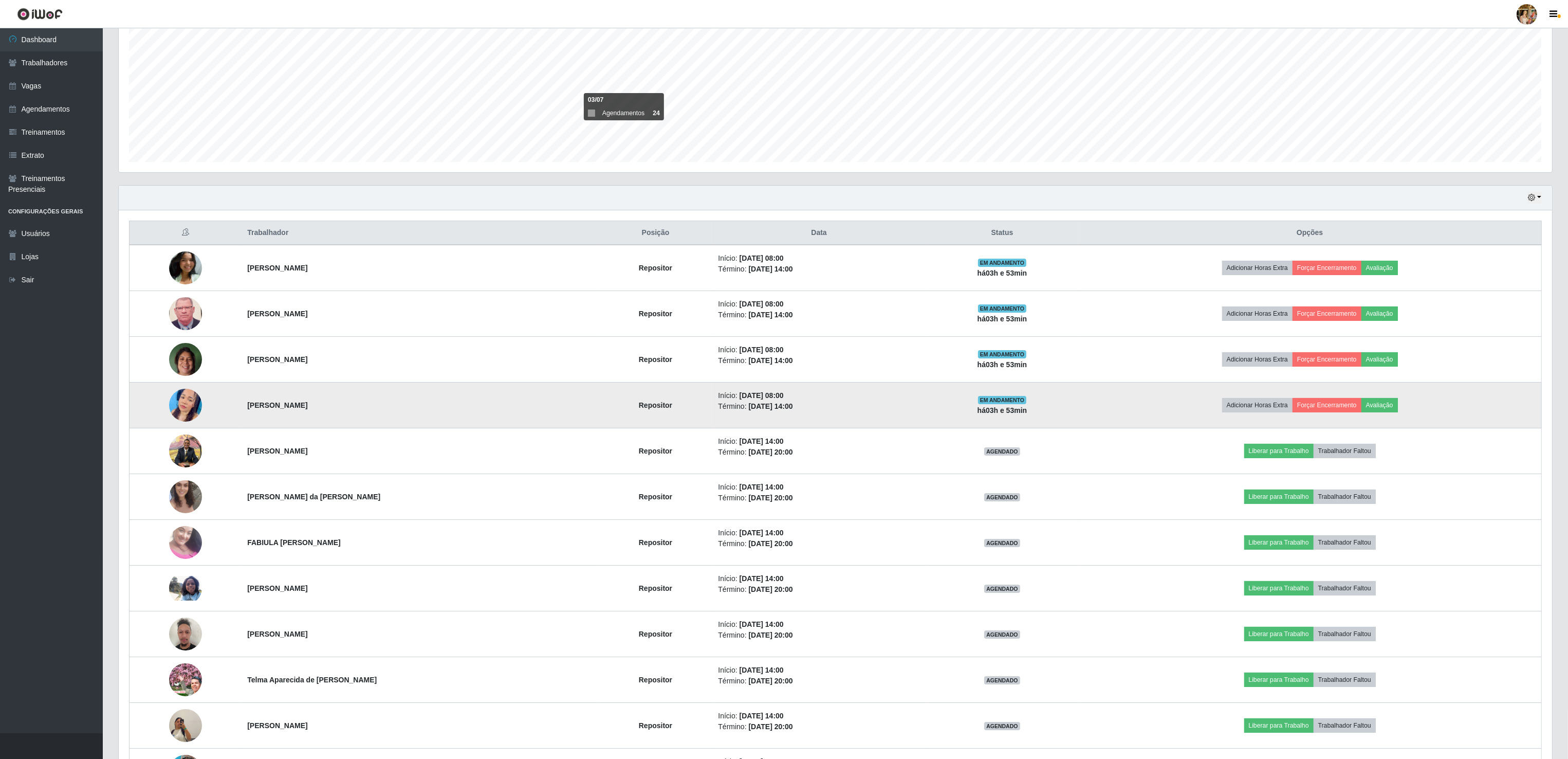
drag, startPoint x: 240, startPoint y: 410, endPoint x: 335, endPoint y: 410, distance: 95.0
click at [335, 410] on td "Raiza Silva Dos Santos" at bounding box center [419, 405] width 358 height 46
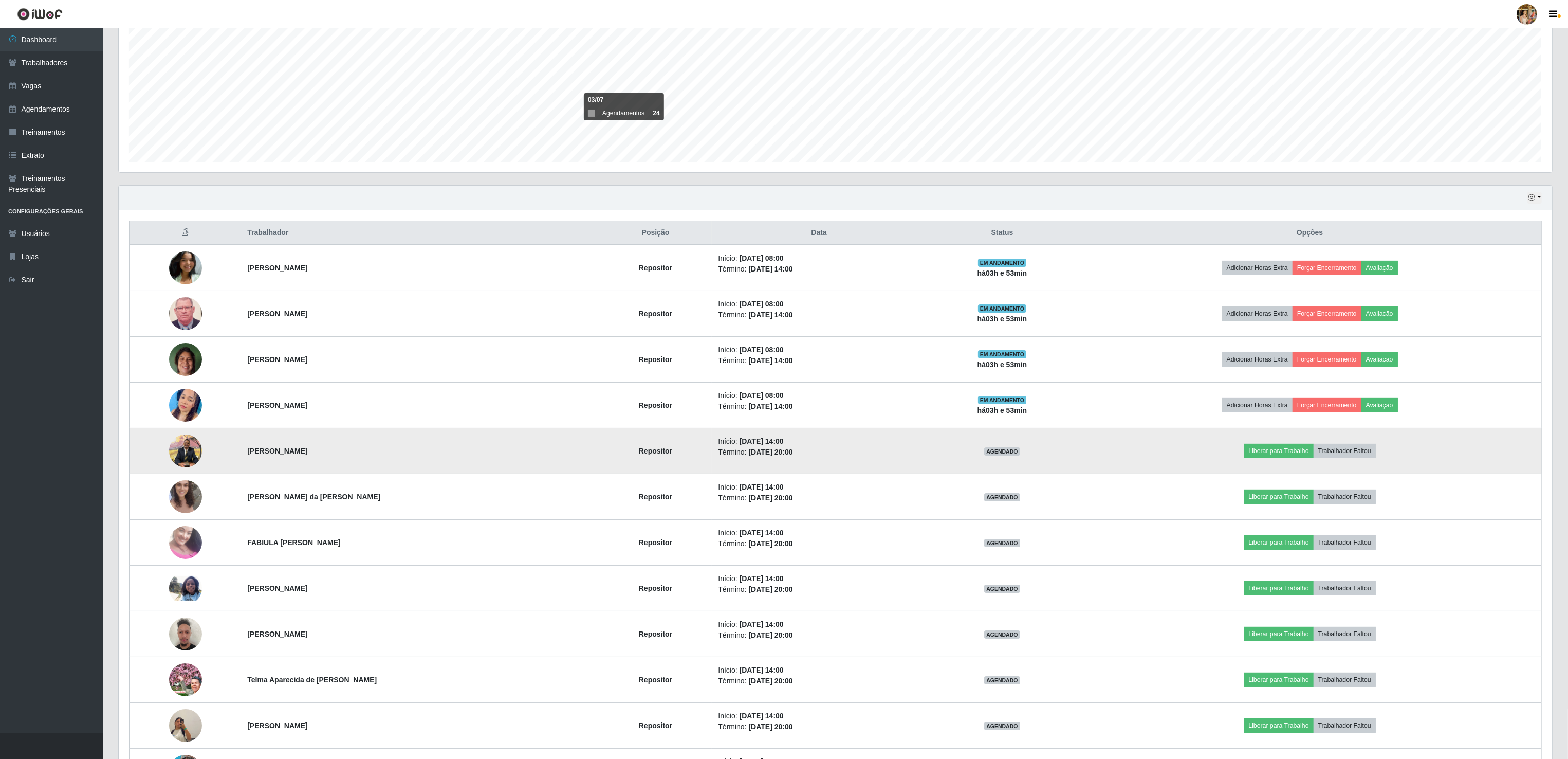
drag, startPoint x: 238, startPoint y: 451, endPoint x: 358, endPoint y: 450, distance: 120.0
click at [358, 450] on td "Gerisvaldo Viana Santos" at bounding box center [419, 451] width 358 height 46
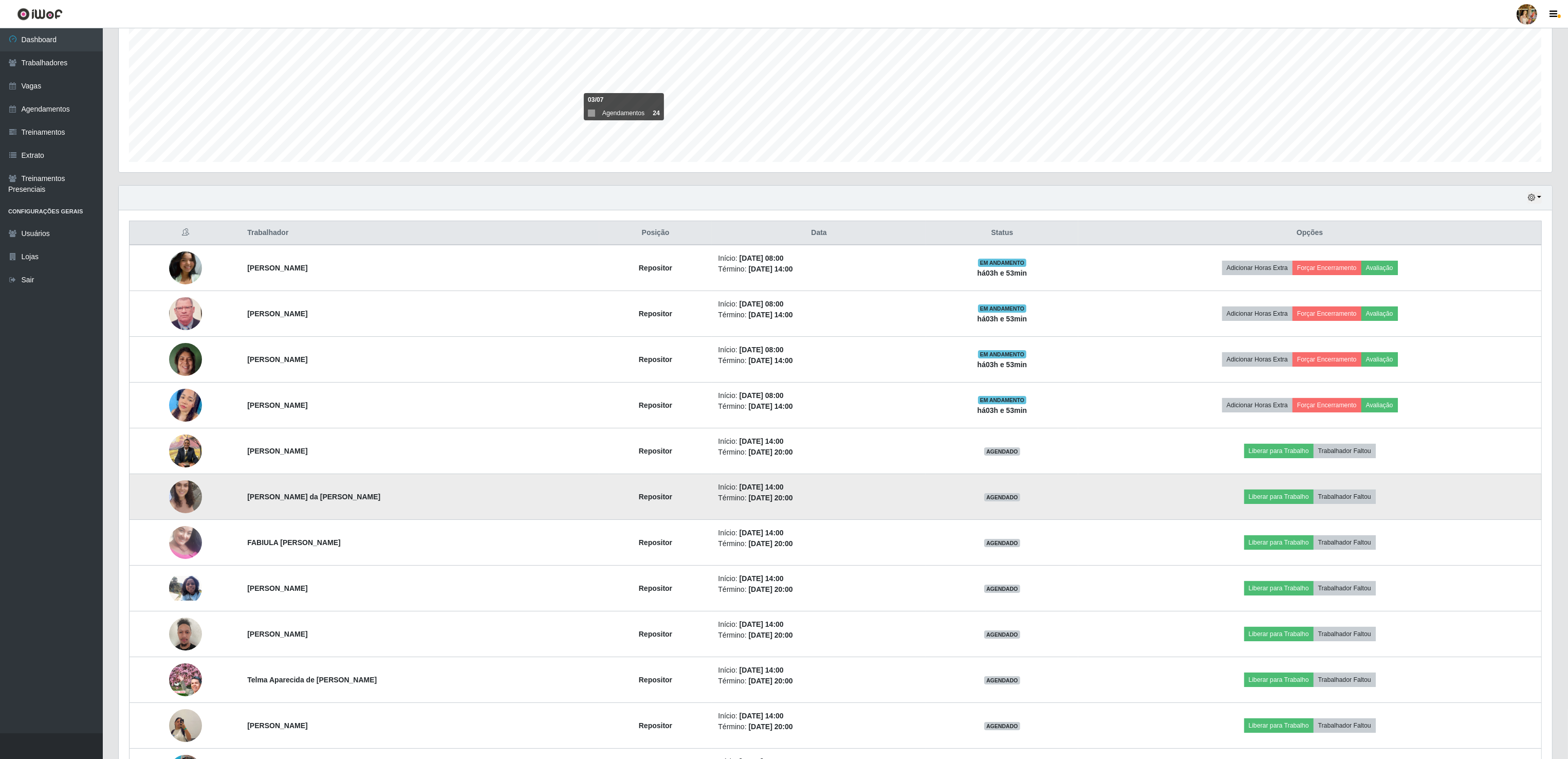
drag, startPoint x: 229, startPoint y: 497, endPoint x: 478, endPoint y: 498, distance: 249.0
click at [478, 498] on tr "Patrícia Barboza Pompermayer da Silva Matias Repositor Início: 14/08/2025, 14:0…" at bounding box center [835, 497] width 1412 height 46
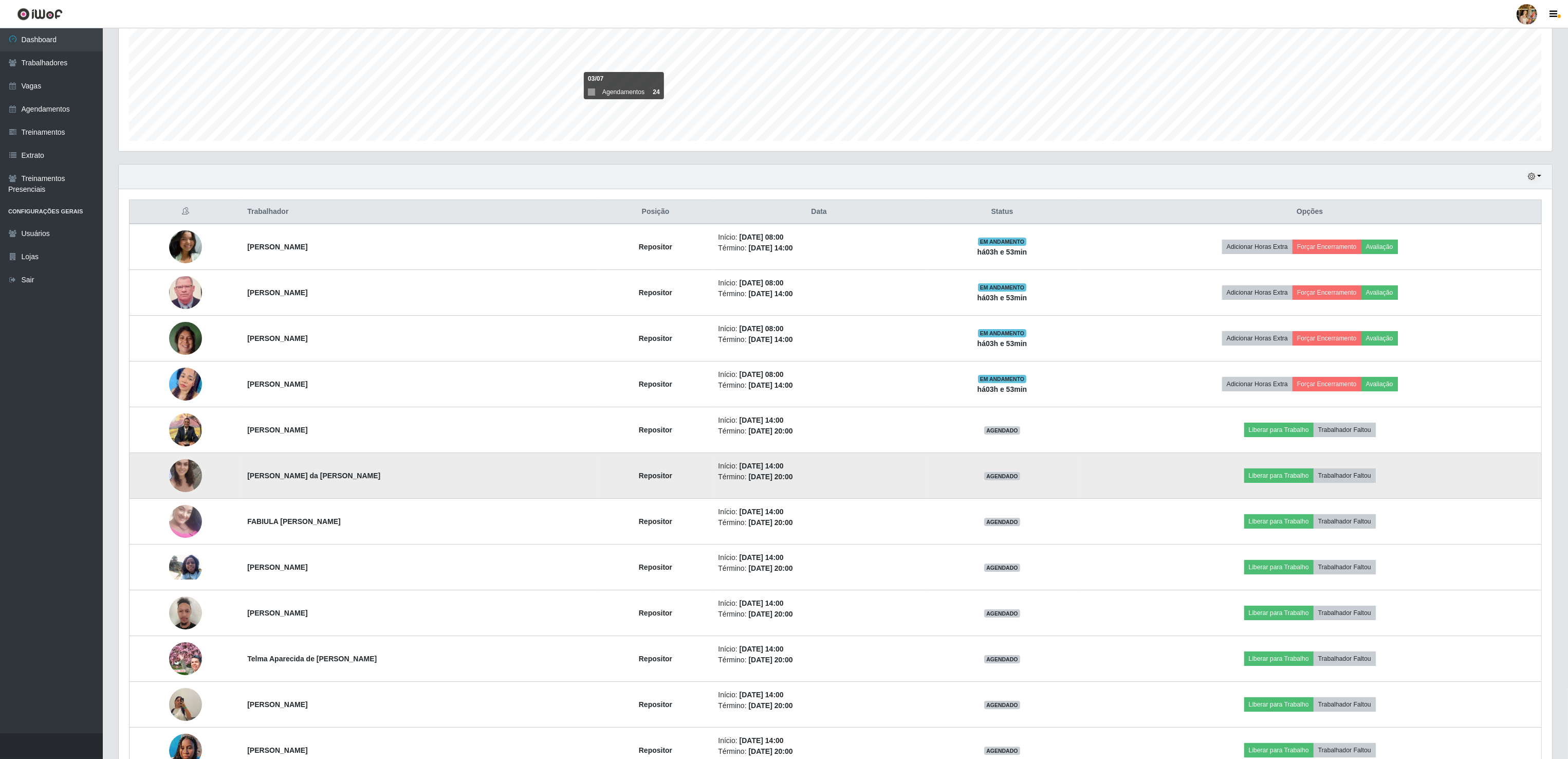
scroll to position [297, 0]
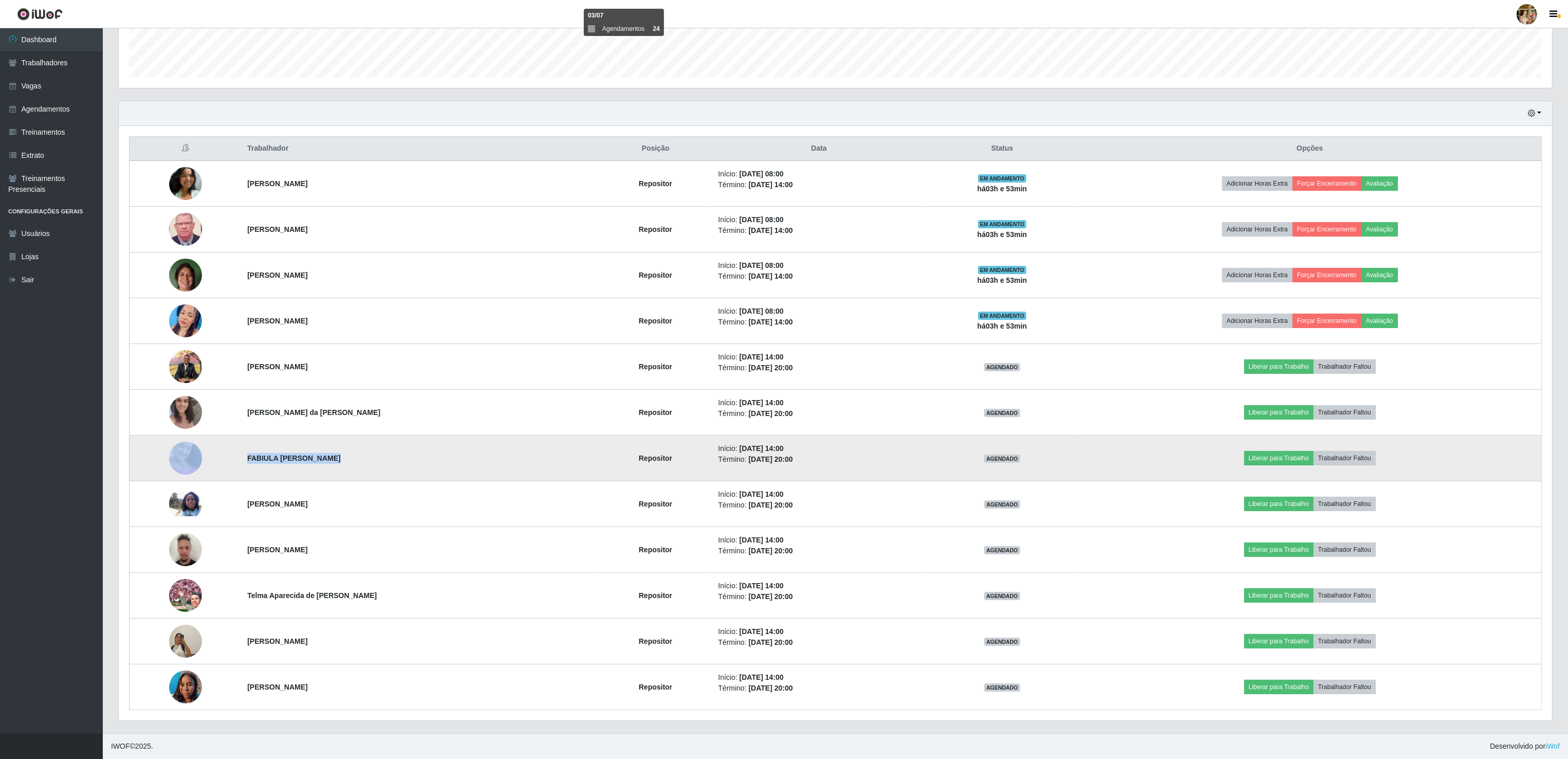
drag, startPoint x: 222, startPoint y: 453, endPoint x: 377, endPoint y: 463, distance: 155.3
click at [377, 463] on tr "FABIULA CORRÊA VIEIRA Repositor Início: 14/08/2025, 14:00 Término: 14/08/2025, …" at bounding box center [835, 458] width 1412 height 46
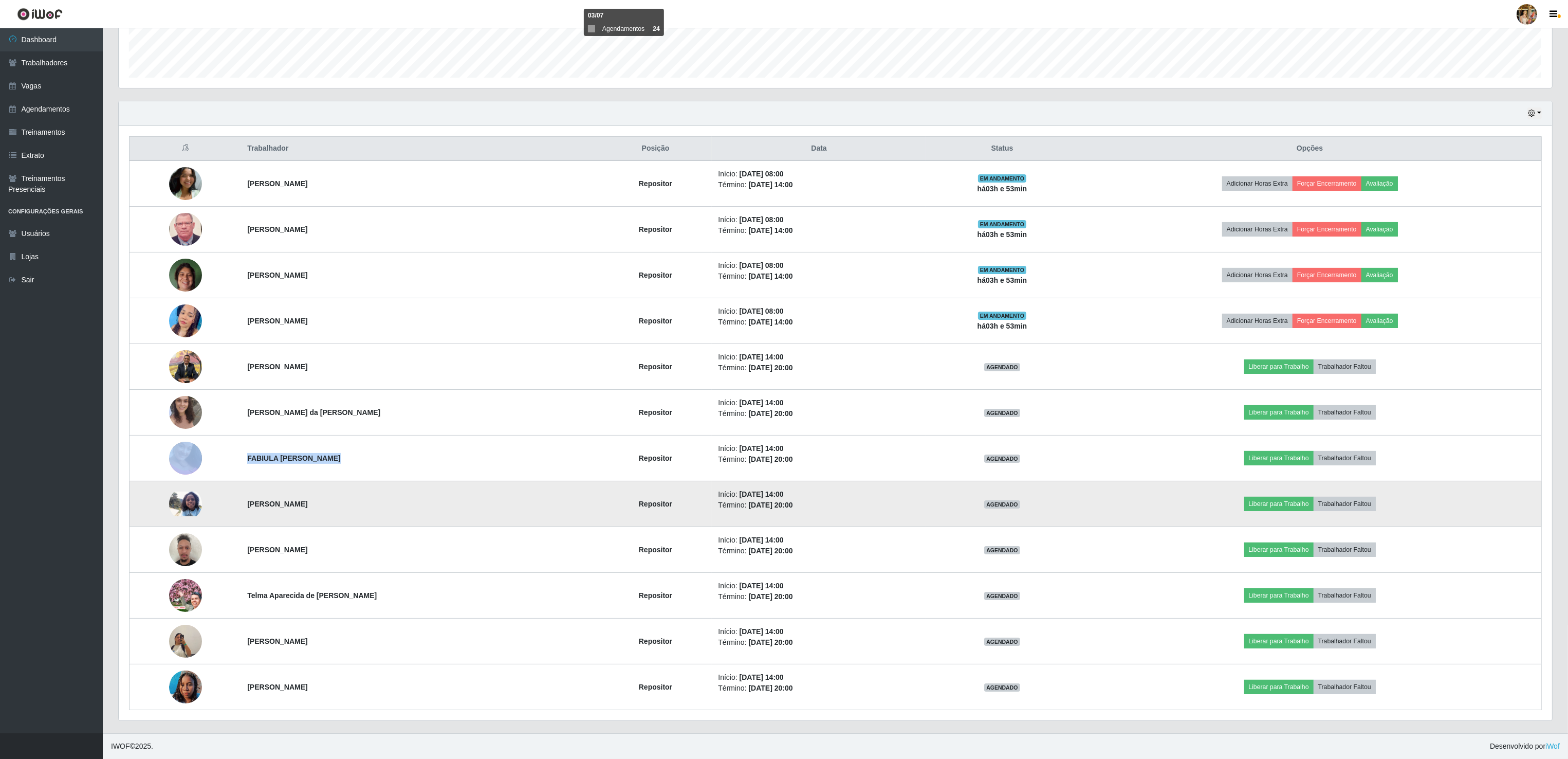
drag, startPoint x: 231, startPoint y: 502, endPoint x: 399, endPoint y: 509, distance: 168.1
click at [399, 509] on tr "Gabriele Gomes de Jesus Repositor Início: 14/08/2025, 14:00 Término: 14/08/2025…" at bounding box center [835, 504] width 1412 height 46
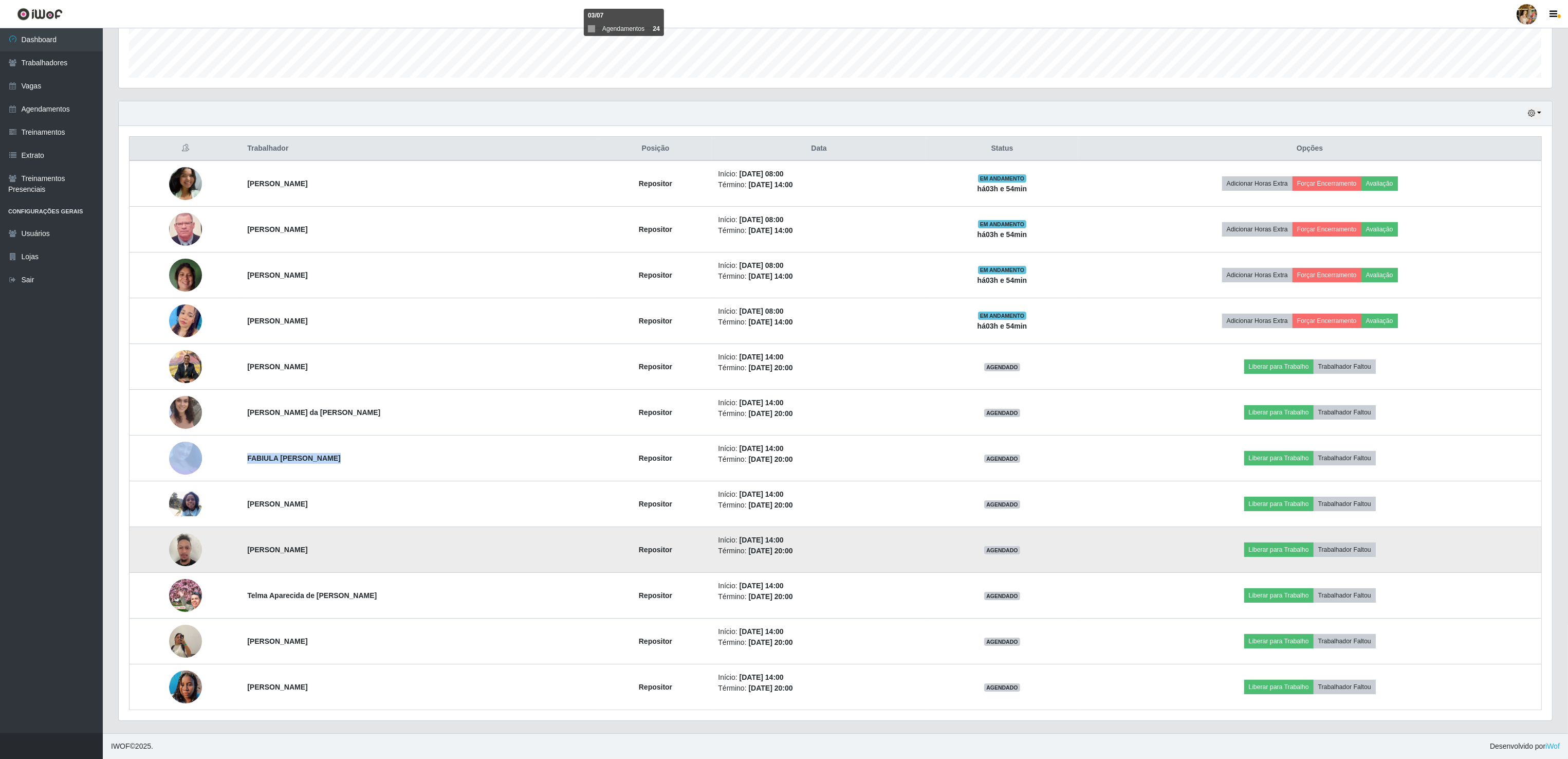
drag, startPoint x: 242, startPoint y: 550, endPoint x: 388, endPoint y: 546, distance: 146.1
click at [388, 546] on td "Leonam Carlos Braga Da Costa" at bounding box center [419, 550] width 358 height 46
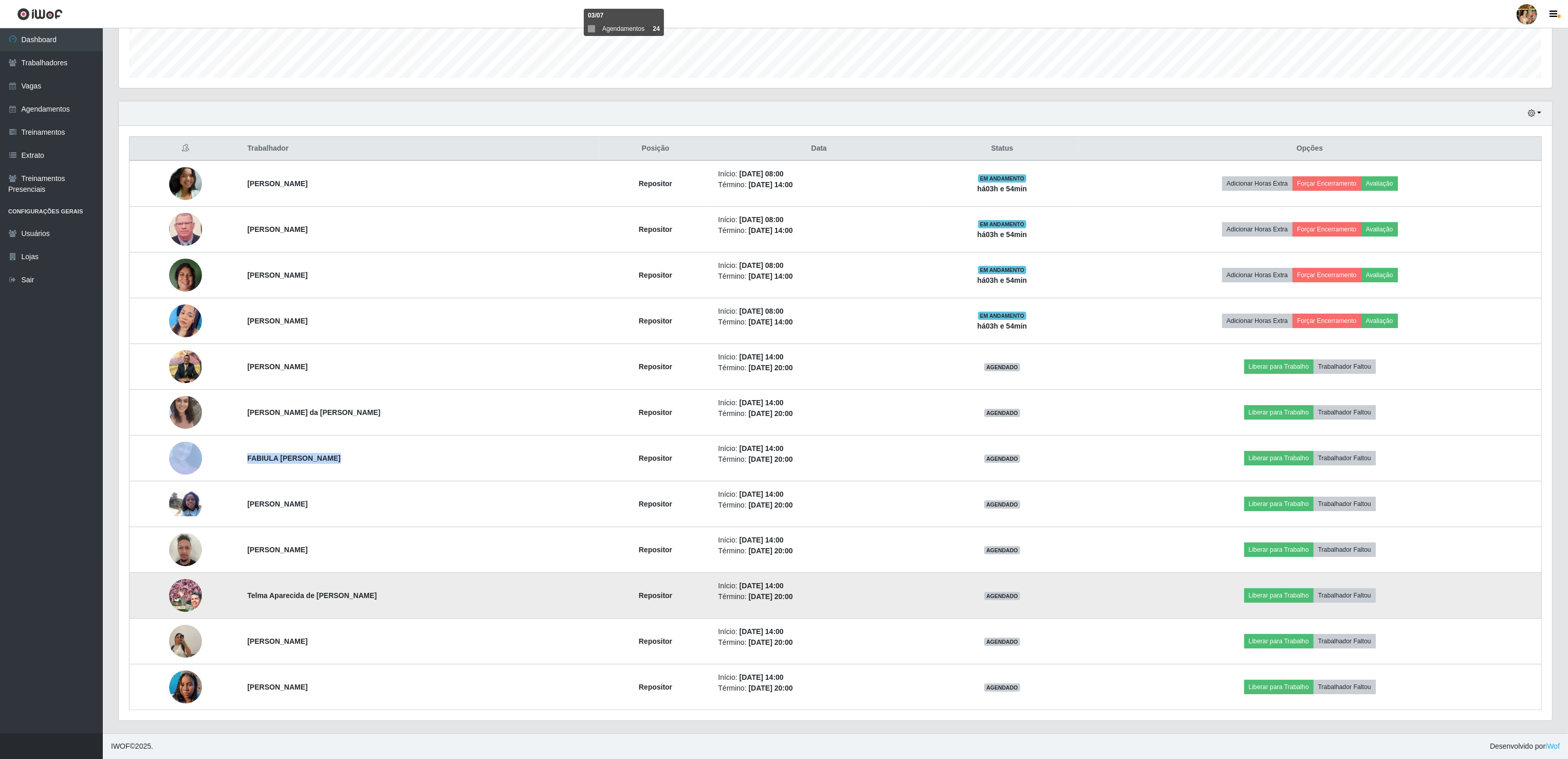
drag, startPoint x: 222, startPoint y: 596, endPoint x: 408, endPoint y: 596, distance: 186.0
click at [408, 596] on tr "Telma Aparecida de Oliveira Calixto Repositor Início: 14/08/2025, 14:00 Término…" at bounding box center [835, 596] width 1412 height 46
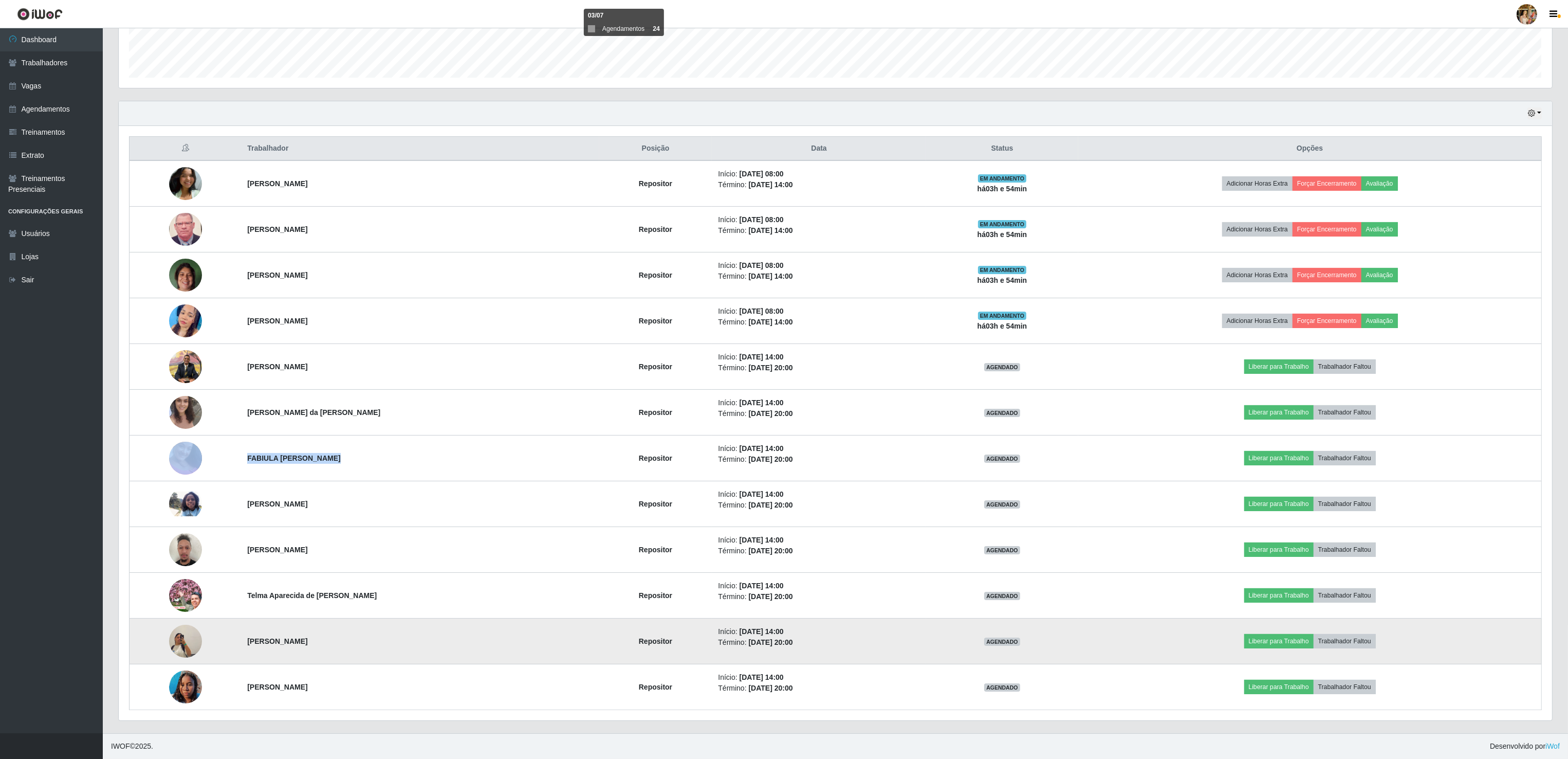
drag, startPoint x: 239, startPoint y: 638, endPoint x: 376, endPoint y: 637, distance: 137.0
click at [376, 637] on td "Rayssa Brandão Mariano Santos" at bounding box center [419, 641] width 358 height 46
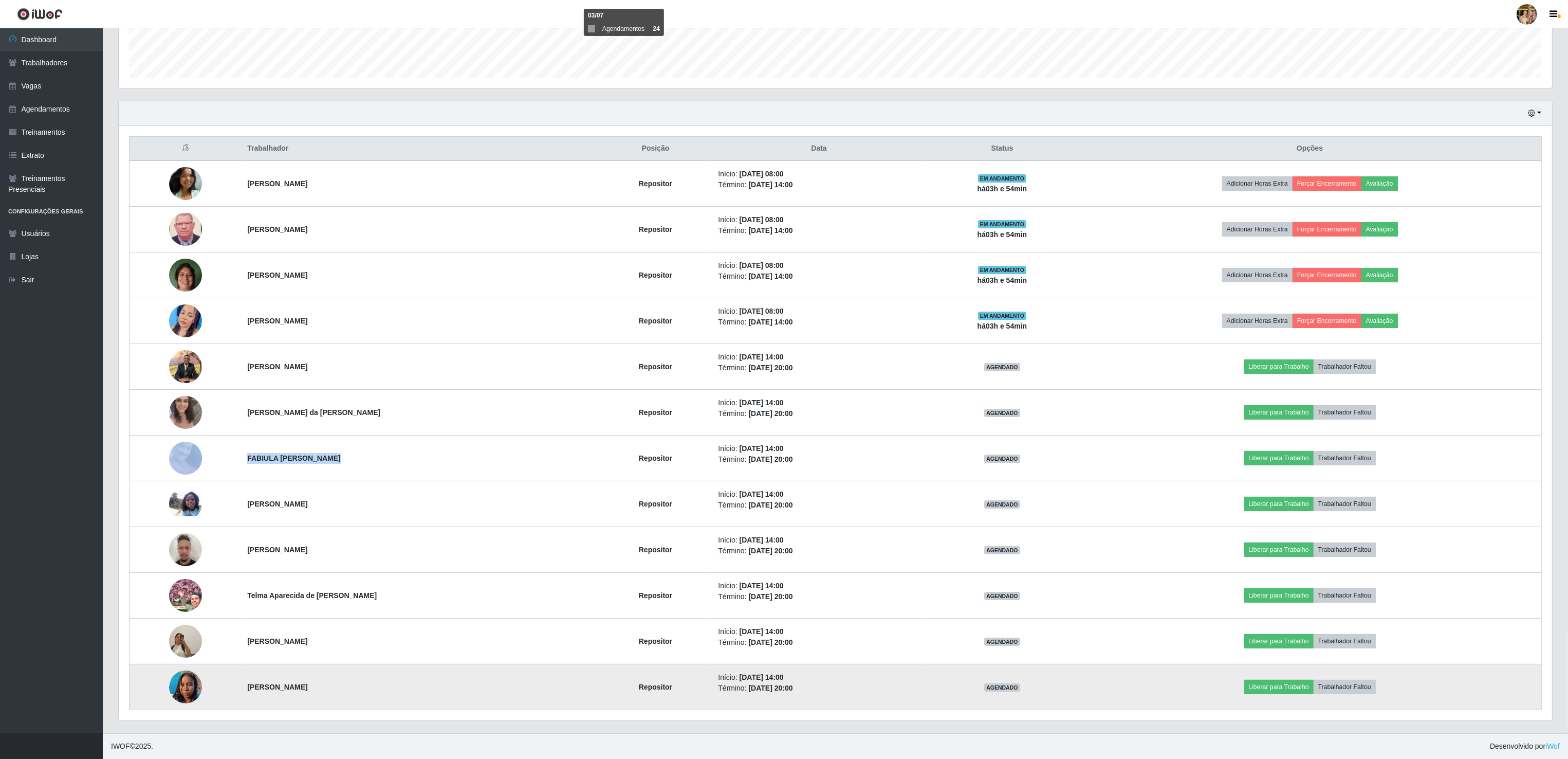
drag, startPoint x: 234, startPoint y: 686, endPoint x: 411, endPoint y: 685, distance: 177.0
click at [411, 685] on td "Larissa Kedima Gomes da Silva" at bounding box center [419, 687] width 358 height 46
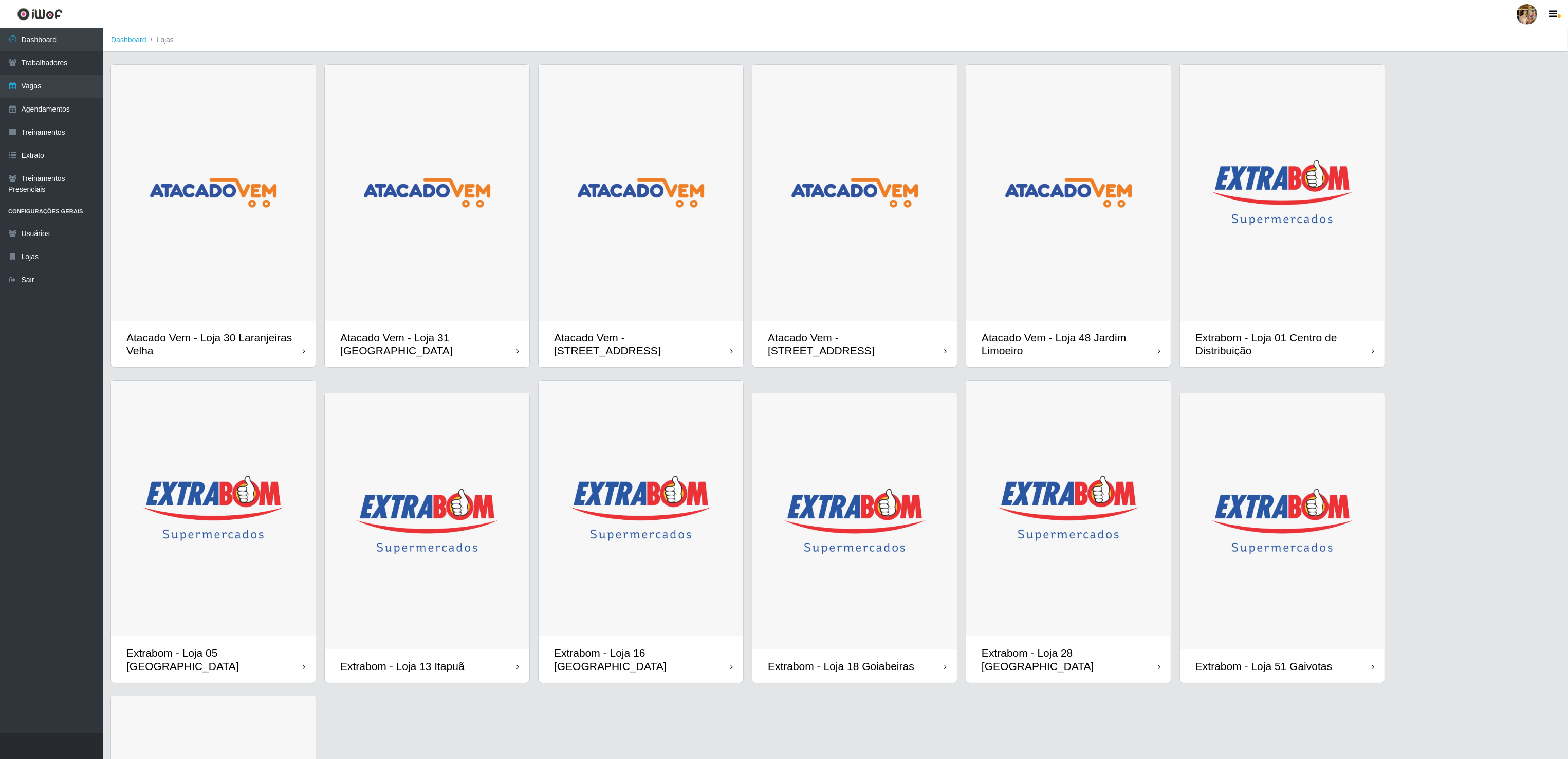
scroll to position [103, 0]
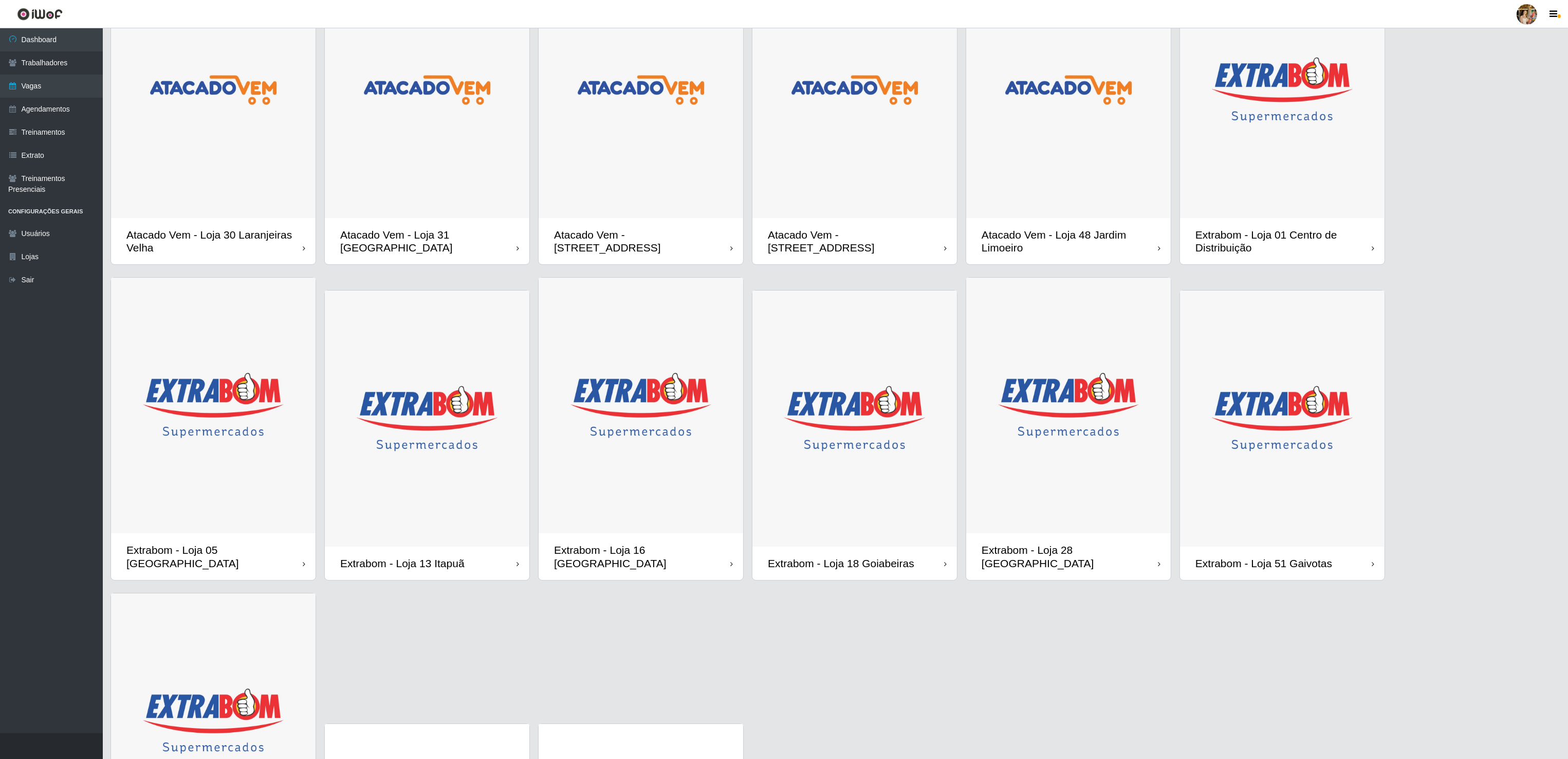
click at [718, 197] on img at bounding box center [640, 90] width 204 height 256
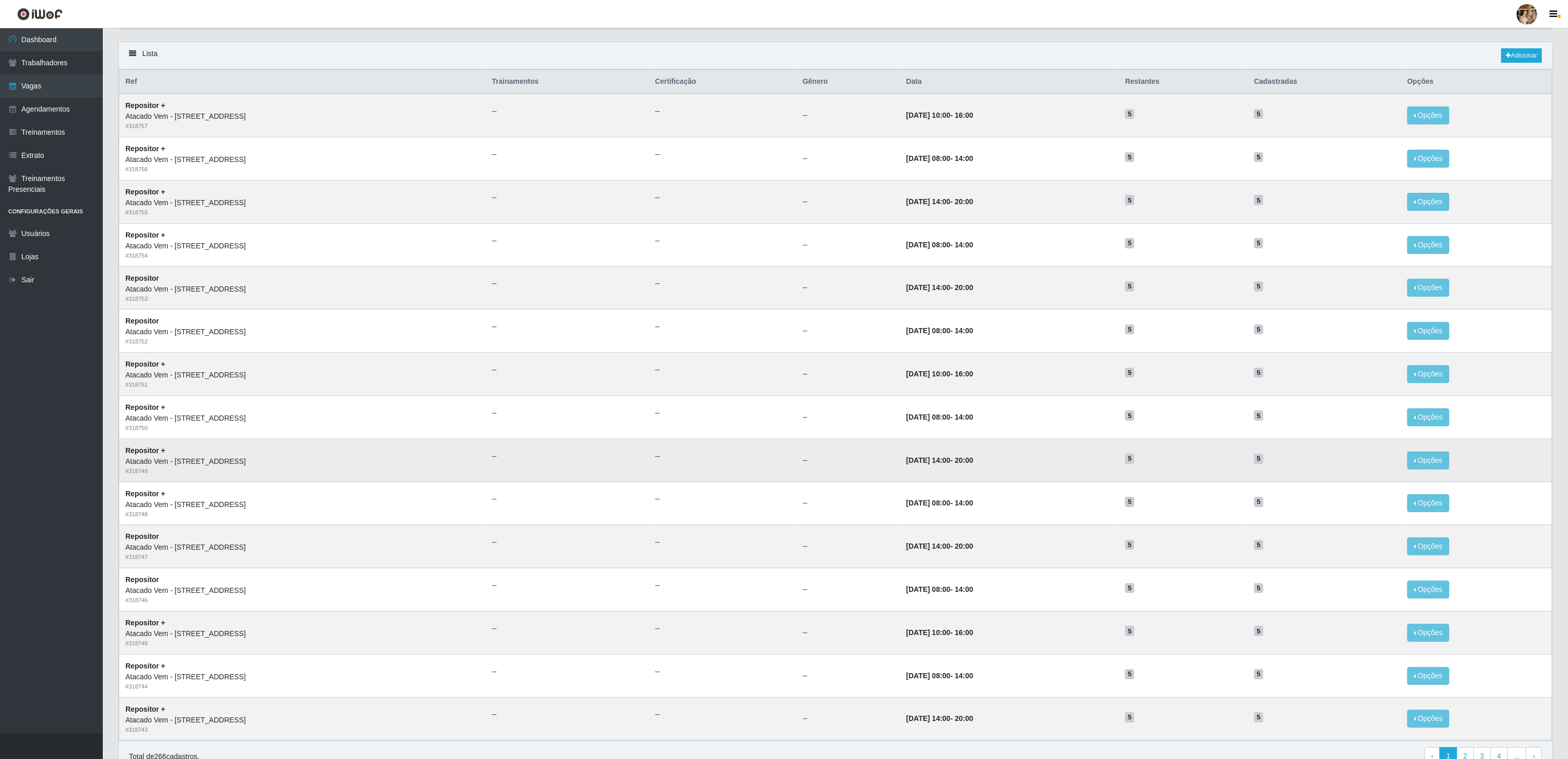
scroll to position [121, 0]
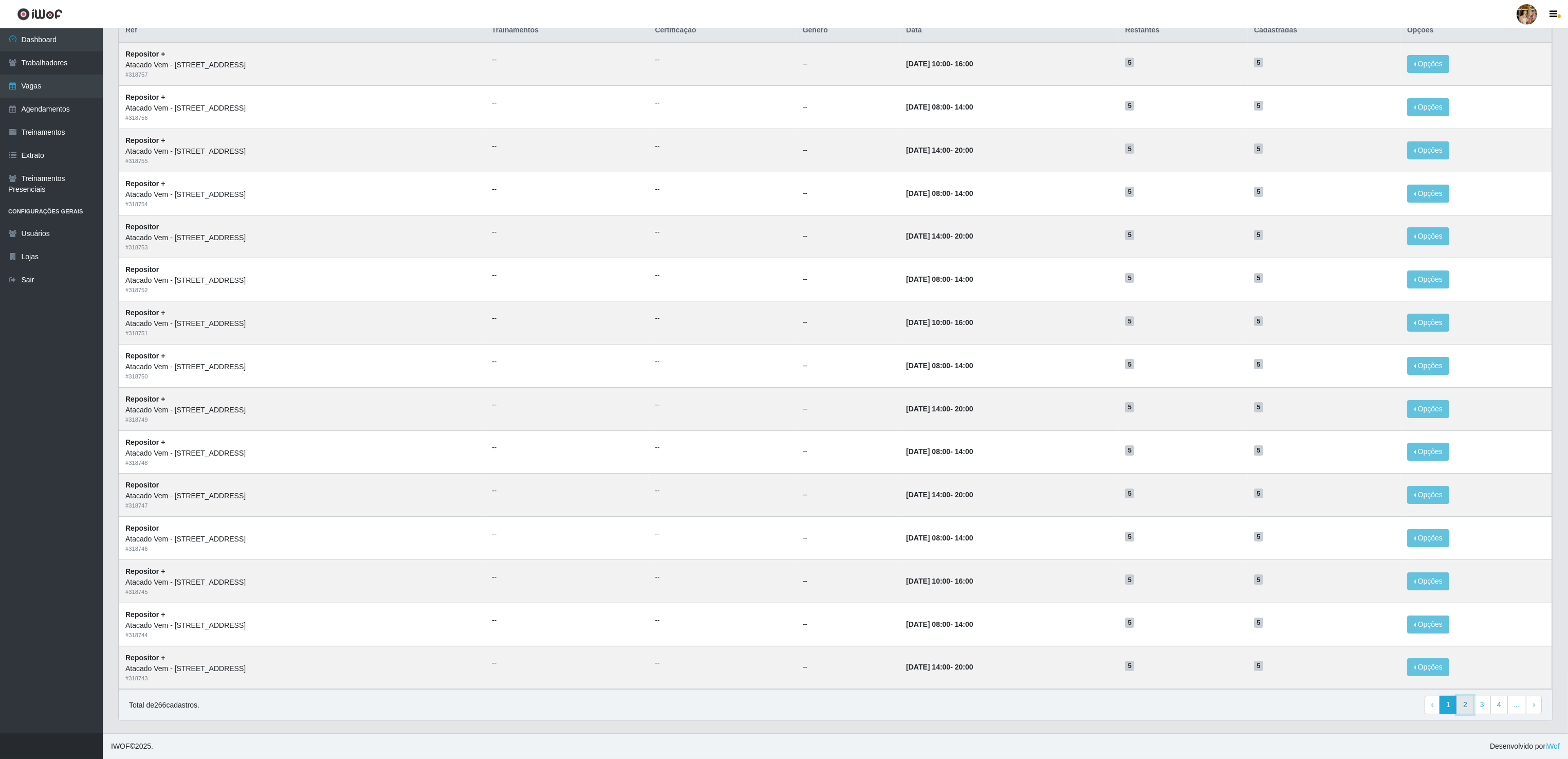
click at [1466, 703] on link "2" at bounding box center [1465, 705] width 17 height 18
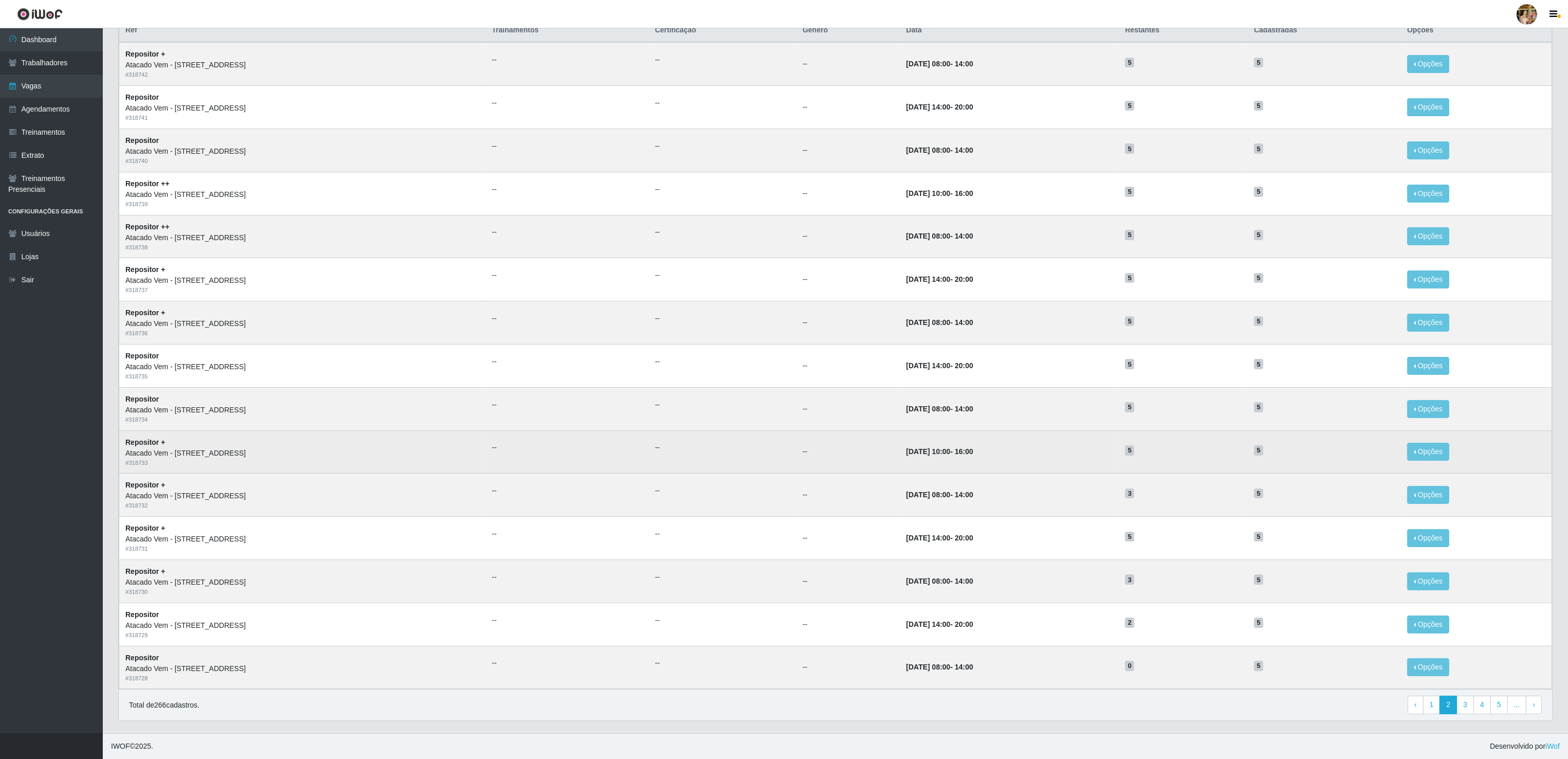
scroll to position [121, 0]
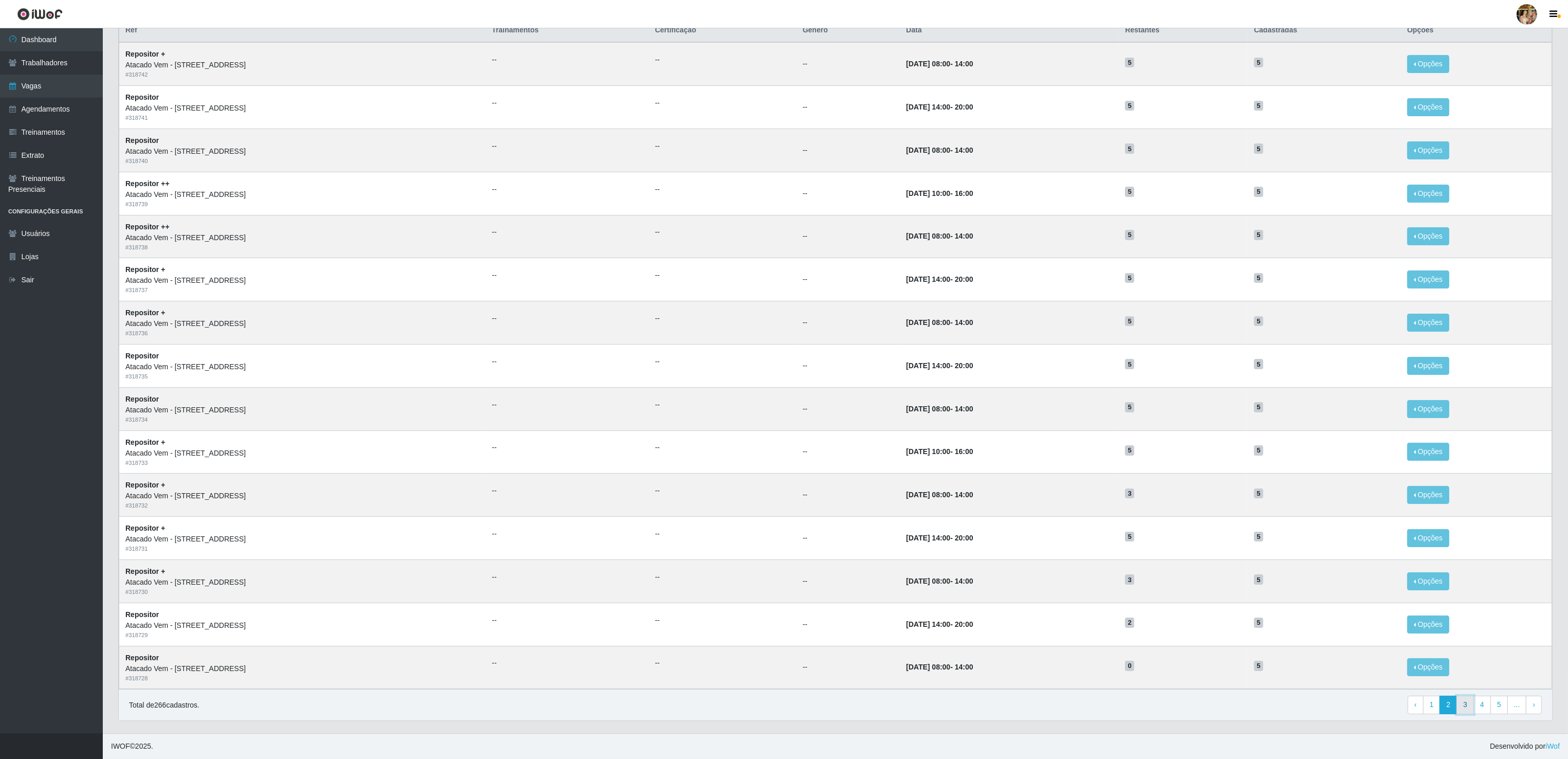
click at [1472, 708] on link "3" at bounding box center [1465, 705] width 17 height 18
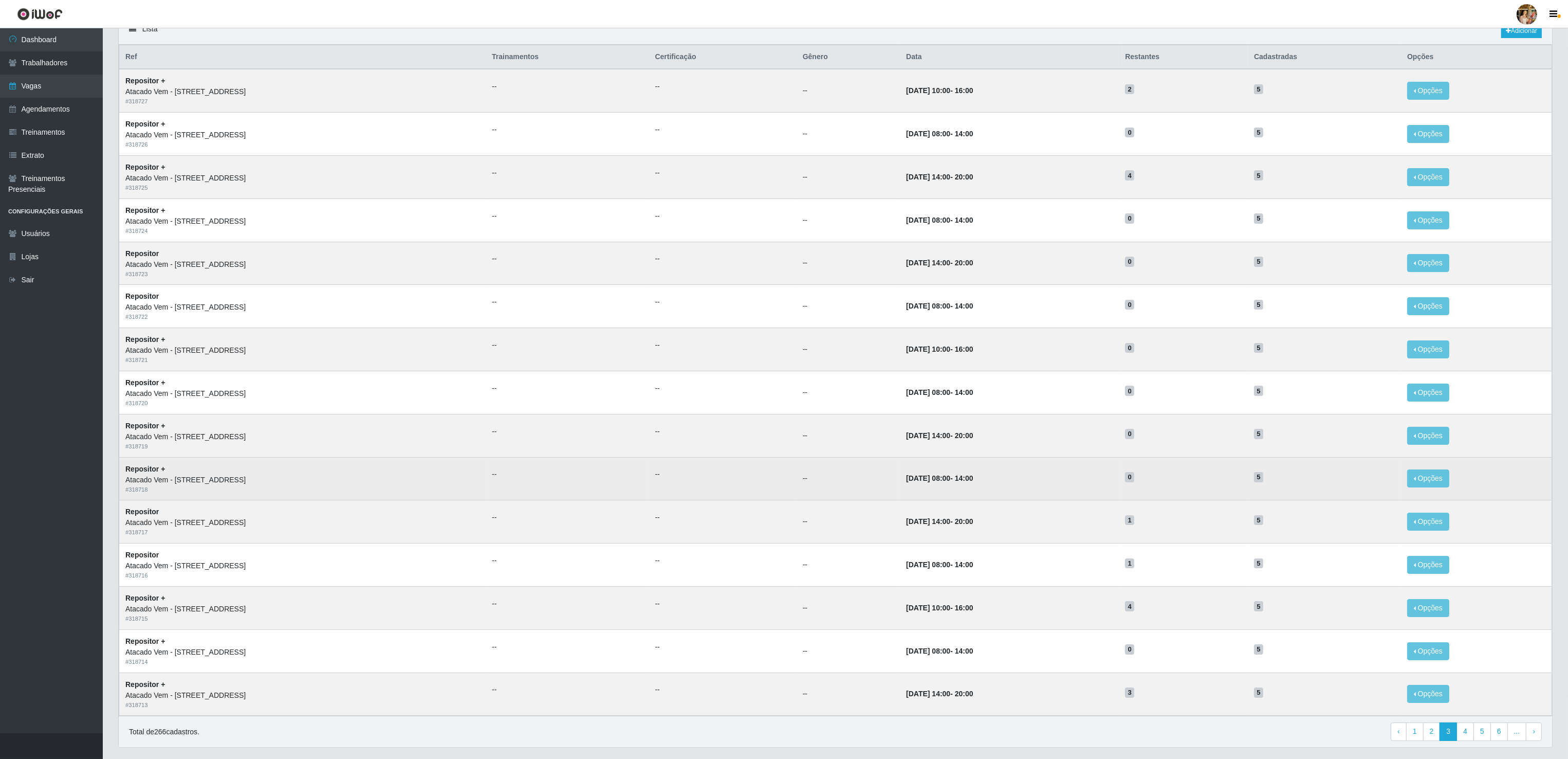
scroll to position [121, 0]
